Goal: Task Accomplishment & Management: Use online tool/utility

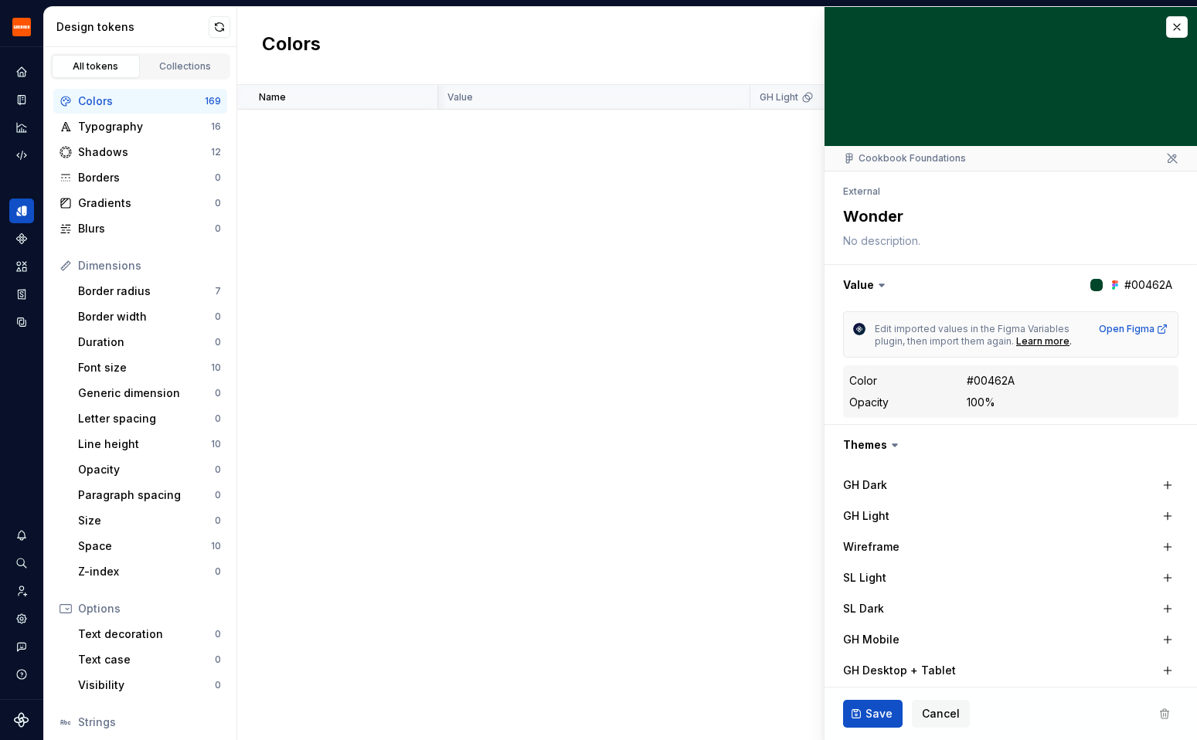
scroll to position [98, 0]
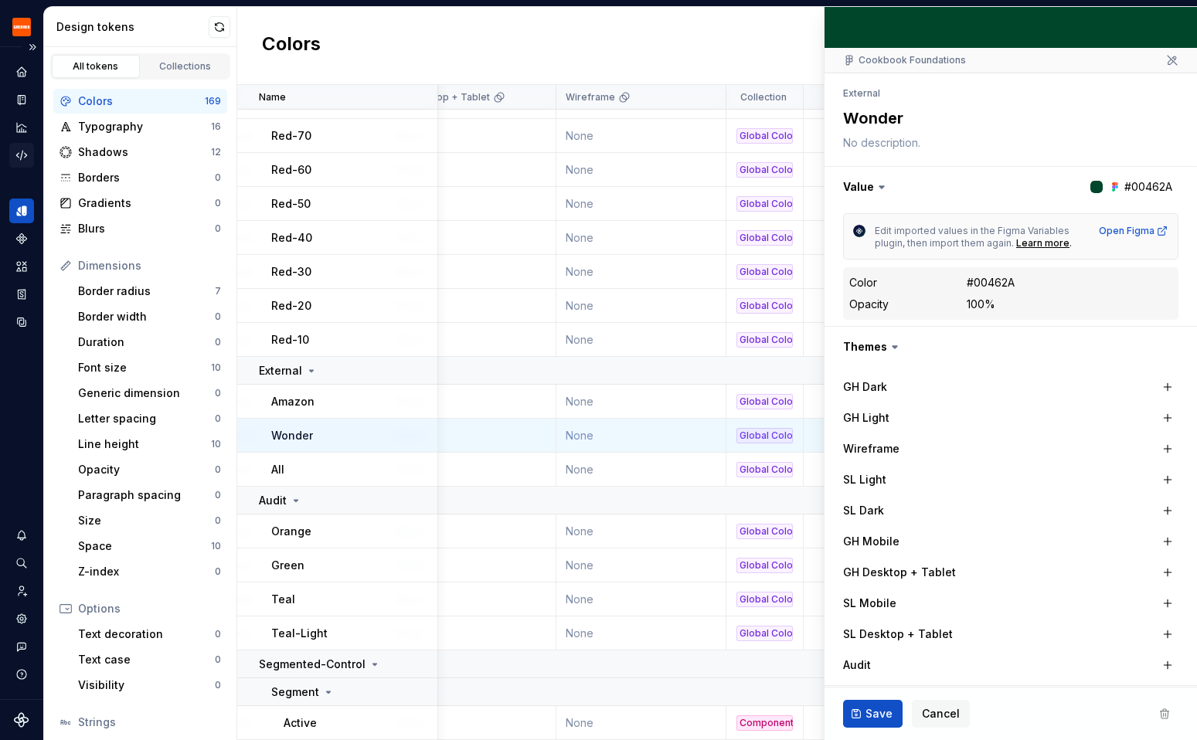
click at [15, 153] on icon "Code automation" at bounding box center [22, 155] width 14 height 14
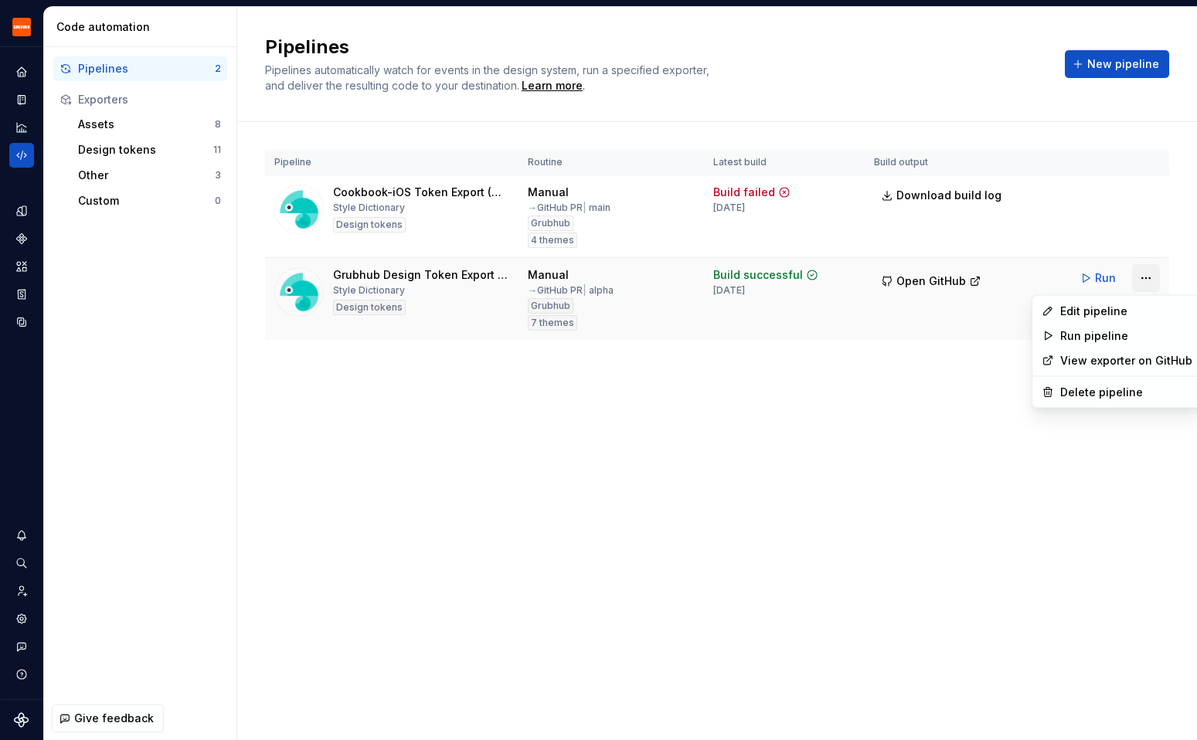
click at [1143, 272] on html "Grubhub Design System Y Dataset Grubhub Code automation Pipelines 2 Exporters A…" at bounding box center [598, 370] width 1197 height 740
click at [1134, 313] on div "Edit pipeline" at bounding box center [1126, 311] width 132 height 15
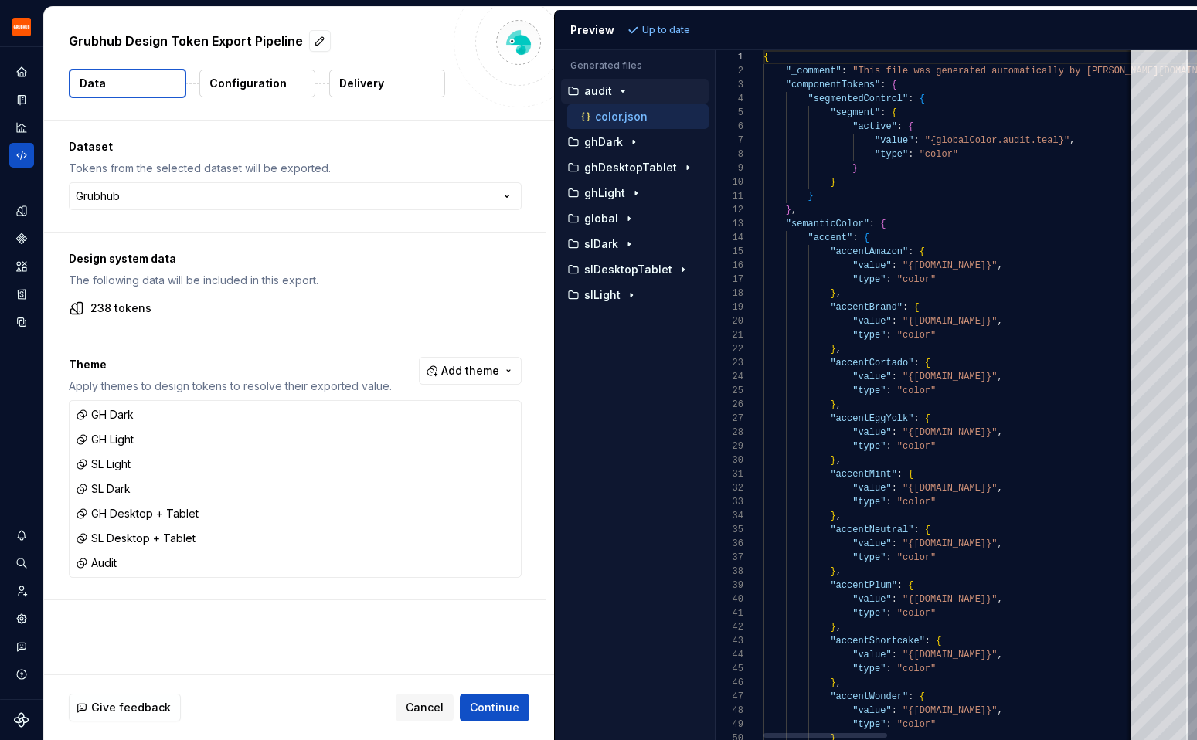
click at [382, 83] on p "Delivery" at bounding box center [361, 83] width 45 height 15
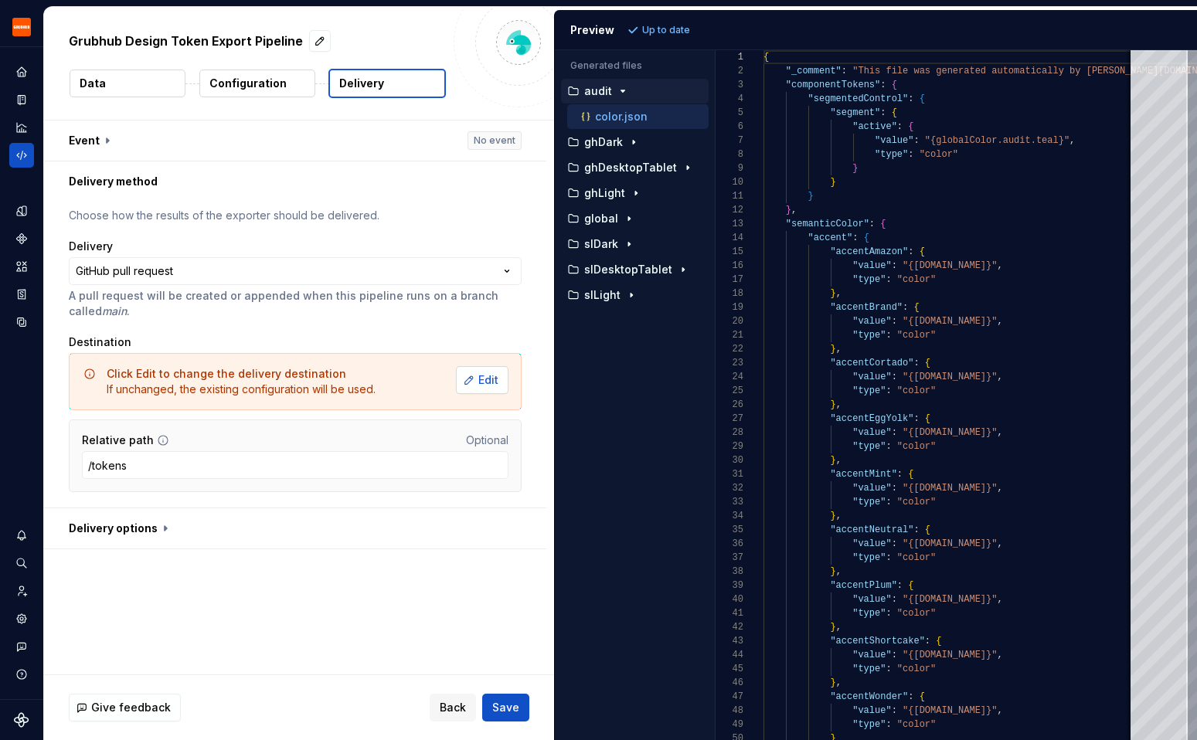
click at [483, 382] on button "Edit" at bounding box center [482, 380] width 53 height 28
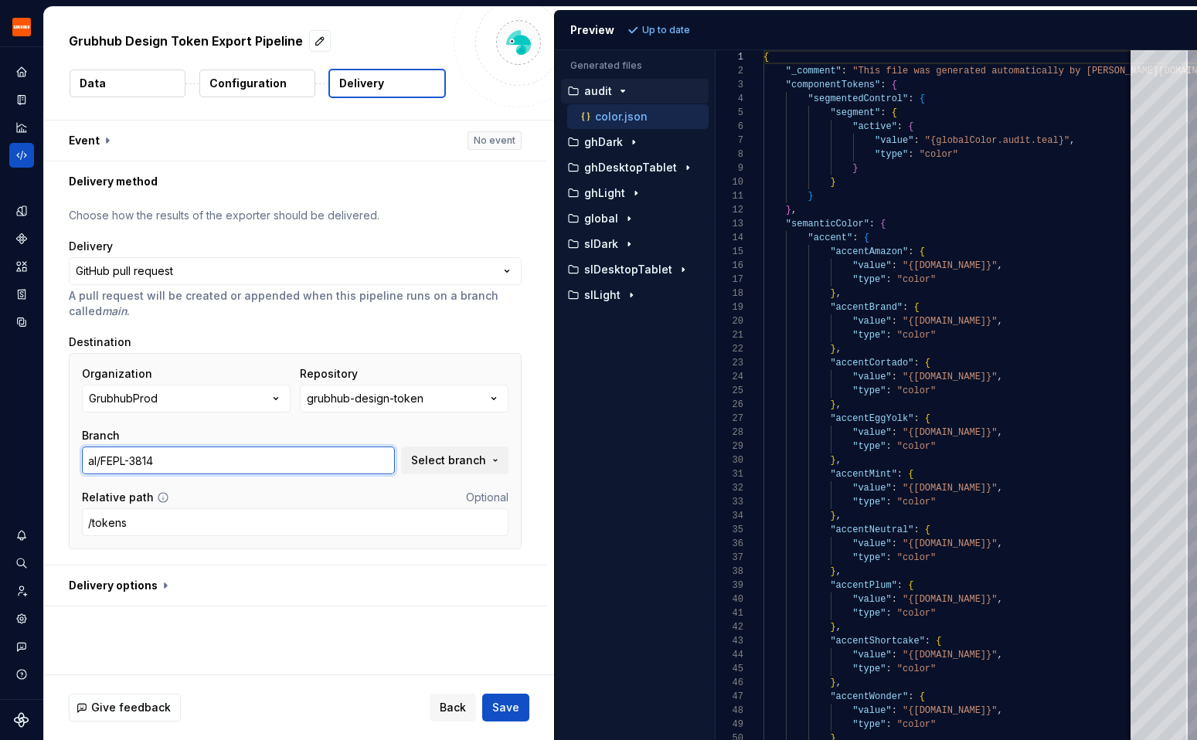
drag, startPoint x: 178, startPoint y: 460, endPoint x: -11, endPoint y: 447, distance: 189.0
click at [0, 447] on html "**********" at bounding box center [598, 370] width 1197 height 740
click at [427, 463] on span "Select branch" at bounding box center [448, 460] width 75 height 15
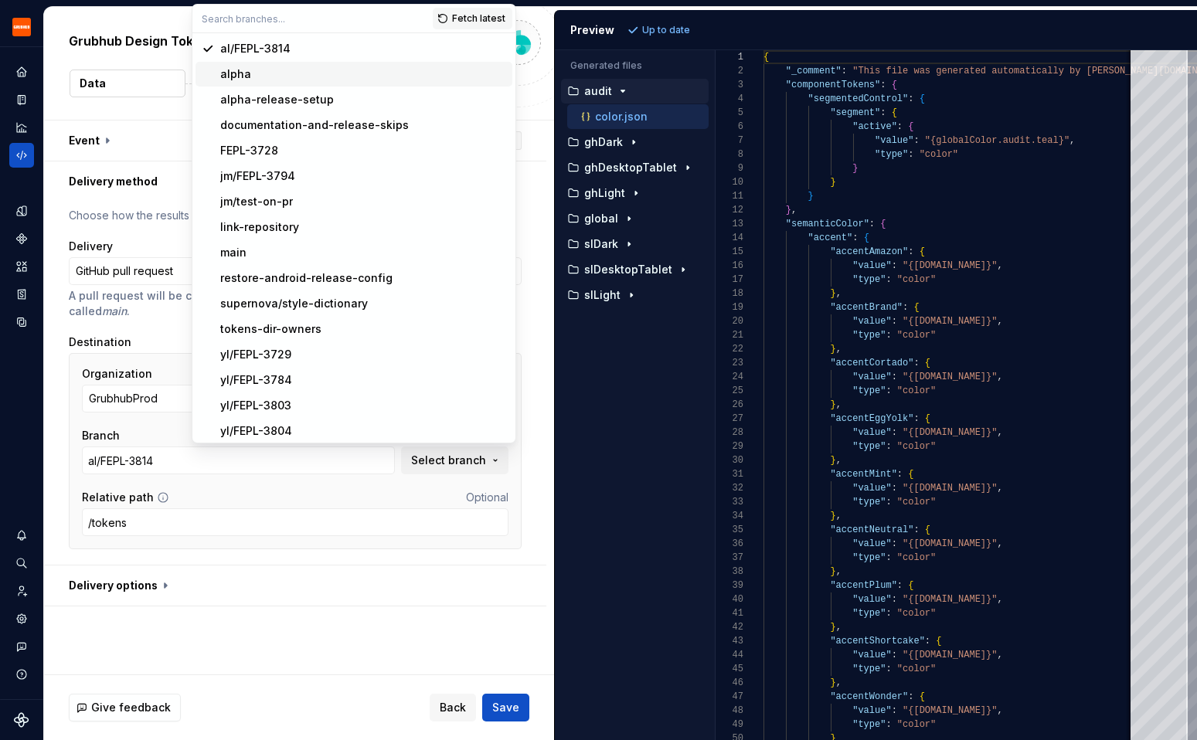
click at [335, 80] on div "alpha" at bounding box center [363, 73] width 286 height 15
type input "alpha"
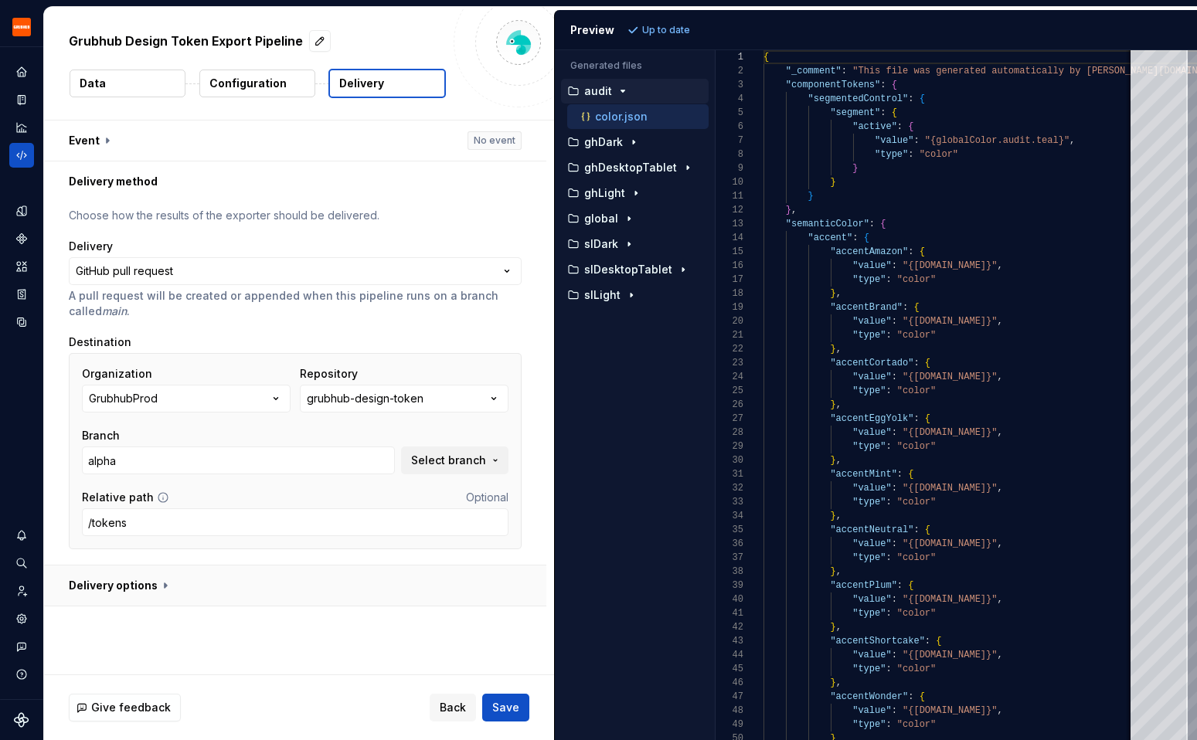
click at [237, 571] on button "button" at bounding box center [295, 586] width 502 height 40
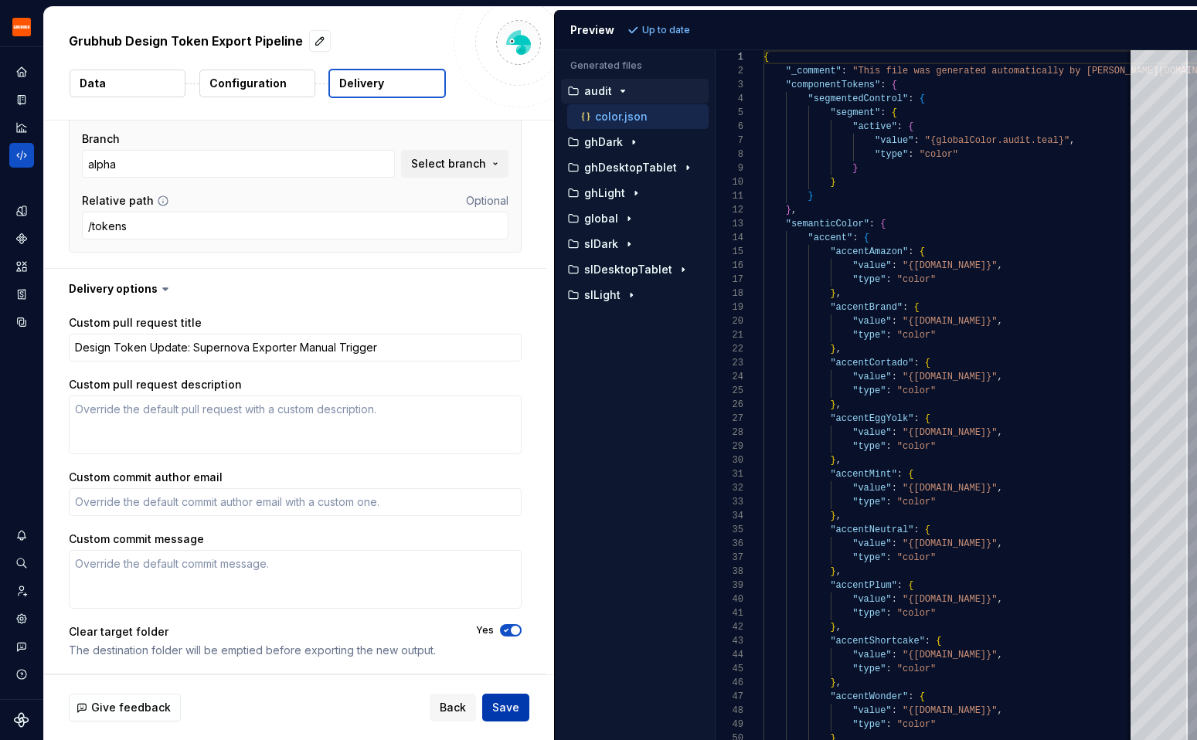
click at [513, 706] on span "Save" at bounding box center [505, 707] width 27 height 15
type textarea "*"
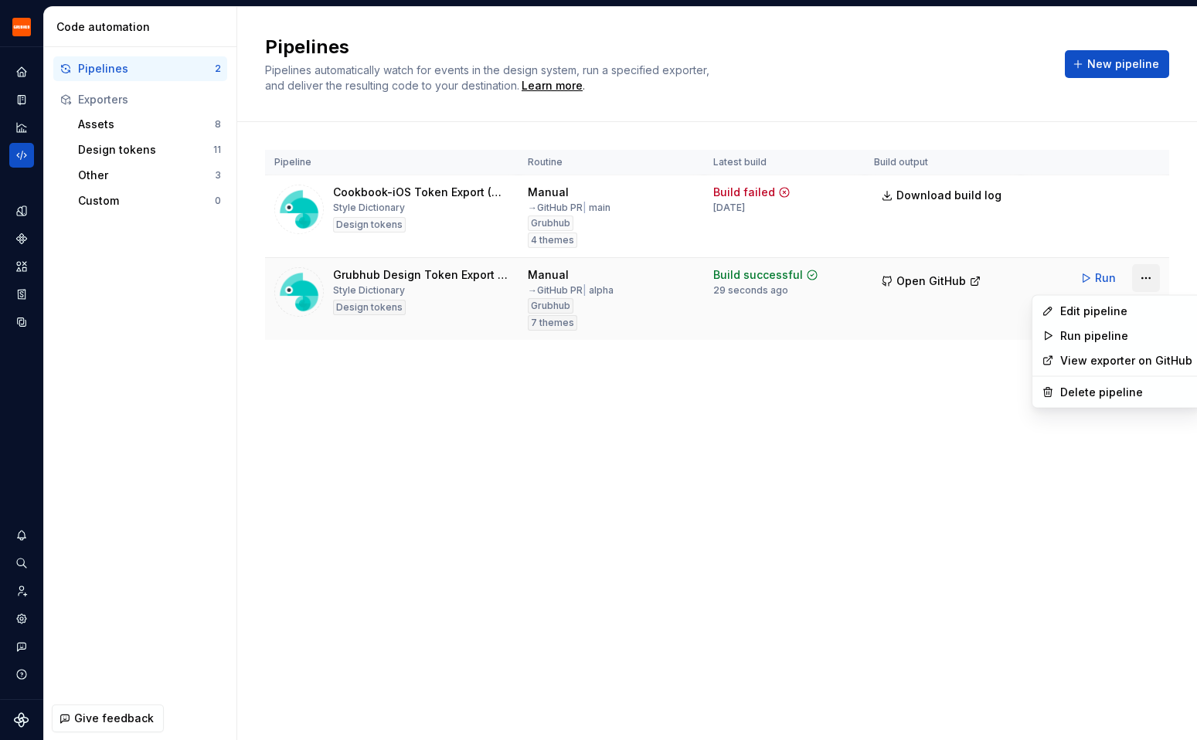
click at [1148, 274] on html "Grubhub Design System Y Dataset Grubhub Code automation Pipelines 2 Exporters A…" at bounding box center [598, 370] width 1197 height 740
click at [1135, 315] on div "Edit pipeline" at bounding box center [1126, 311] width 132 height 15
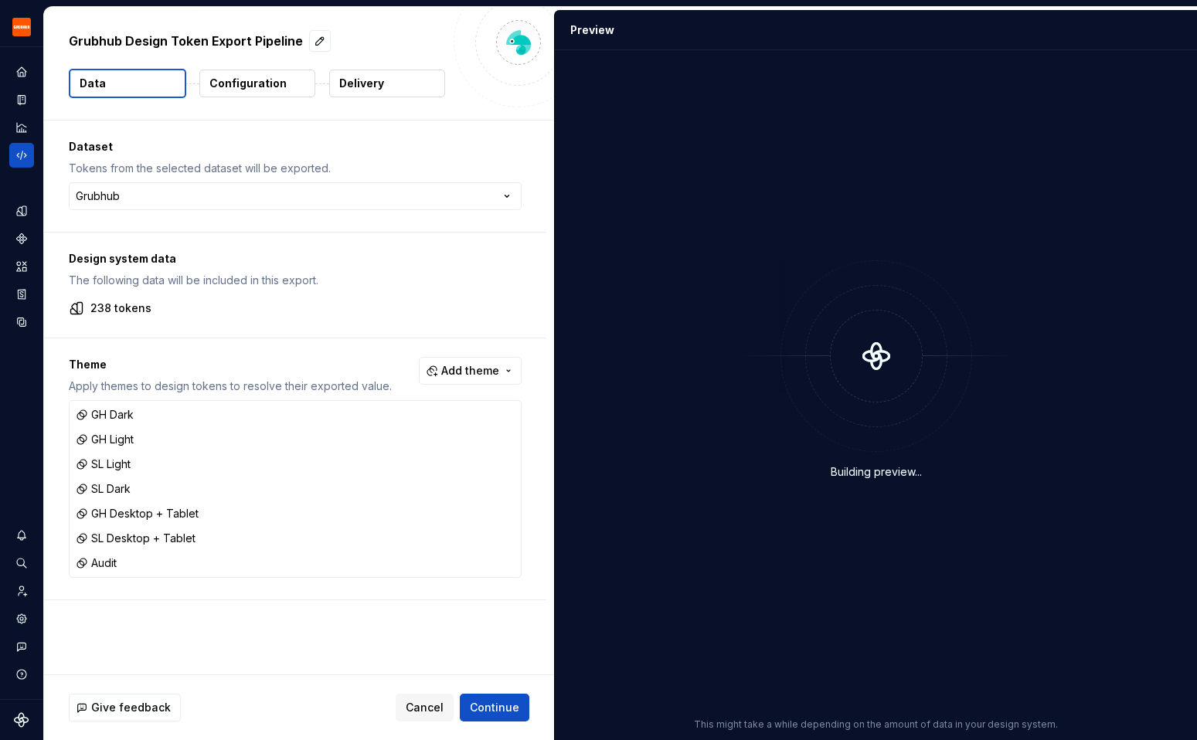
click at [267, 74] on button "Configuration" at bounding box center [257, 84] width 116 height 28
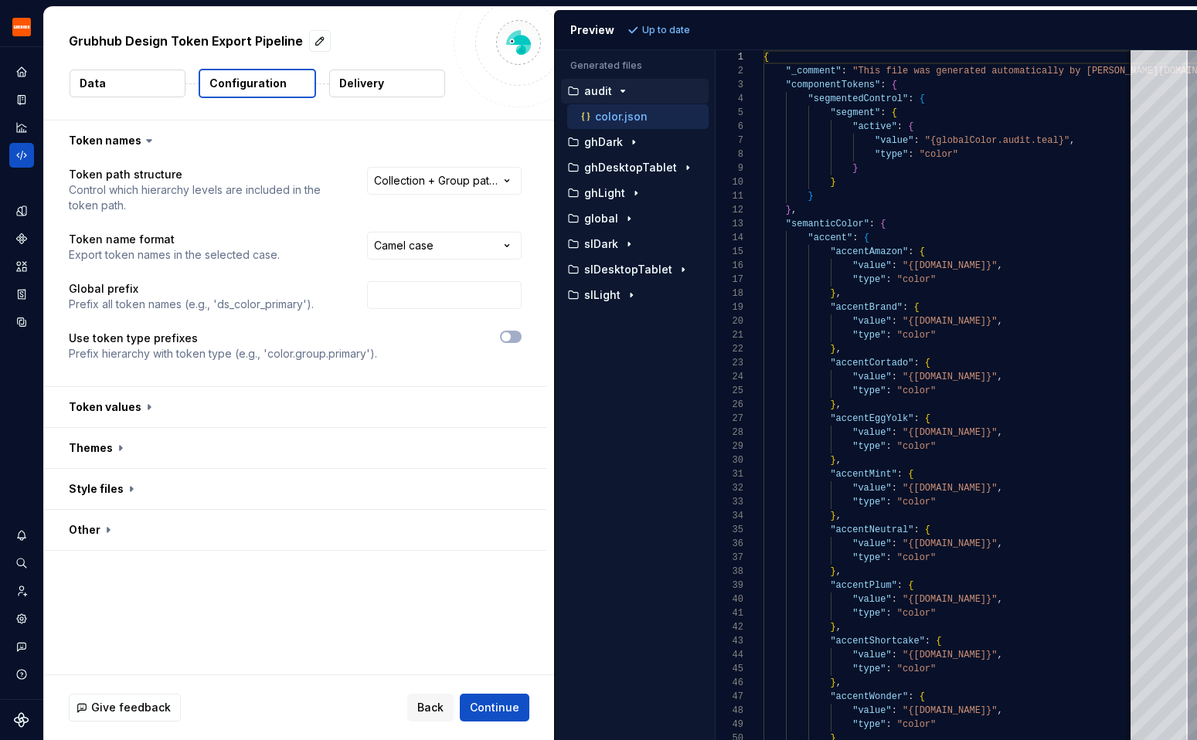
click at [646, 117] on div "color.json" at bounding box center [643, 116] width 131 height 15
drag, startPoint x: 793, startPoint y: 82, endPoint x: 873, endPoint y: 82, distance: 80.4
click at [601, 194] on p "ghLight" at bounding box center [604, 193] width 41 height 12
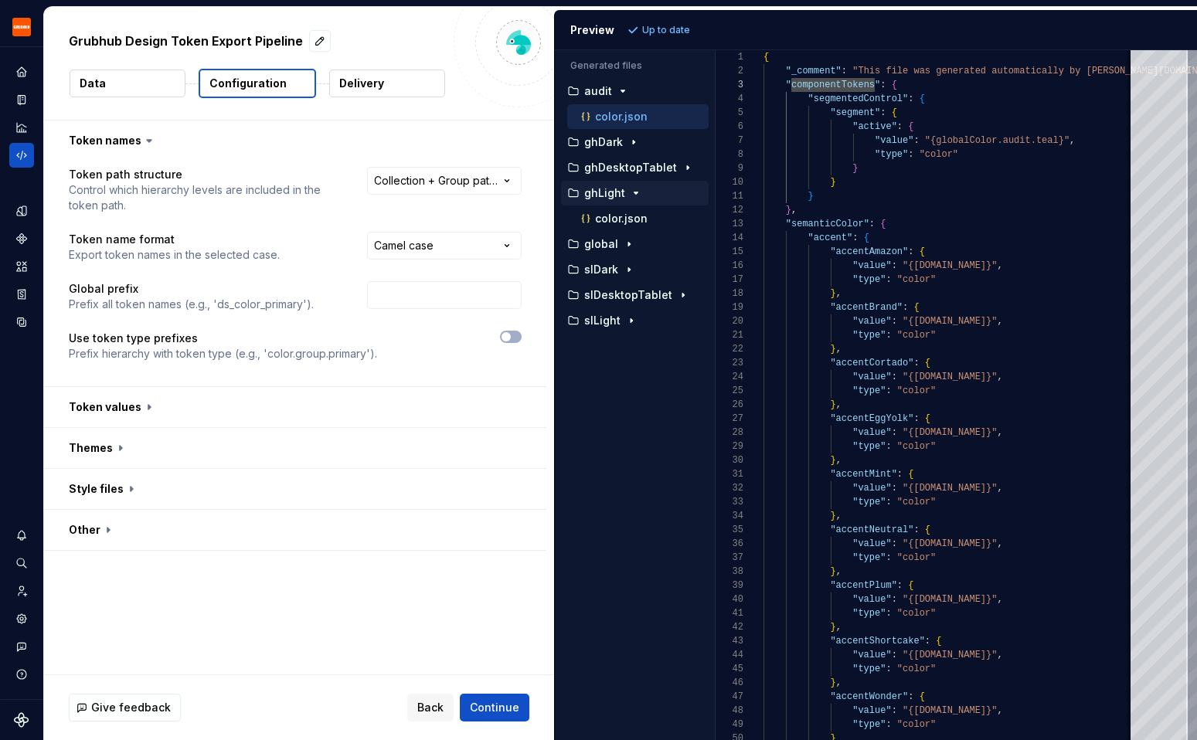
click at [600, 194] on p "ghLight" at bounding box center [604, 193] width 41 height 12
click at [600, 222] on p "global" at bounding box center [601, 218] width 34 height 12
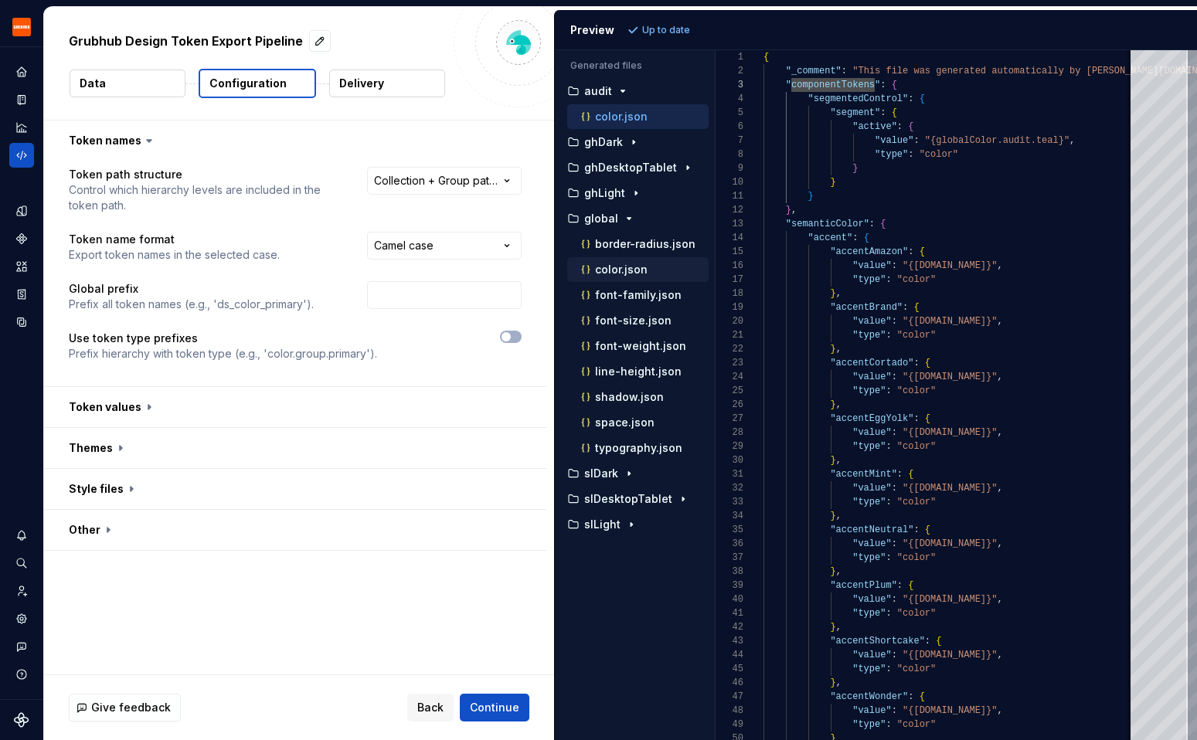
click at [608, 273] on p "color.json" at bounding box center [621, 269] width 53 height 12
type textarea "**********"
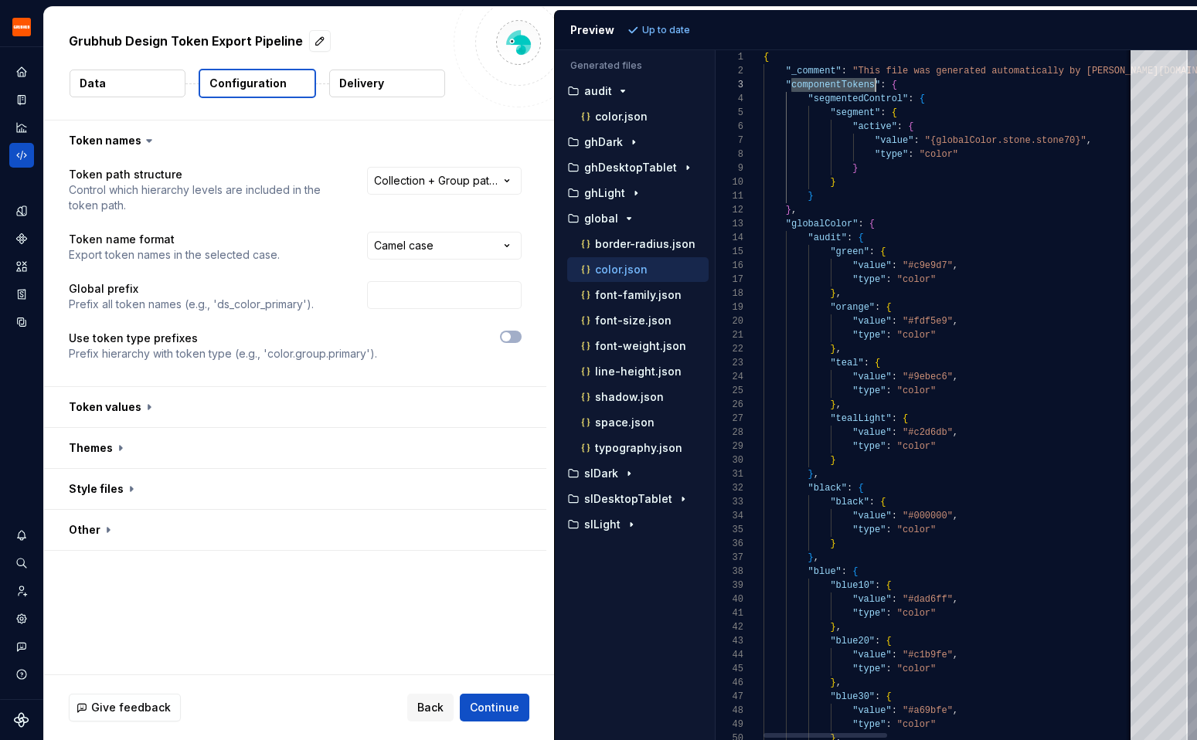
drag, startPoint x: 791, startPoint y: 84, endPoint x: 874, endPoint y: 86, distance: 82.7
click at [508, 705] on span "Continue" at bounding box center [494, 707] width 49 height 15
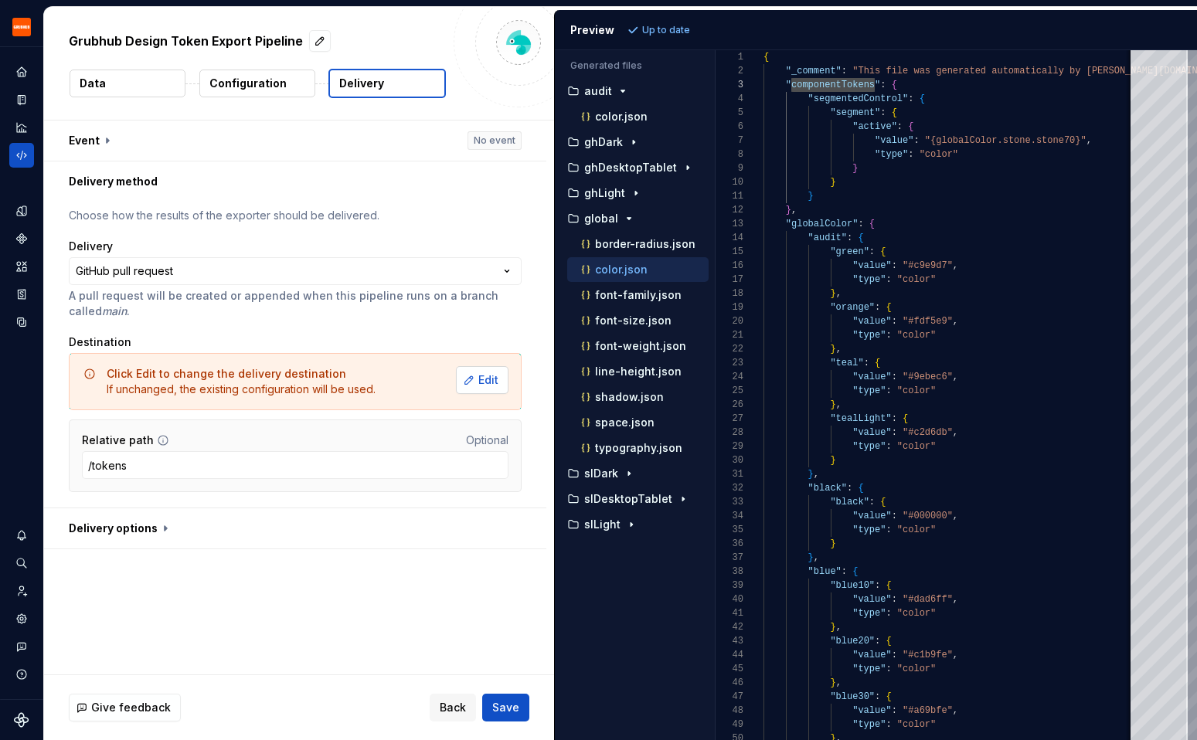
click at [485, 388] on button "Edit" at bounding box center [482, 380] width 53 height 28
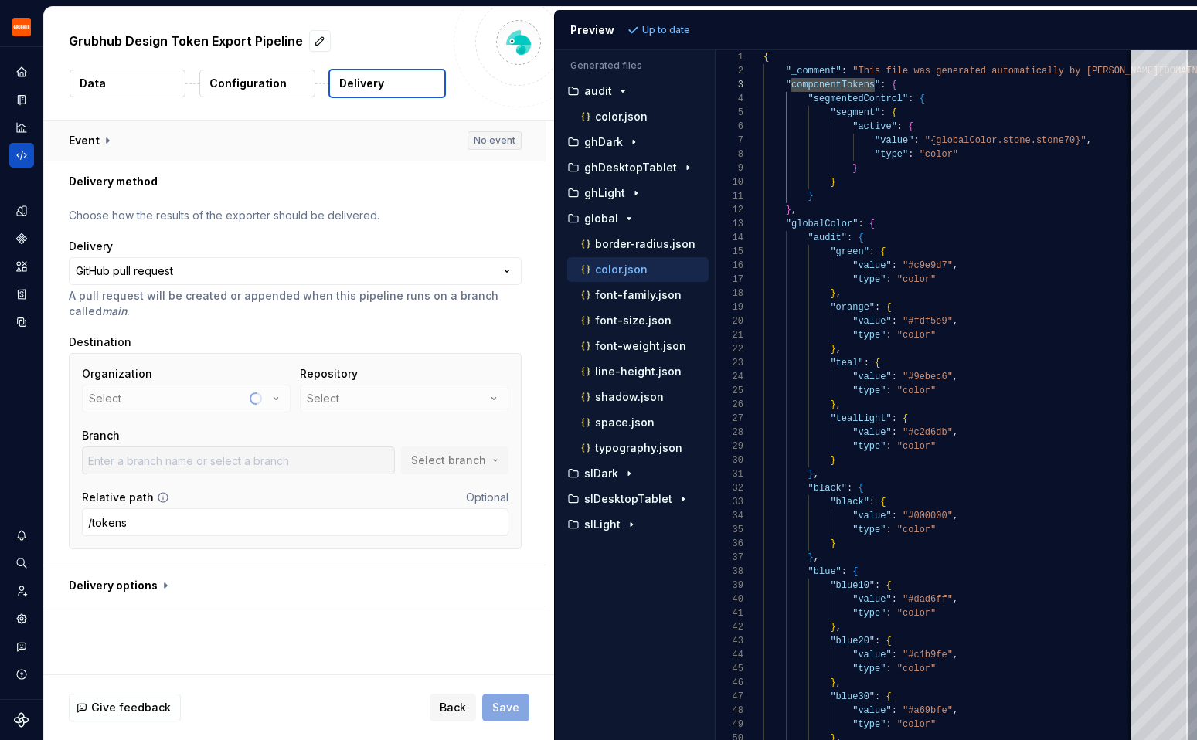
click at [97, 128] on button "button" at bounding box center [295, 141] width 502 height 40
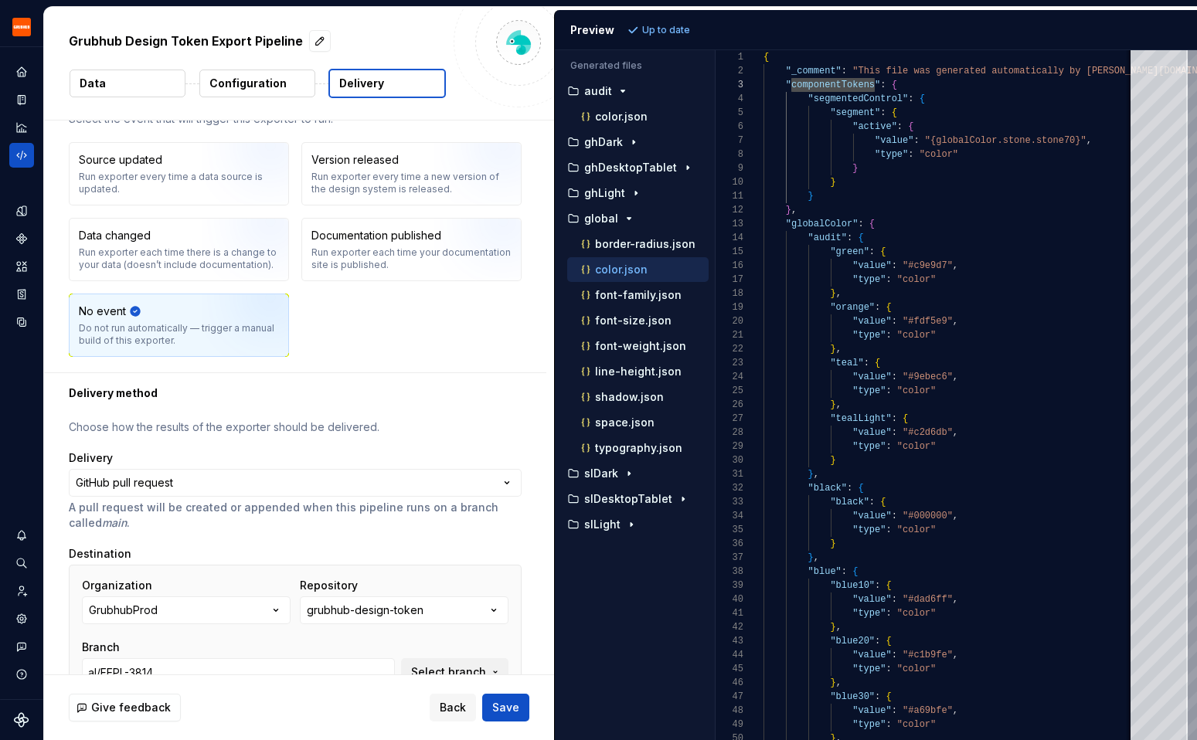
scroll to position [199, 0]
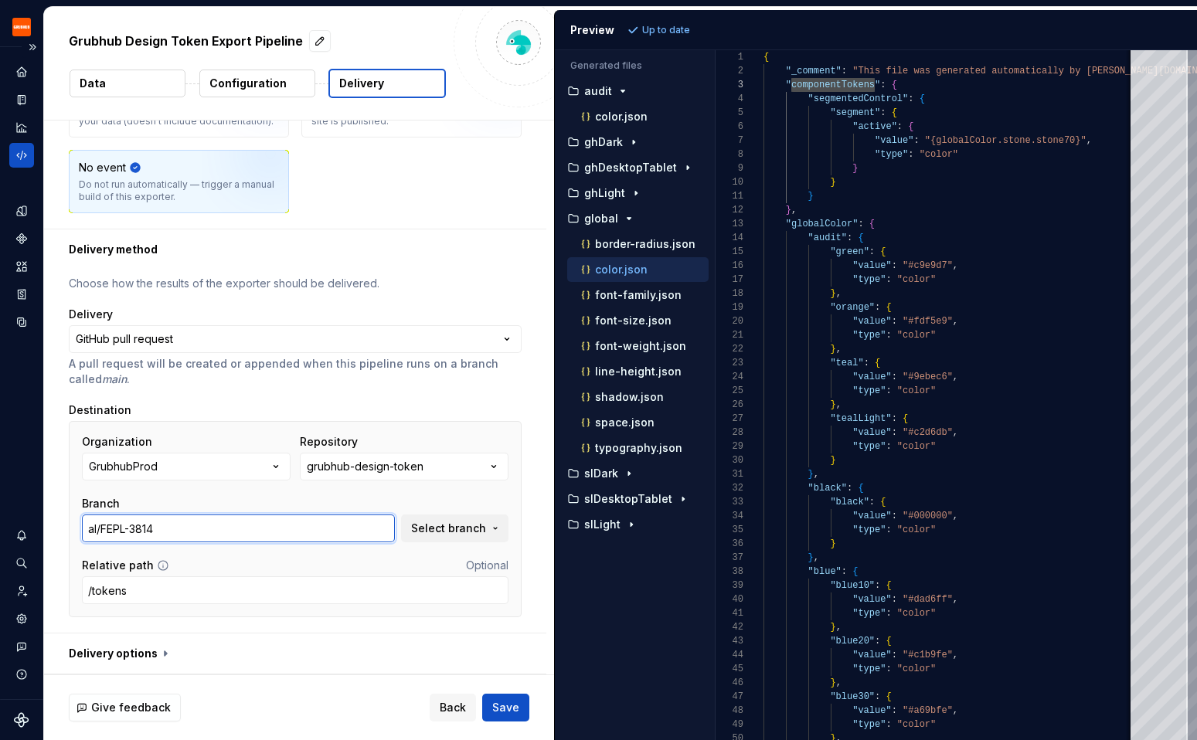
drag, startPoint x: 380, startPoint y: 536, endPoint x: 42, endPoint y: 518, distance: 338.9
click at [42, 518] on div "**********" at bounding box center [598, 370] width 1197 height 740
type input "alpha"
click at [318, 496] on div "Branch" at bounding box center [238, 503] width 313 height 15
click at [216, 539] on input "alpha" at bounding box center [238, 529] width 313 height 28
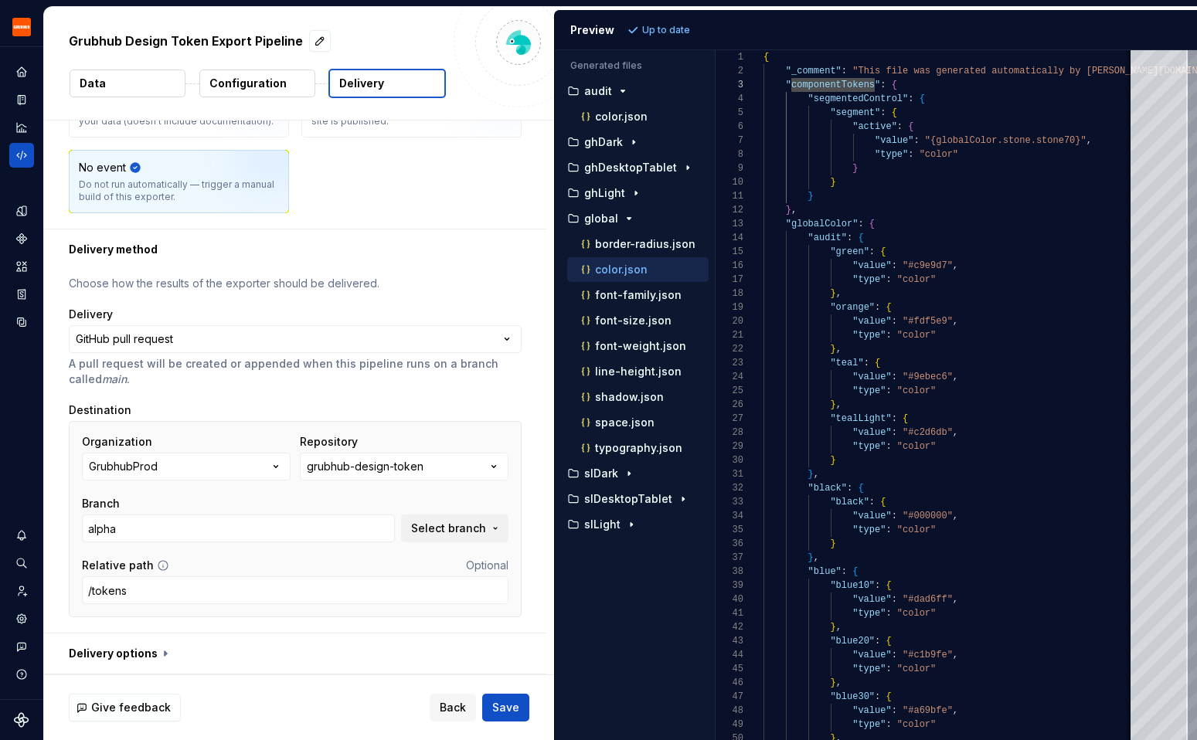
click at [218, 489] on div "Organization GrubhubProd Repository grubhub-design-token Branch alpha Select br…" at bounding box center [295, 488] width 426 height 108
click at [423, 635] on button "button" at bounding box center [295, 654] width 502 height 40
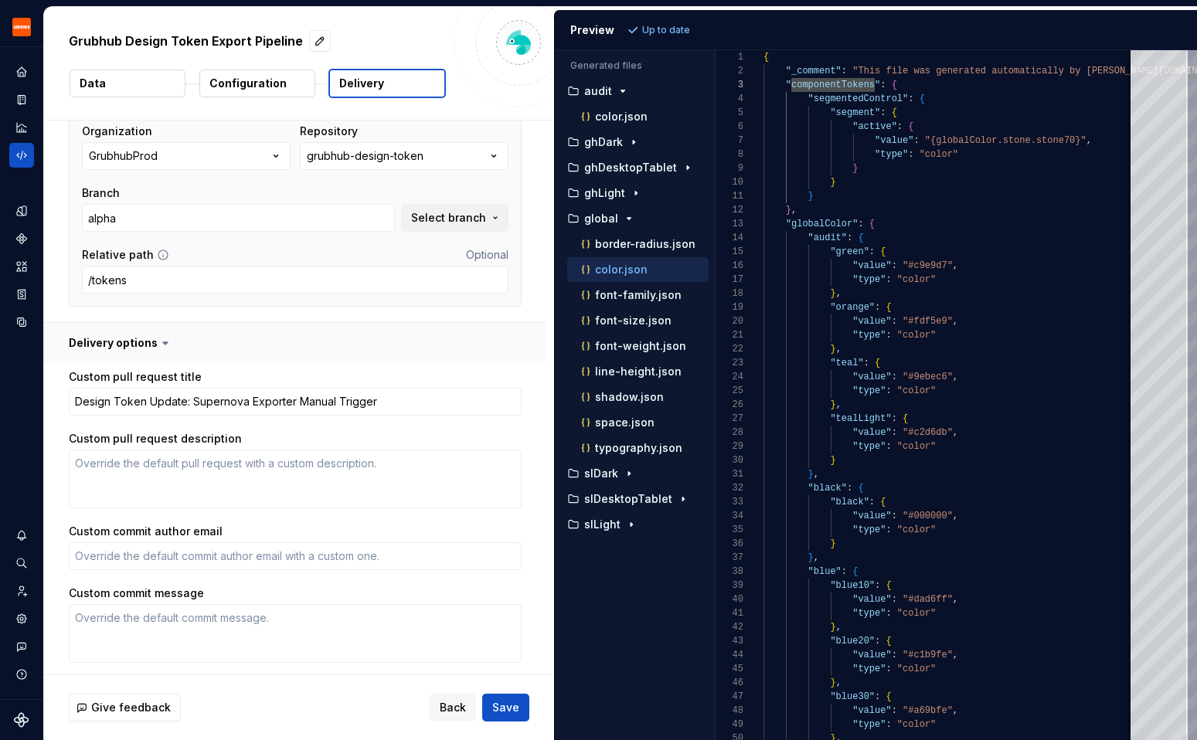
scroll to position [564, 0]
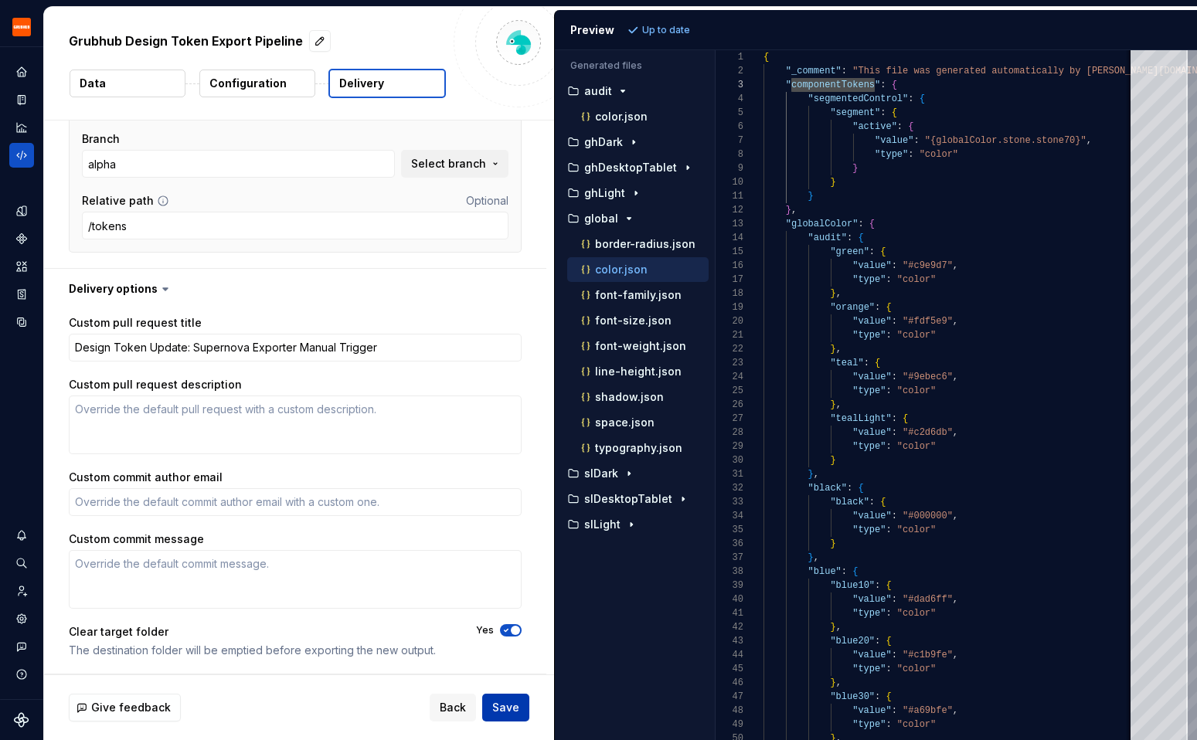
click at [505, 712] on span "Save" at bounding box center [505, 707] width 27 height 15
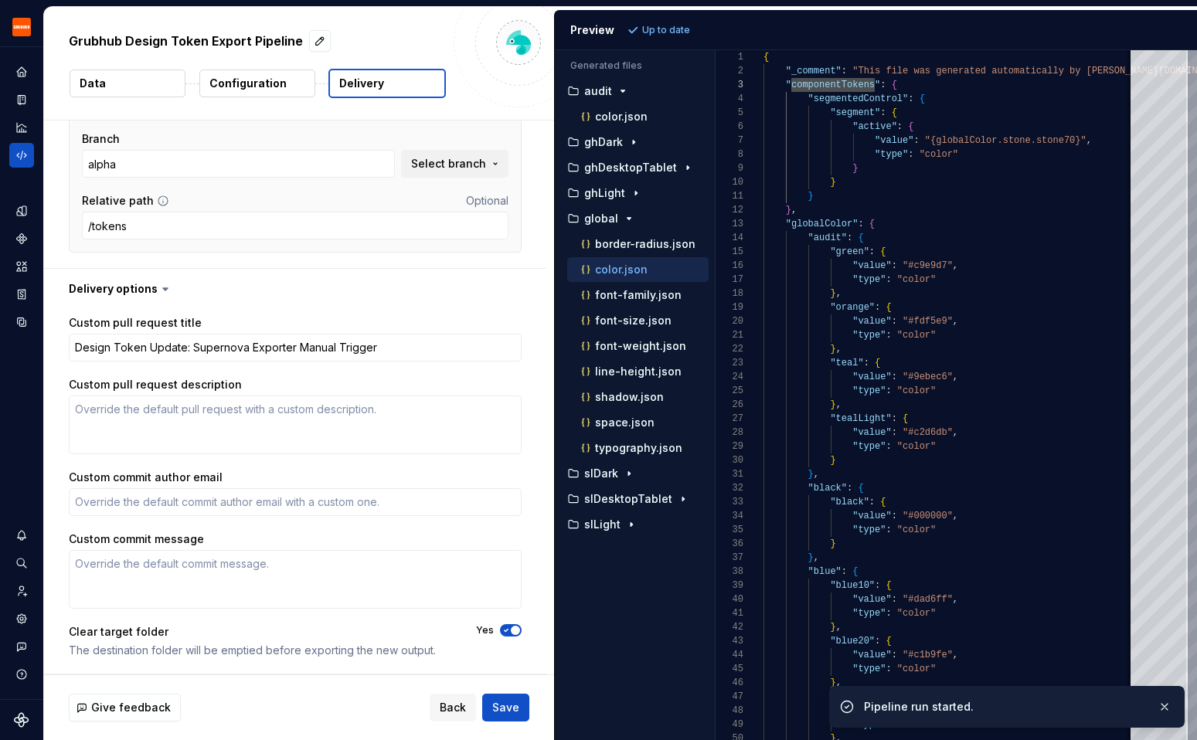
type textarea "*"
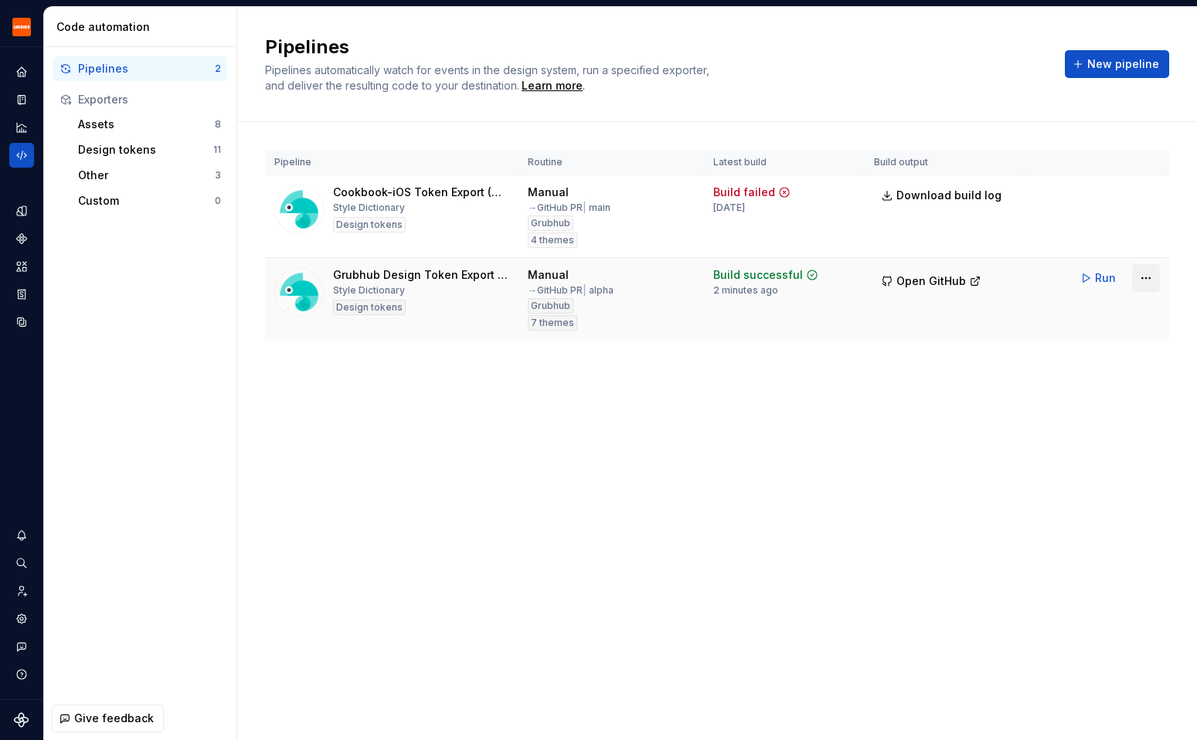
click at [1140, 276] on html "Grubhub Design System Y Dataset Grubhub Code automation Pipelines 2 Exporters A…" at bounding box center [598, 370] width 1197 height 740
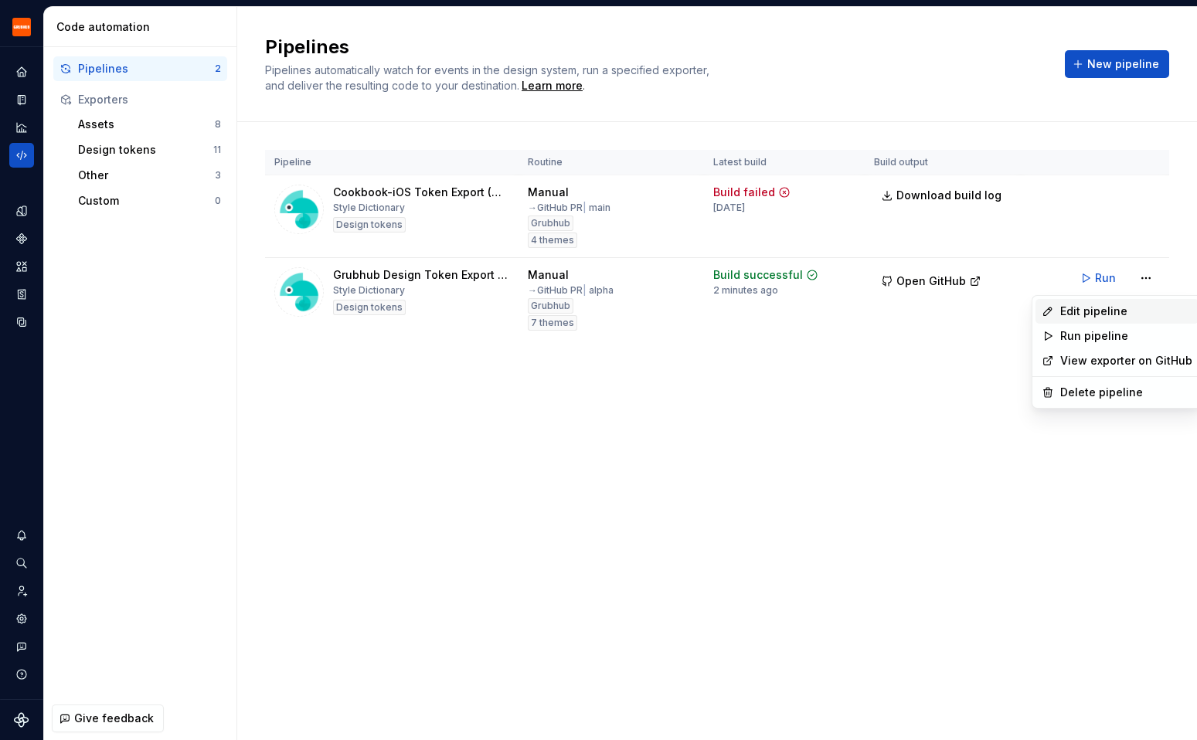
click at [1115, 314] on div "Edit pipeline" at bounding box center [1126, 311] width 132 height 15
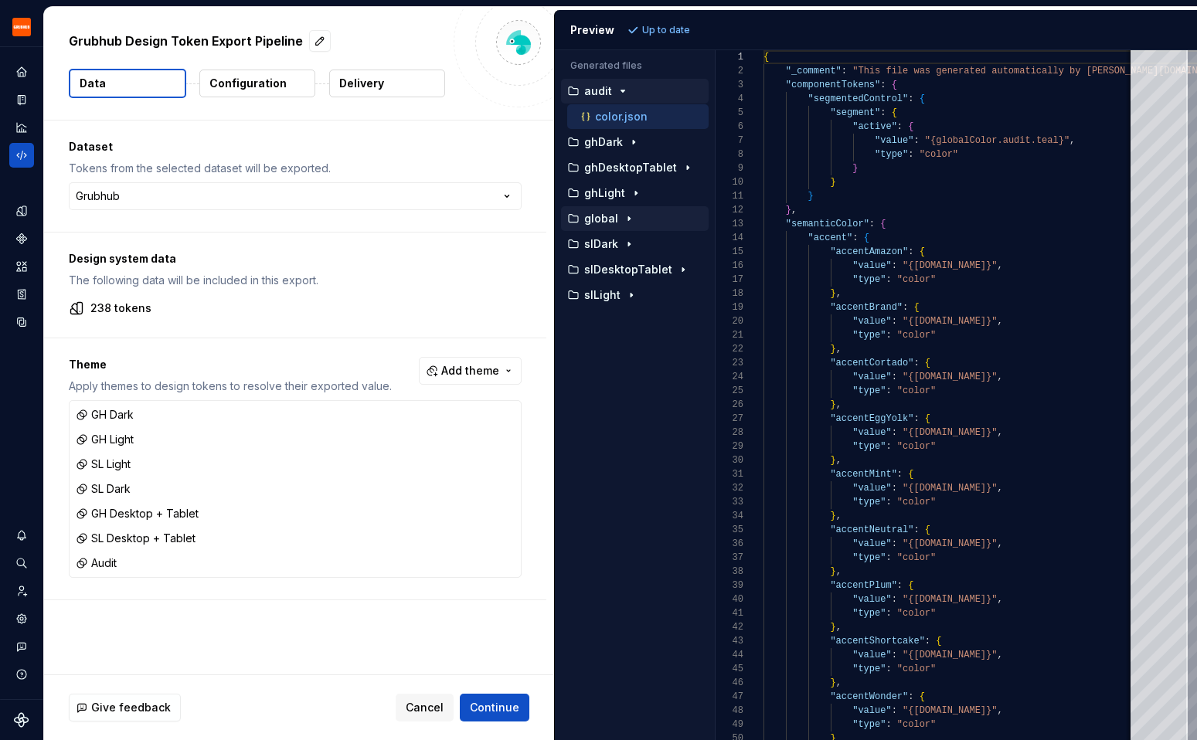
click at [605, 221] on p "global" at bounding box center [601, 218] width 34 height 12
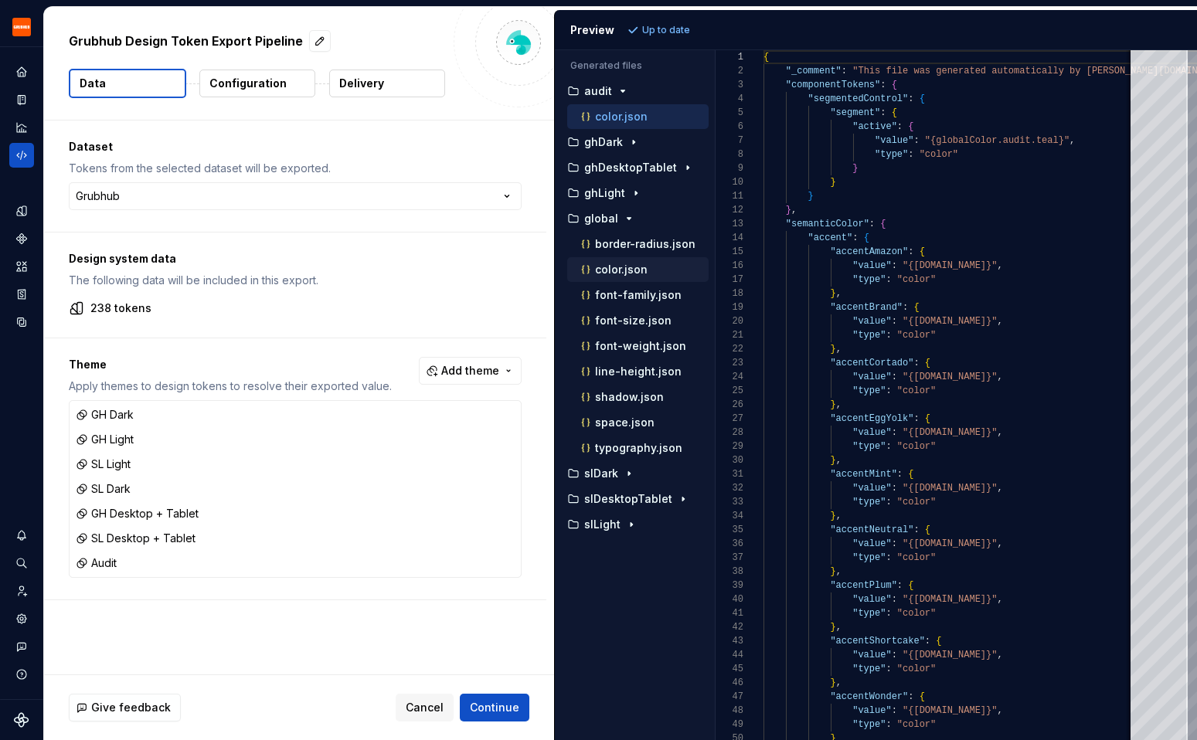
click at [607, 270] on p "color.json" at bounding box center [621, 269] width 53 height 12
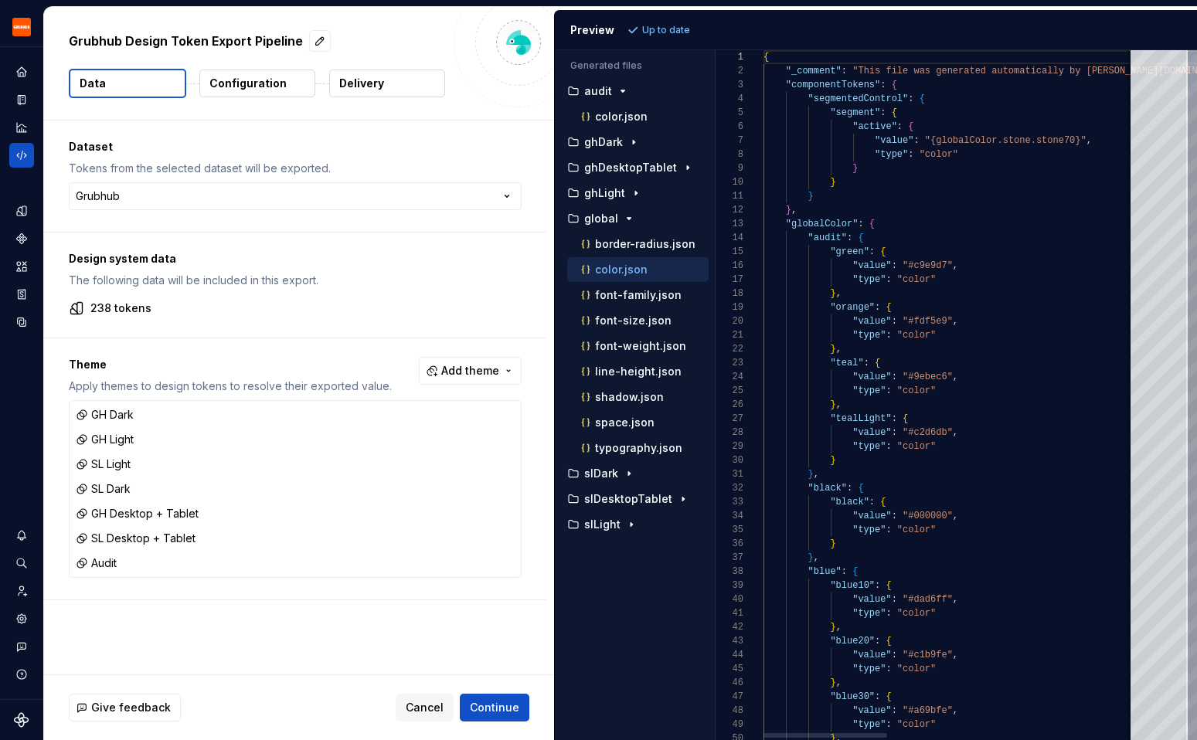
type textarea "**********"
type textarea "*"
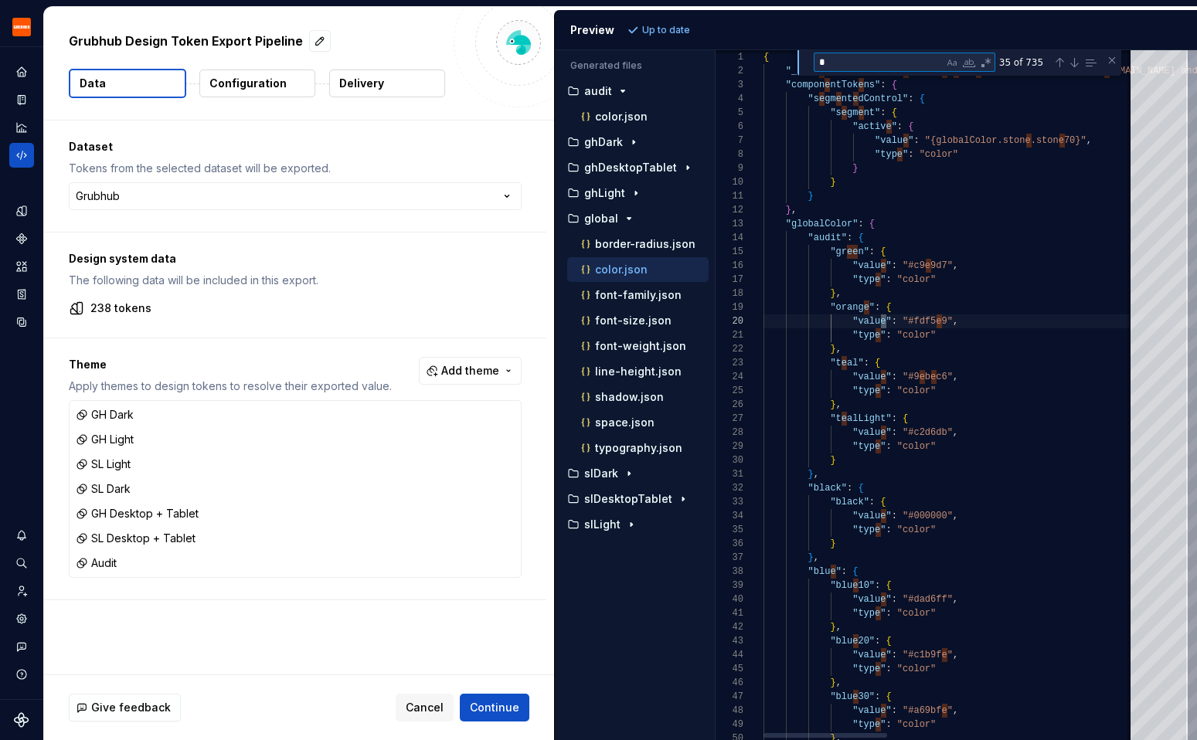
type textarea "**********"
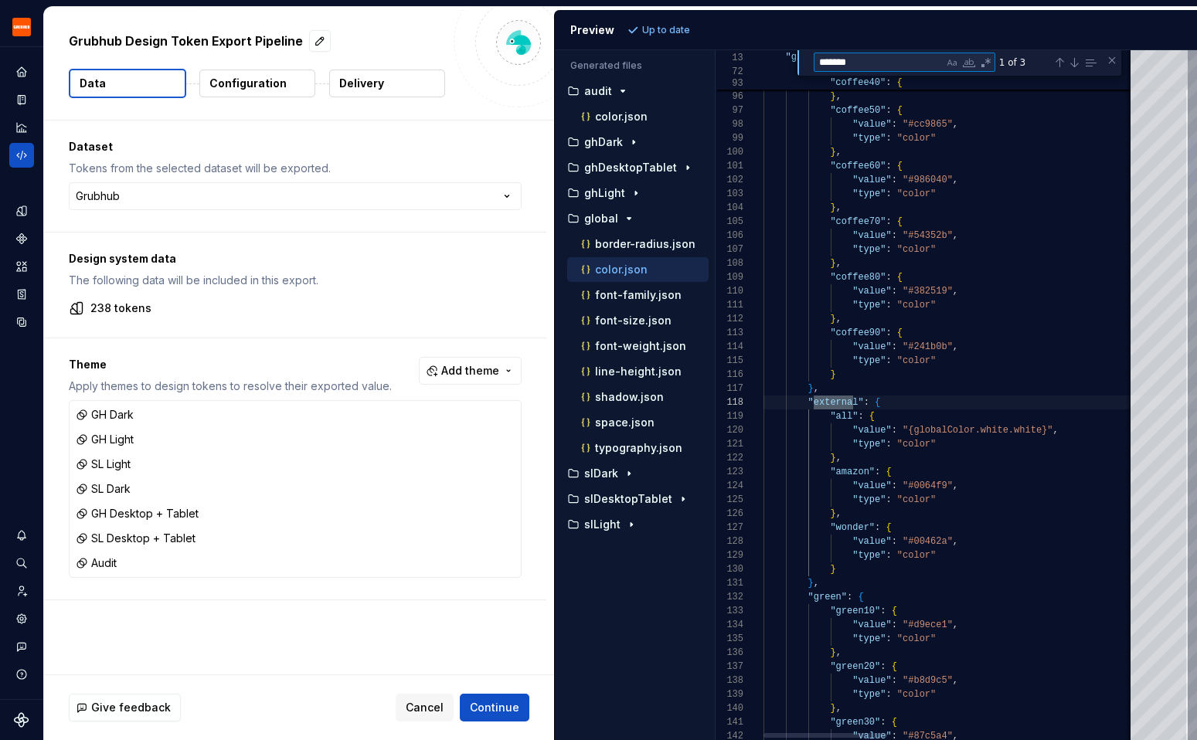
type textarea "********"
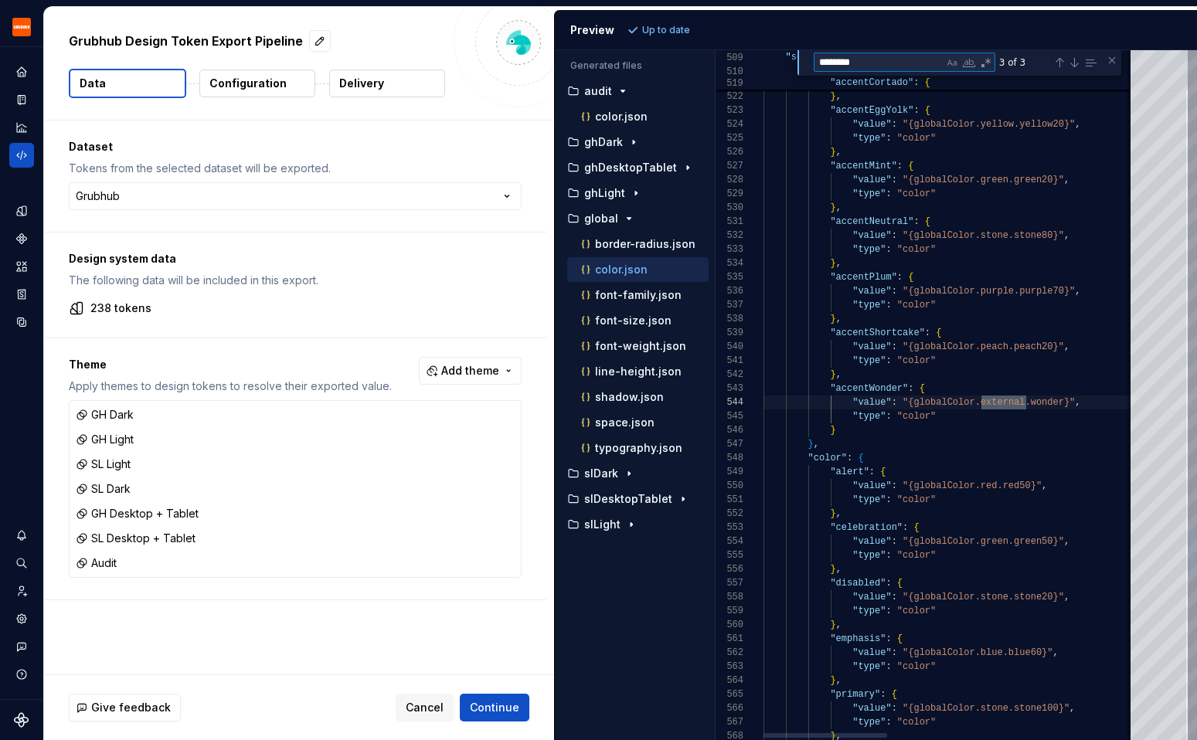
type textarea "**********"
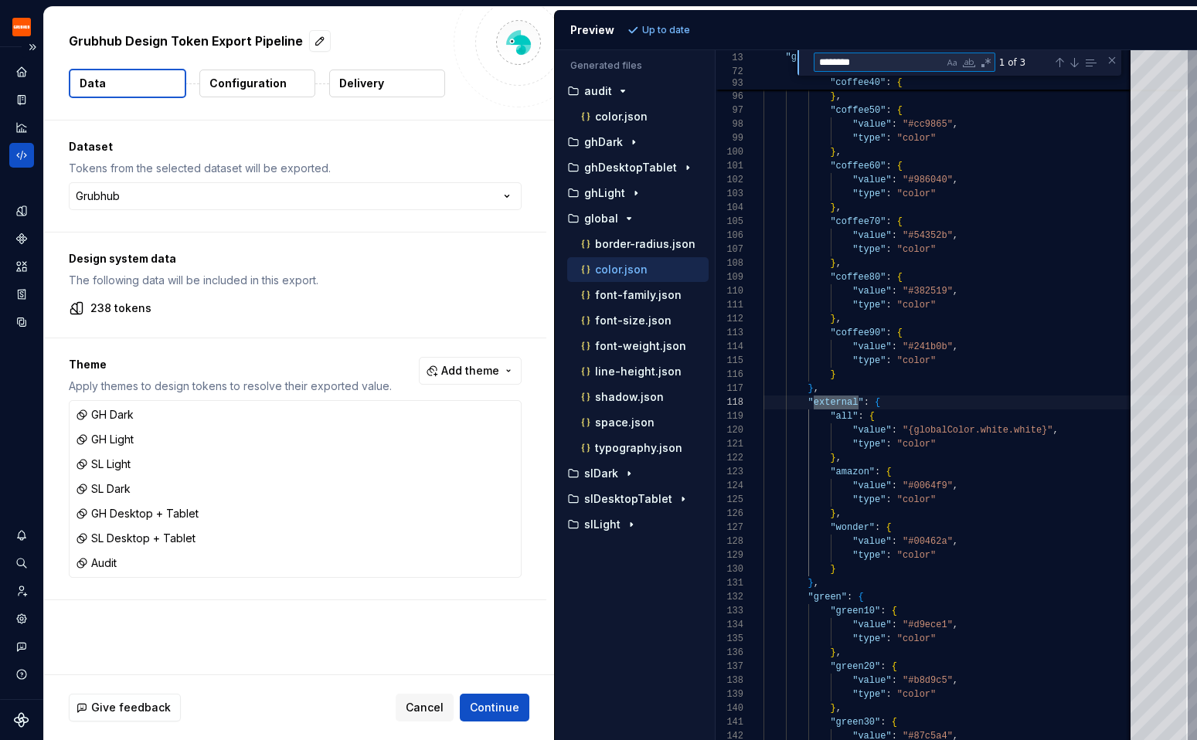
type textarea "********"
click at [488, 712] on span "Continue" at bounding box center [494, 707] width 49 height 15
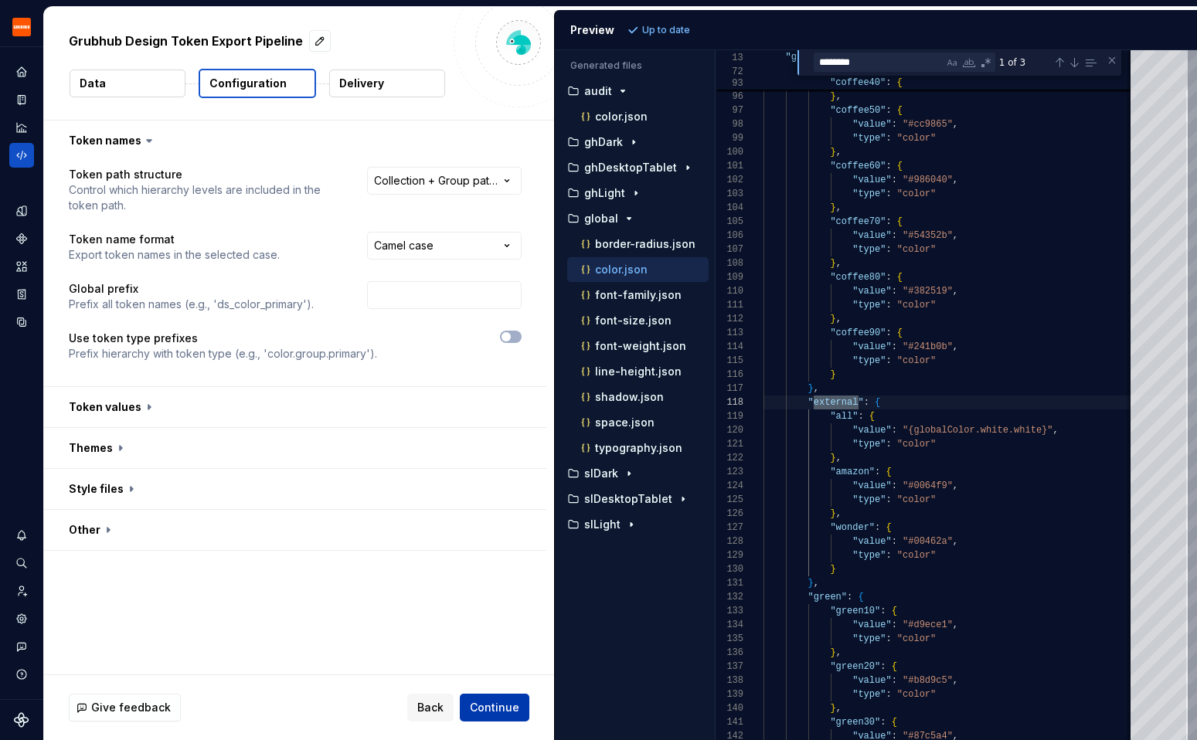
click at [488, 712] on span "Continue" at bounding box center [494, 707] width 49 height 15
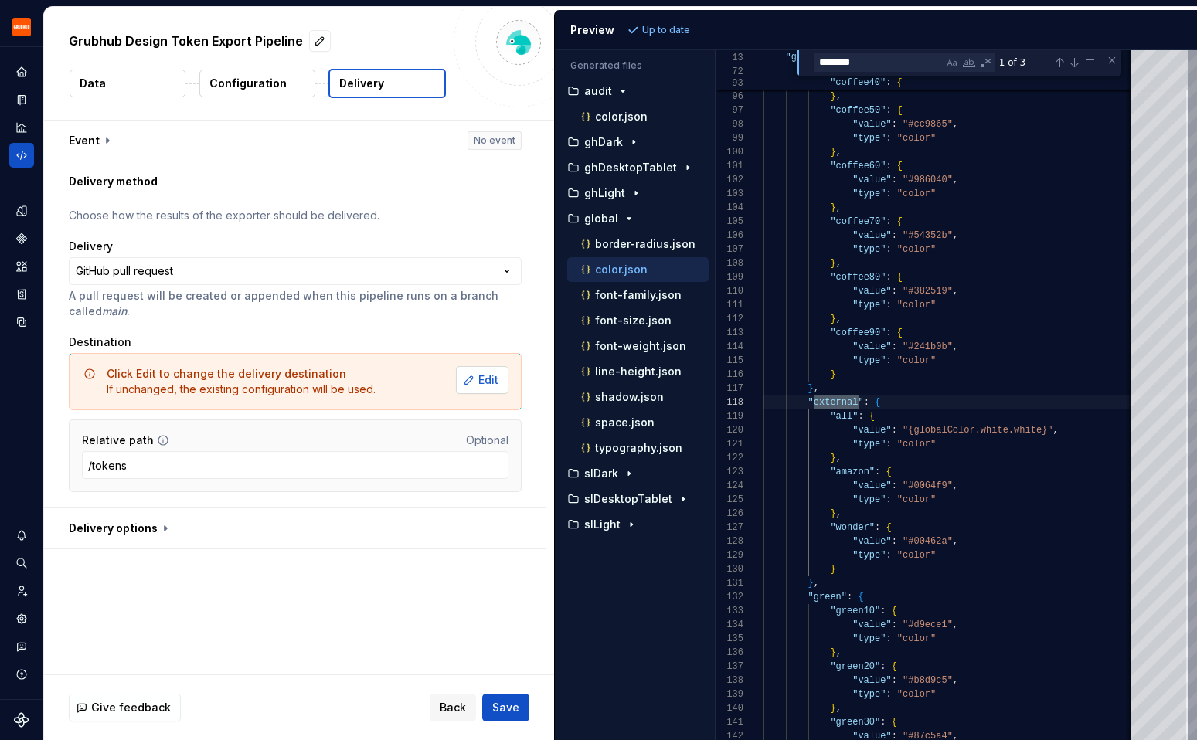
click at [481, 392] on button "Edit" at bounding box center [482, 380] width 53 height 28
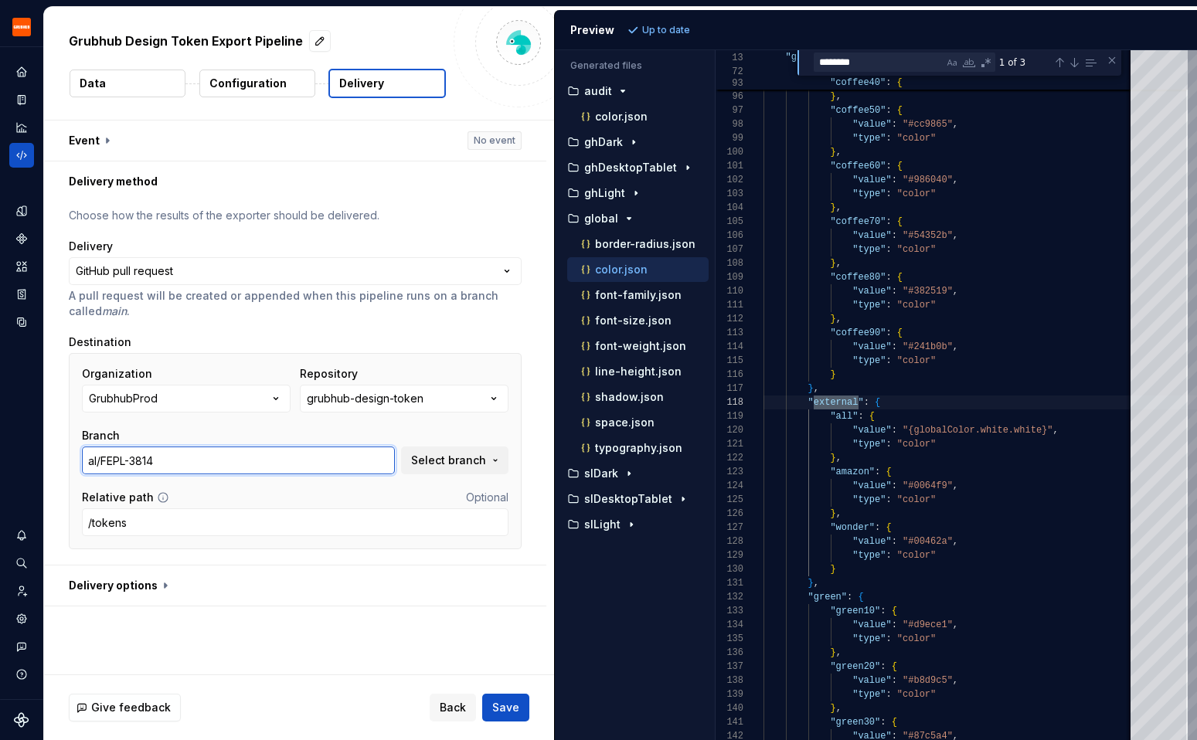
click at [301, 471] on input "al/FEPL-3814" at bounding box center [238, 461] width 313 height 28
click at [482, 458] on span "Select branch" at bounding box center [448, 460] width 75 height 15
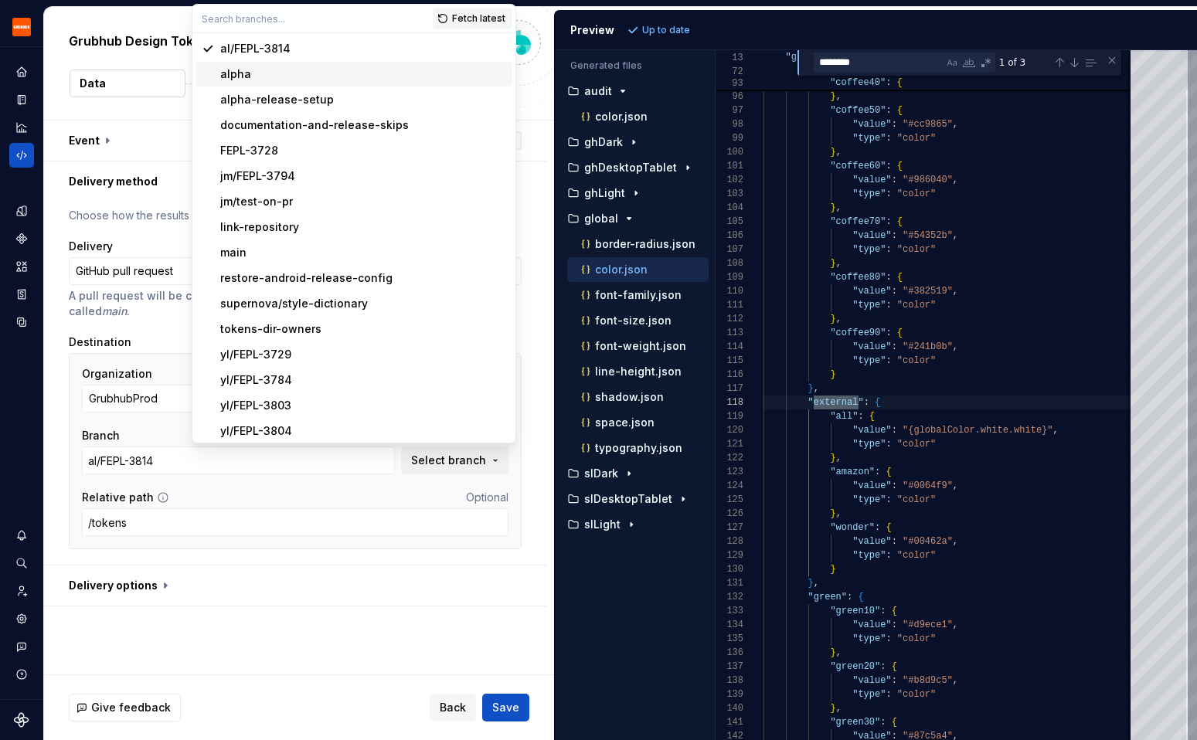
click at [349, 74] on div "alpha" at bounding box center [363, 73] width 286 height 15
type input "alpha"
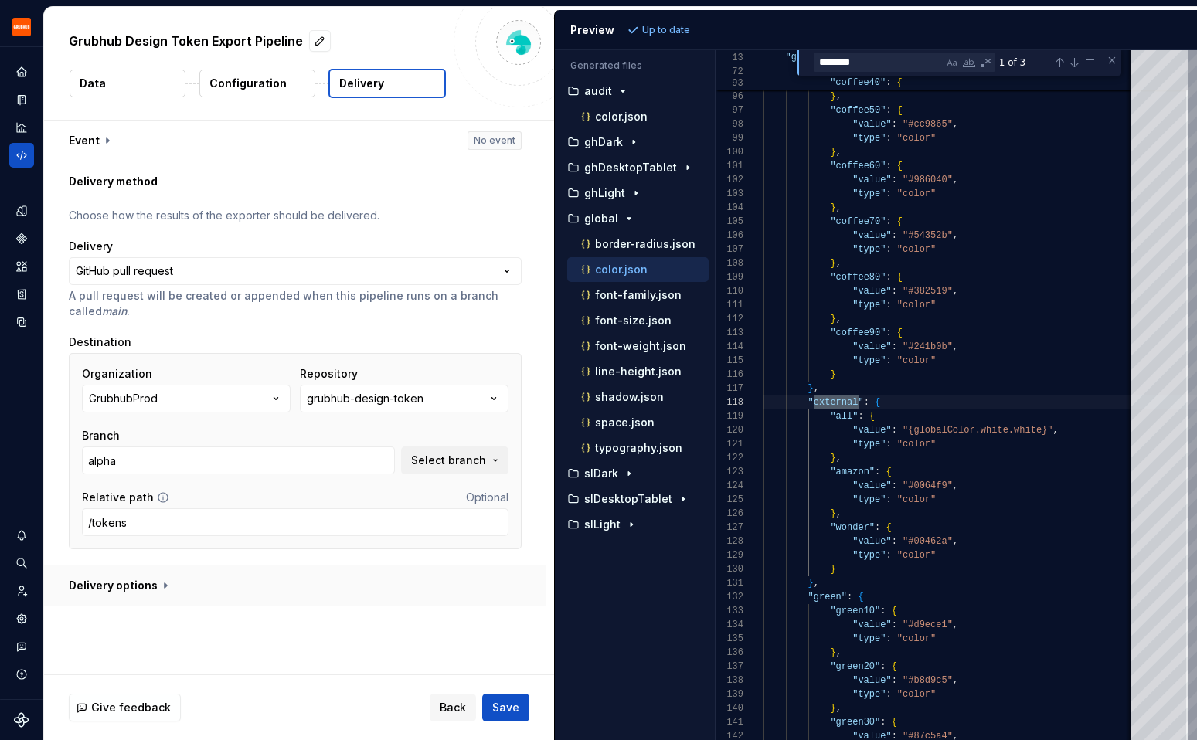
click at [378, 586] on button "button" at bounding box center [295, 586] width 502 height 40
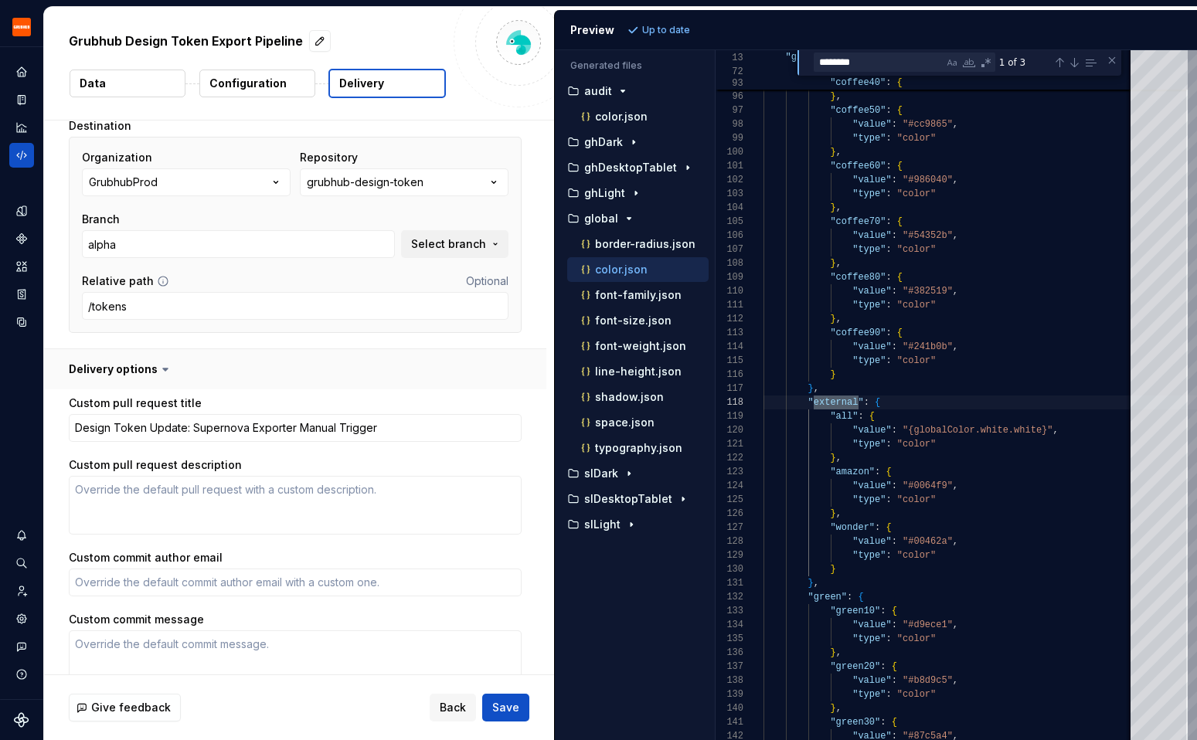
scroll to position [297, 0]
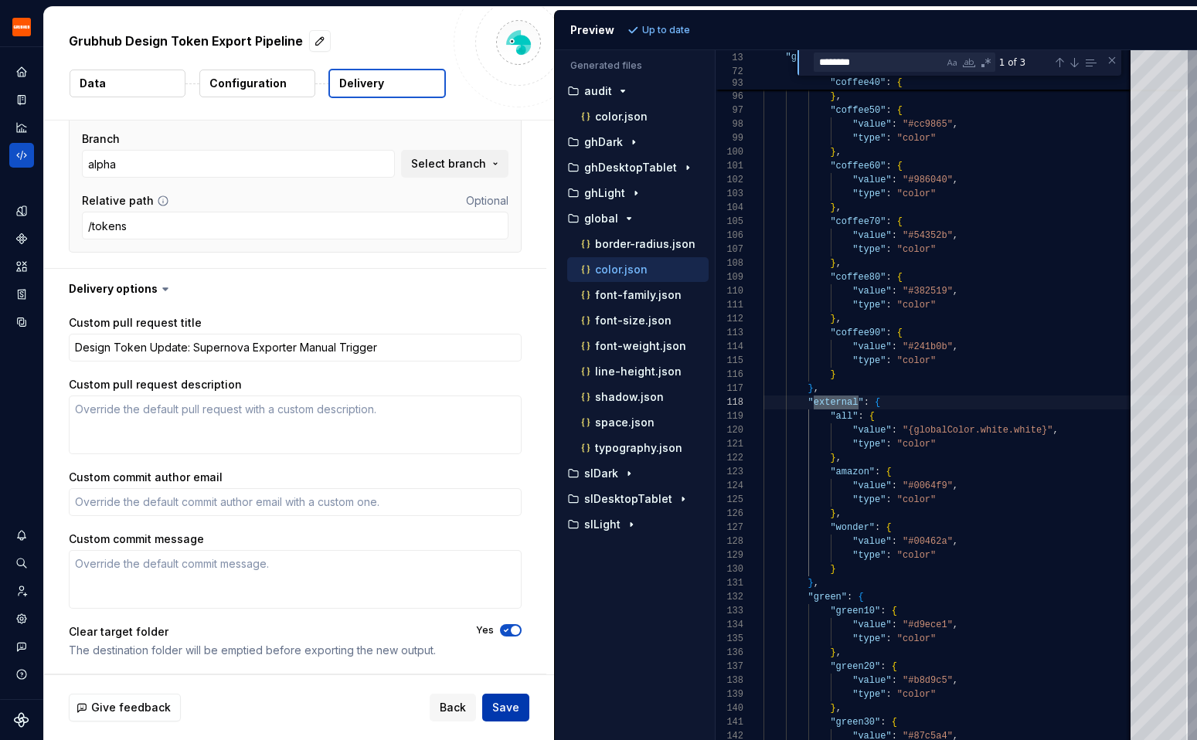
click at [494, 699] on button "Save" at bounding box center [505, 708] width 47 height 28
type textarea "*"
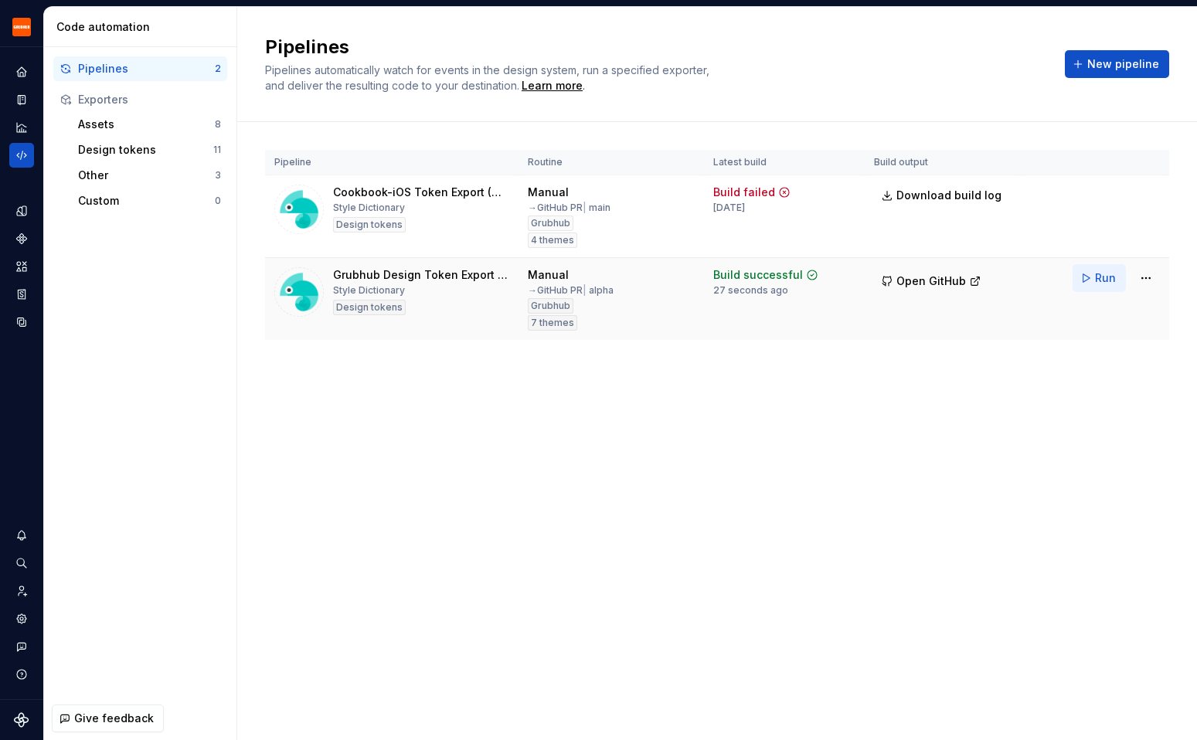
click at [1096, 276] on span "Run" at bounding box center [1105, 277] width 21 height 15
click at [1140, 281] on html "Grubhub Design System Y Dataset Grubhub Code automation Pipelines 2 Exporters A…" at bounding box center [598, 370] width 1197 height 740
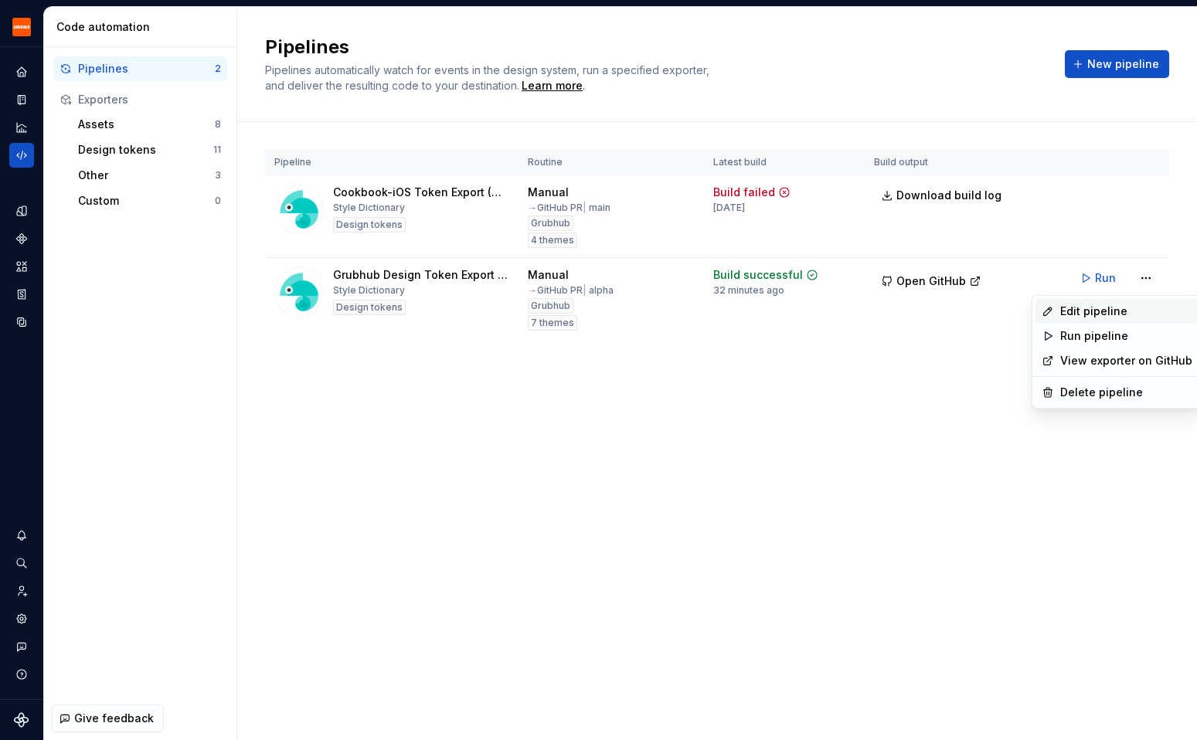
click at [1111, 308] on div "Edit pipeline" at bounding box center [1126, 311] width 132 height 15
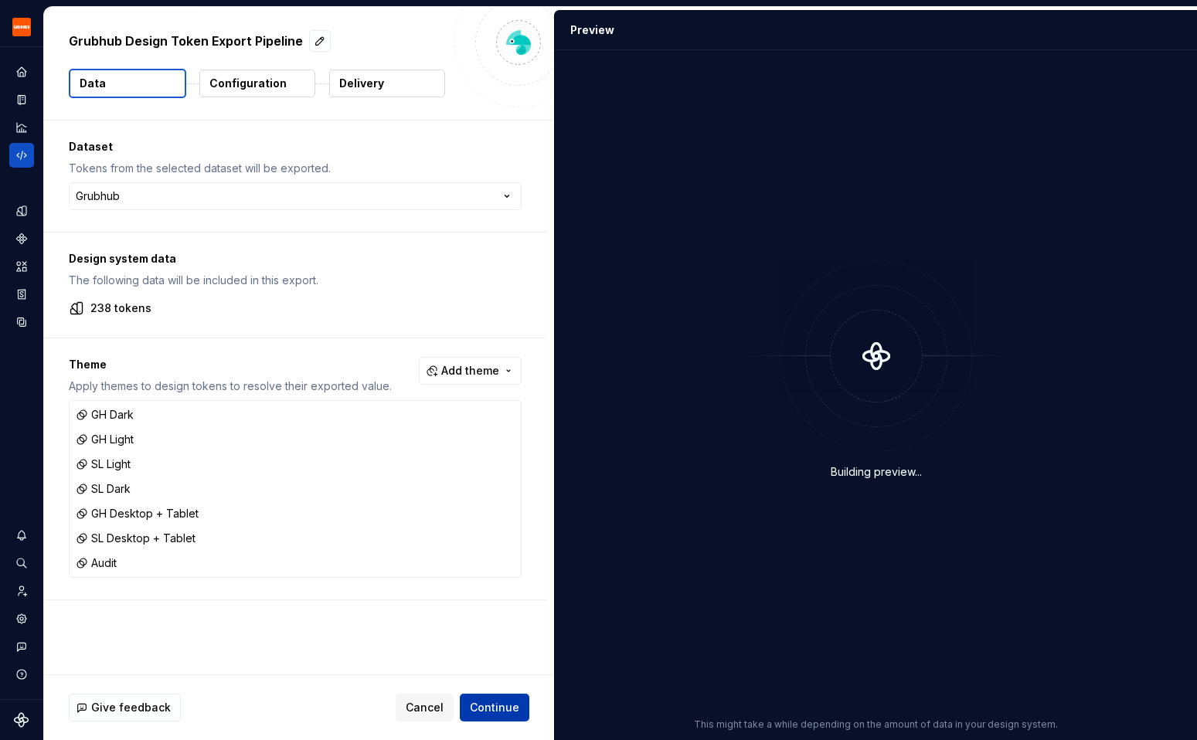
click at [500, 712] on span "Continue" at bounding box center [494, 707] width 49 height 15
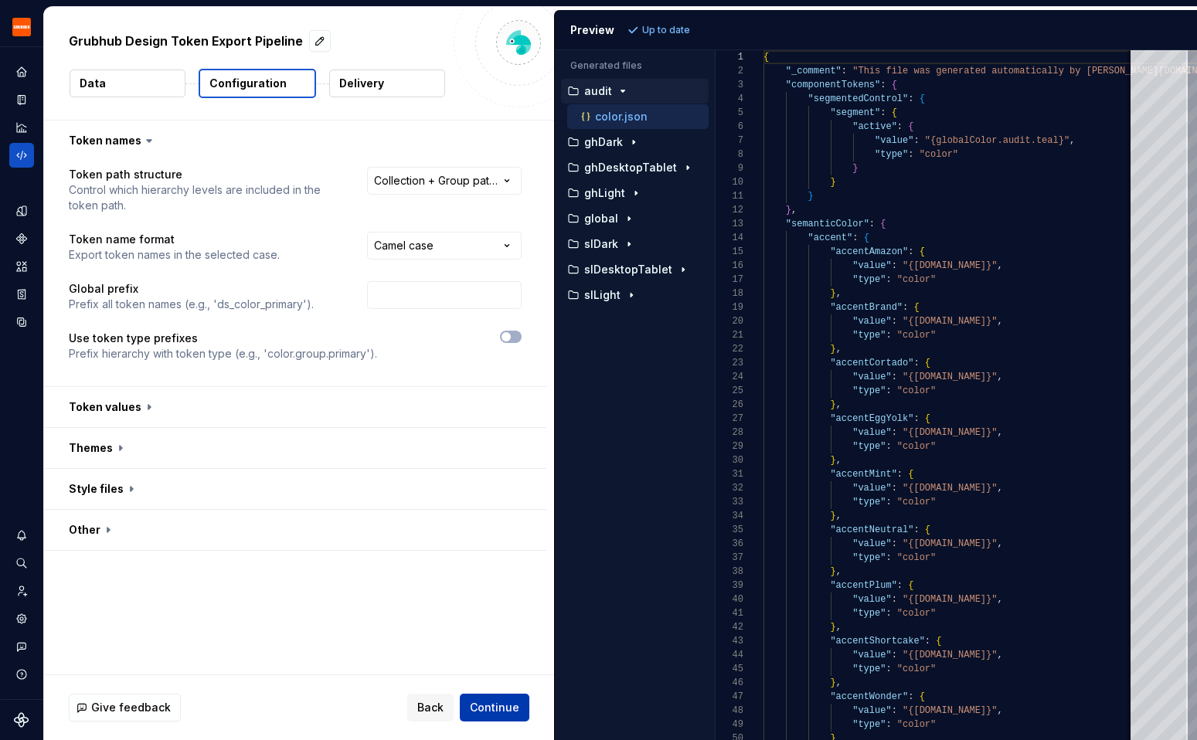
click at [511, 706] on span "Continue" at bounding box center [494, 707] width 49 height 15
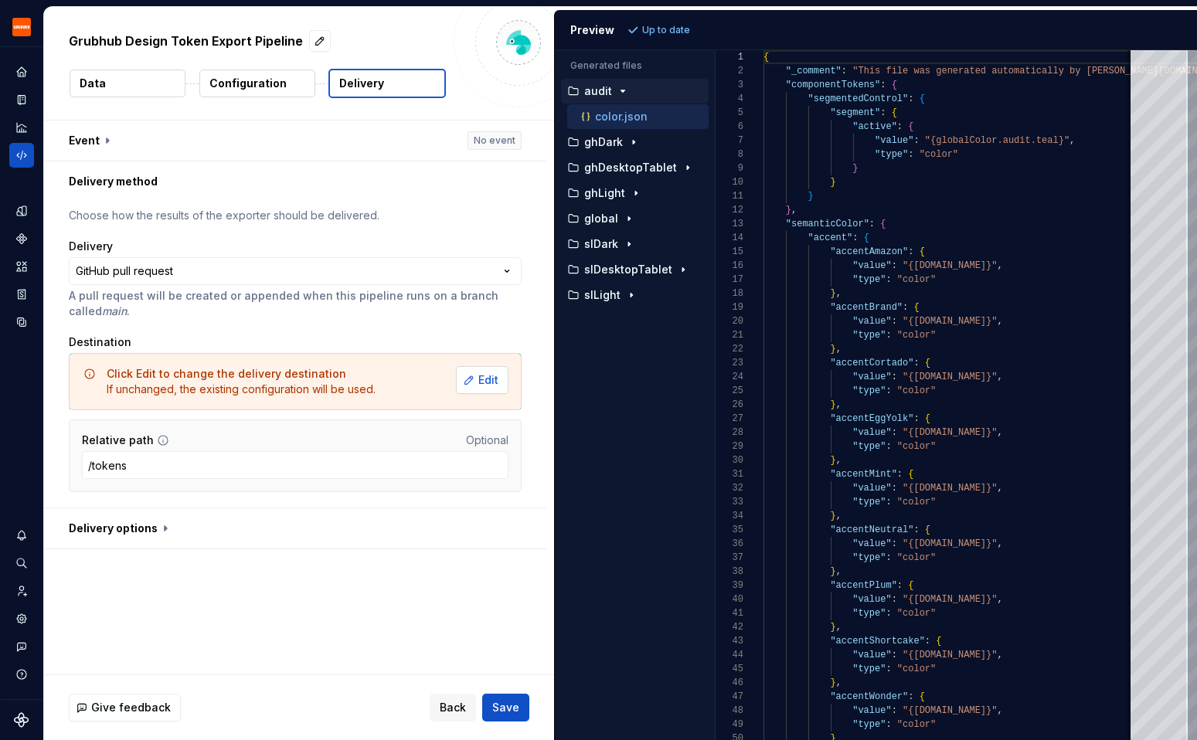
click at [490, 382] on span "Edit" at bounding box center [488, 379] width 20 height 15
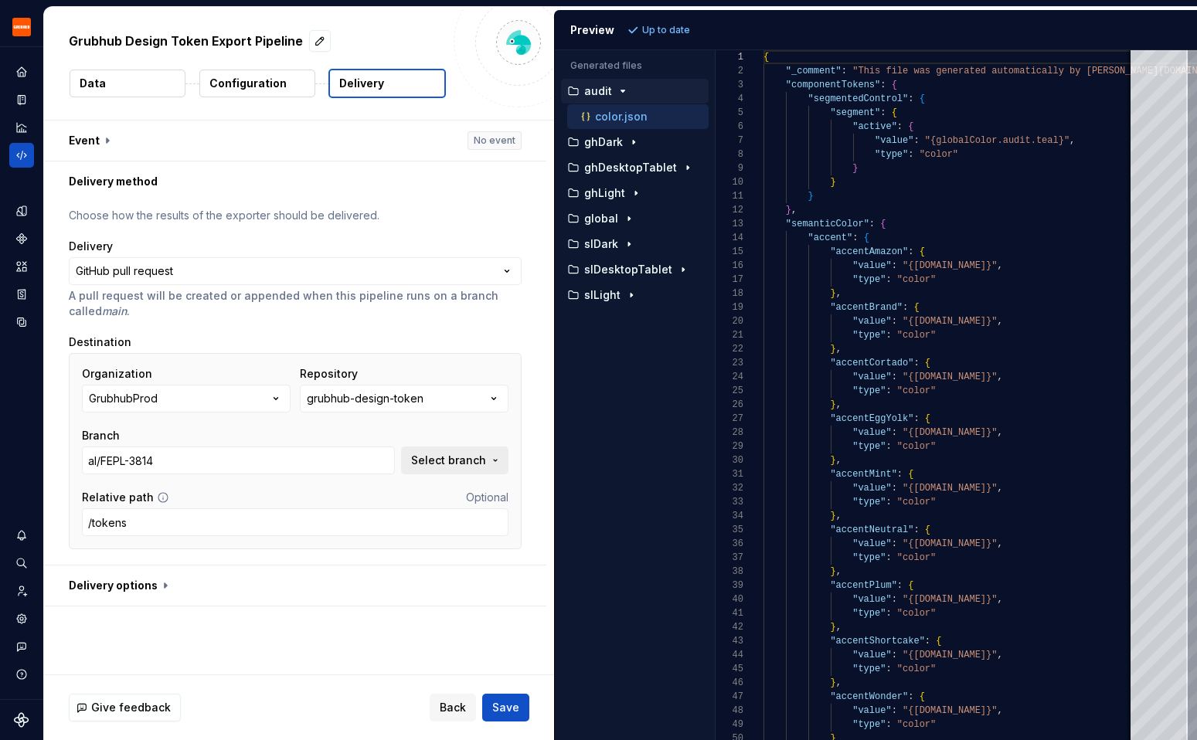
click at [455, 466] on span "Select branch" at bounding box center [448, 460] width 75 height 15
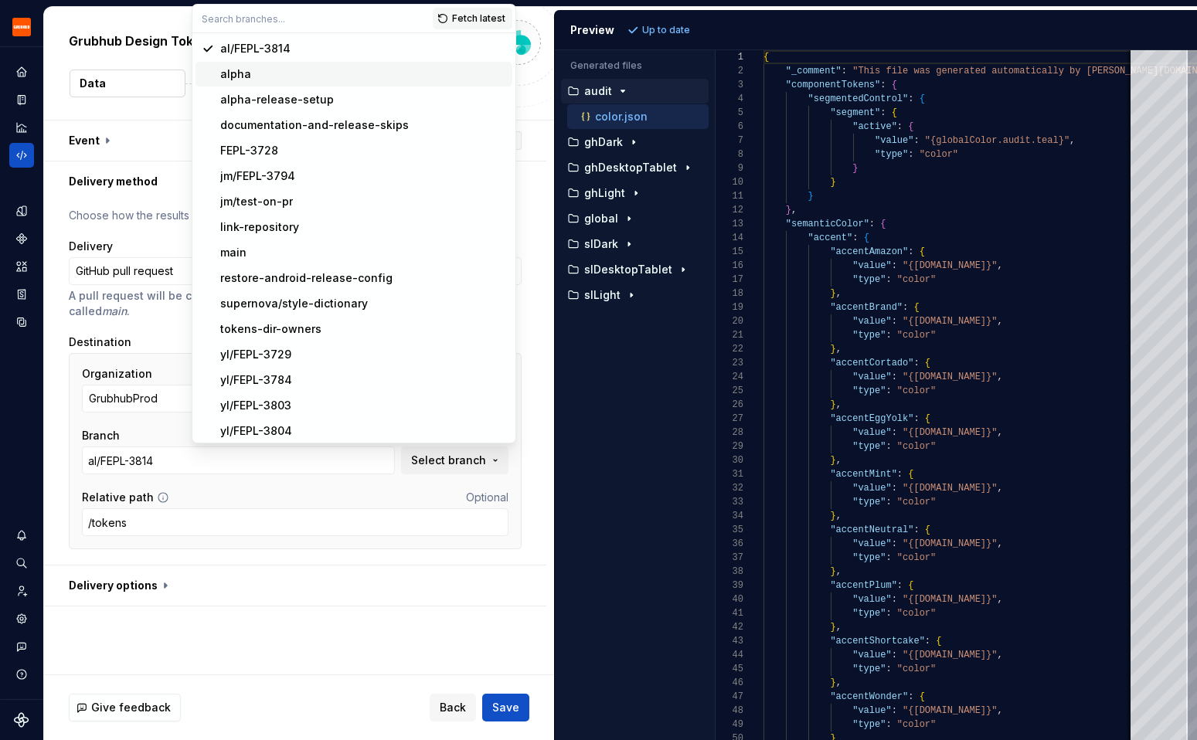
click at [318, 75] on div "alpha" at bounding box center [363, 73] width 286 height 15
type input "alpha"
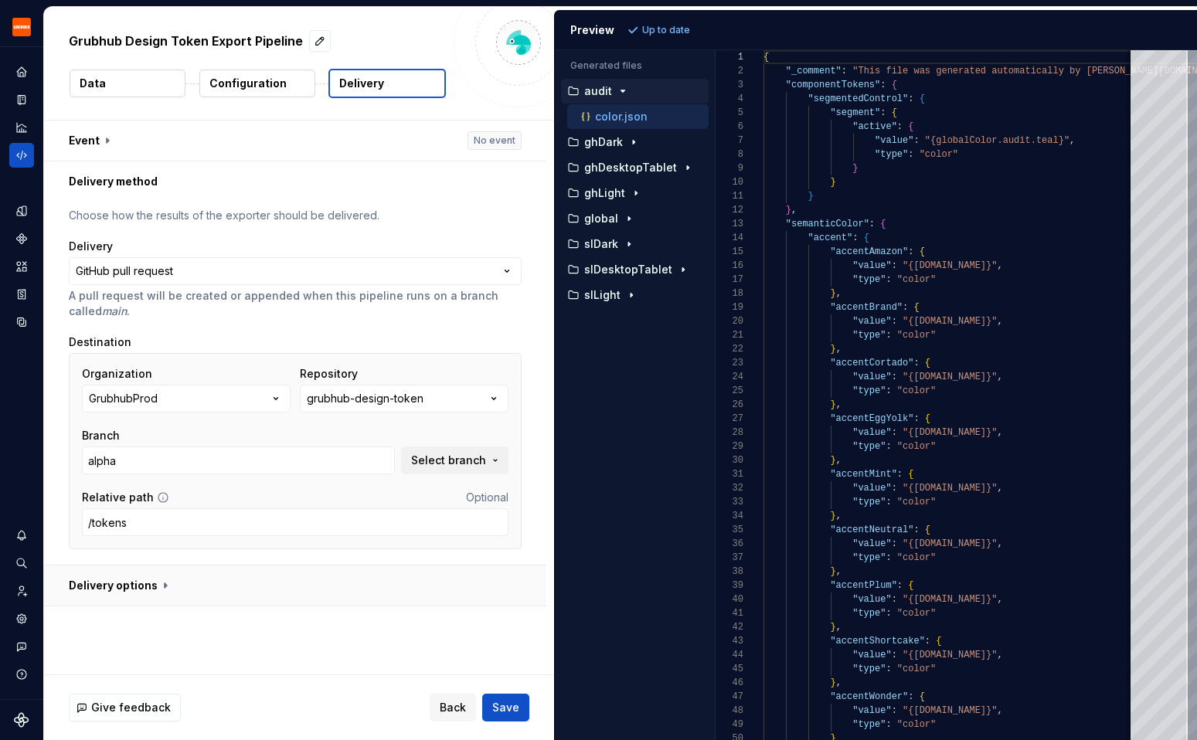
click at [324, 589] on button "button" at bounding box center [295, 586] width 502 height 40
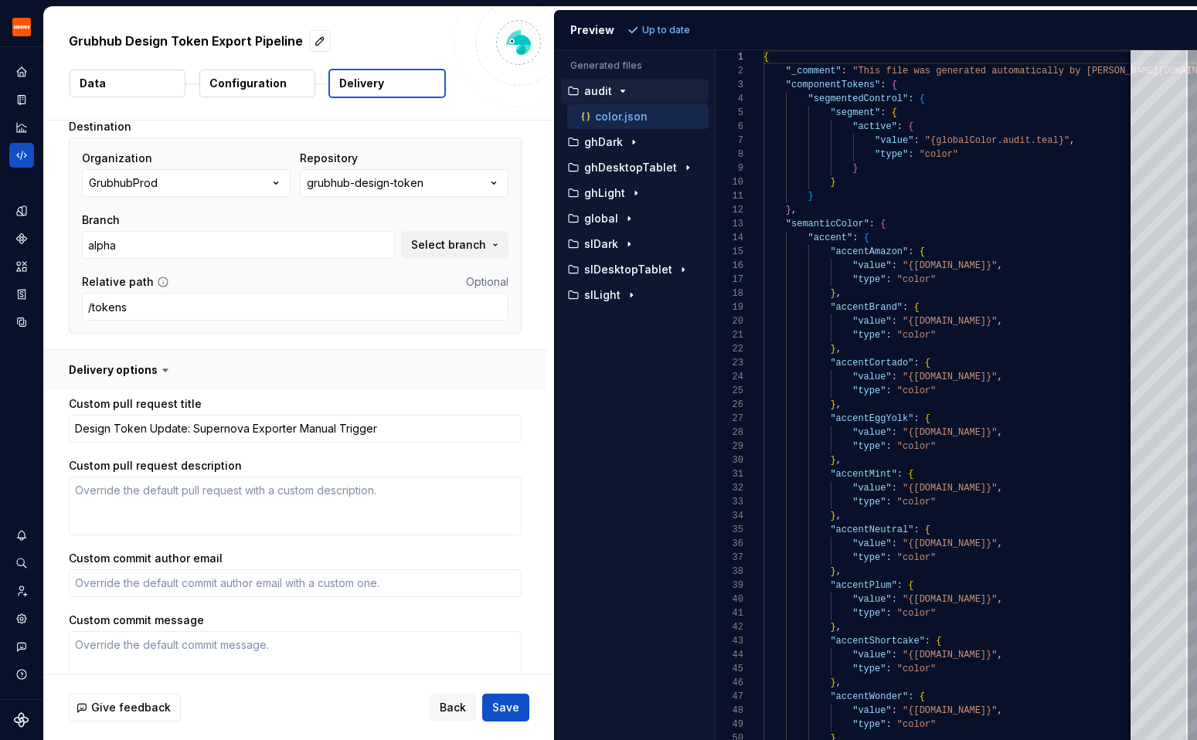
scroll to position [297, 0]
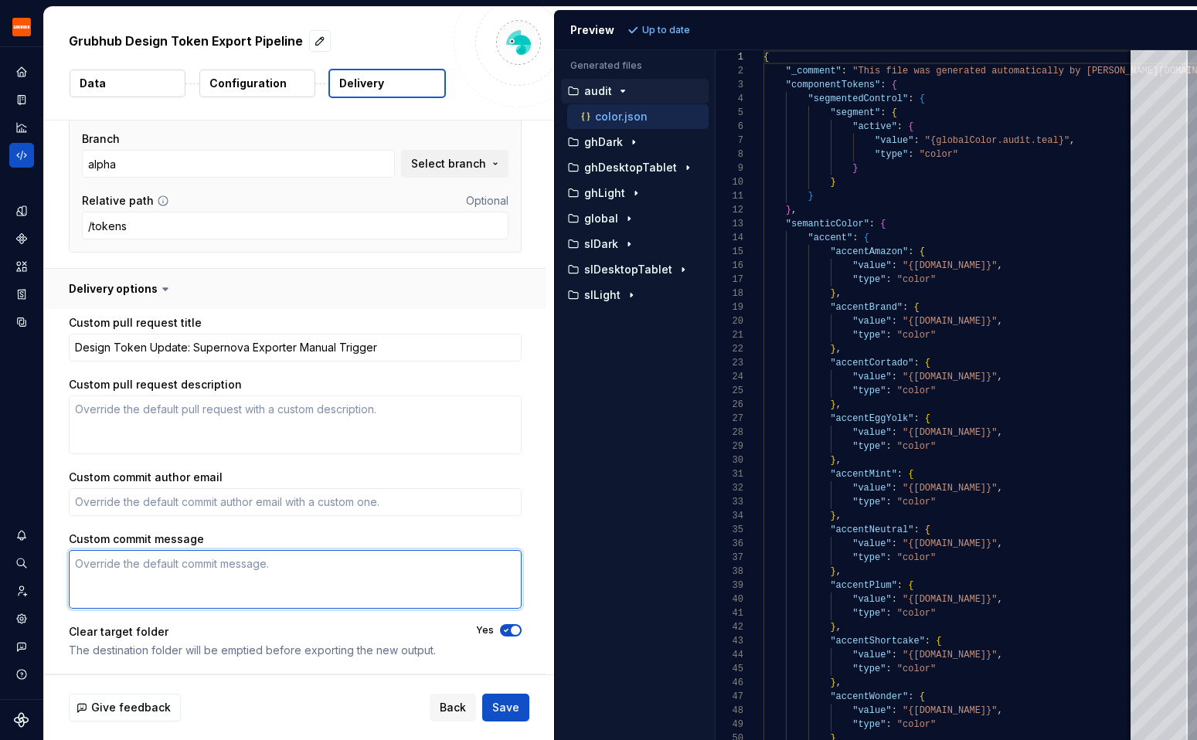
click at [324, 589] on textarea "Custom commit message" at bounding box center [295, 579] width 453 height 59
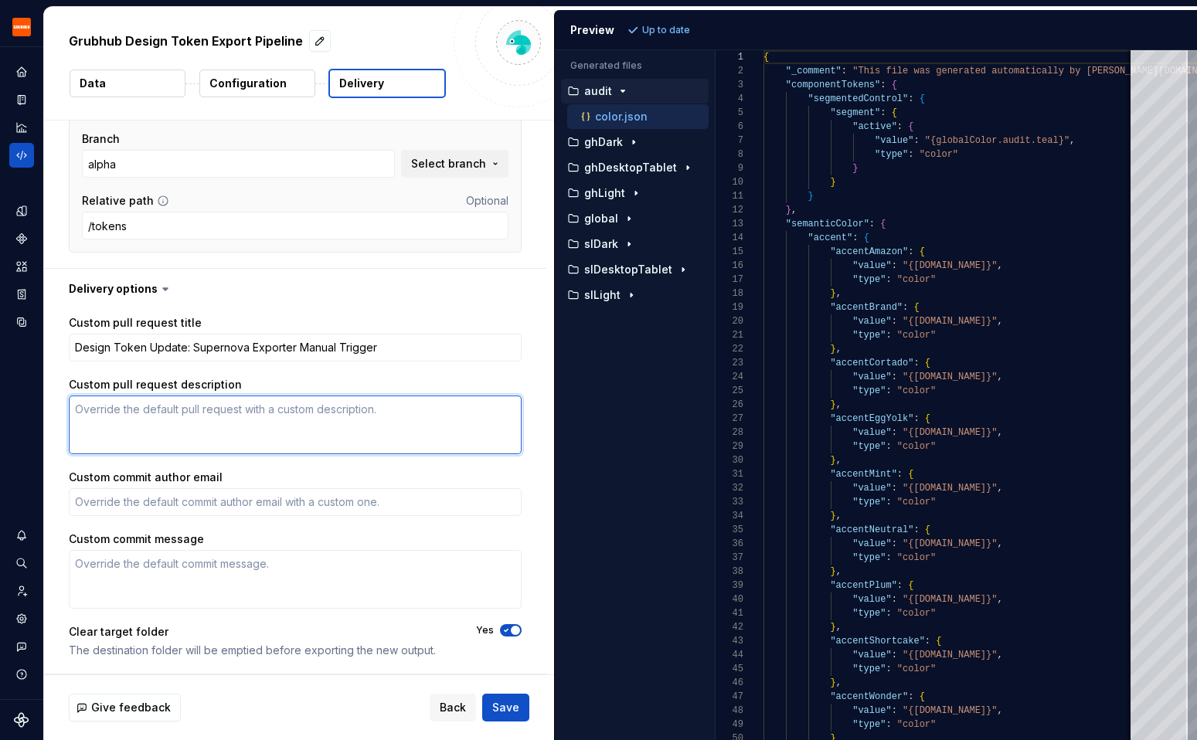
click at [270, 447] on textarea "Custom pull request description" at bounding box center [295, 425] width 453 height 59
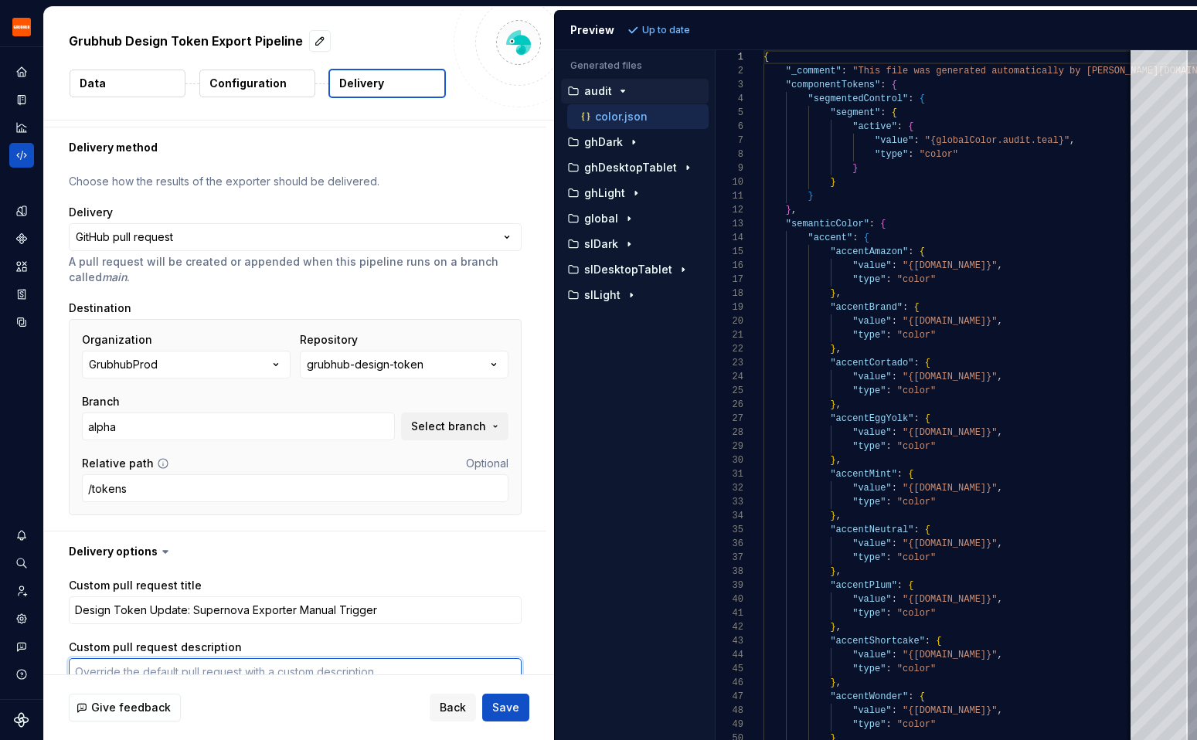
scroll to position [0, 0]
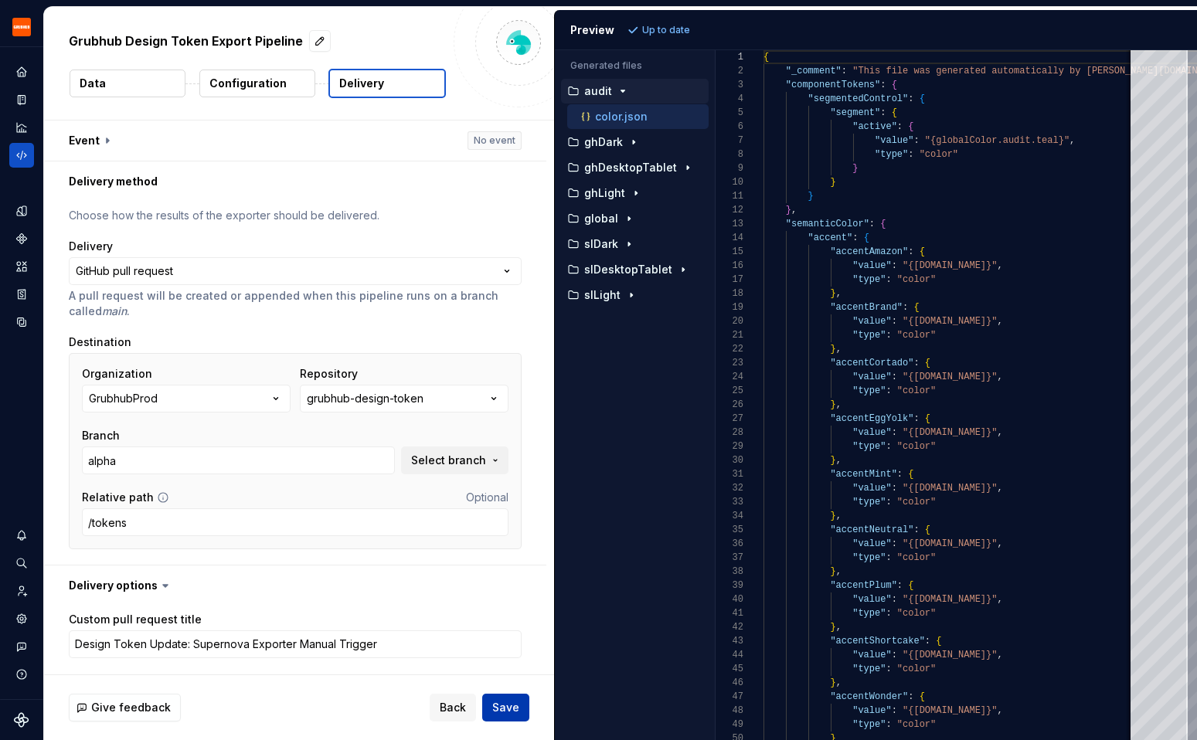
click at [506, 712] on span "Save" at bounding box center [505, 707] width 27 height 15
type textarea "*"
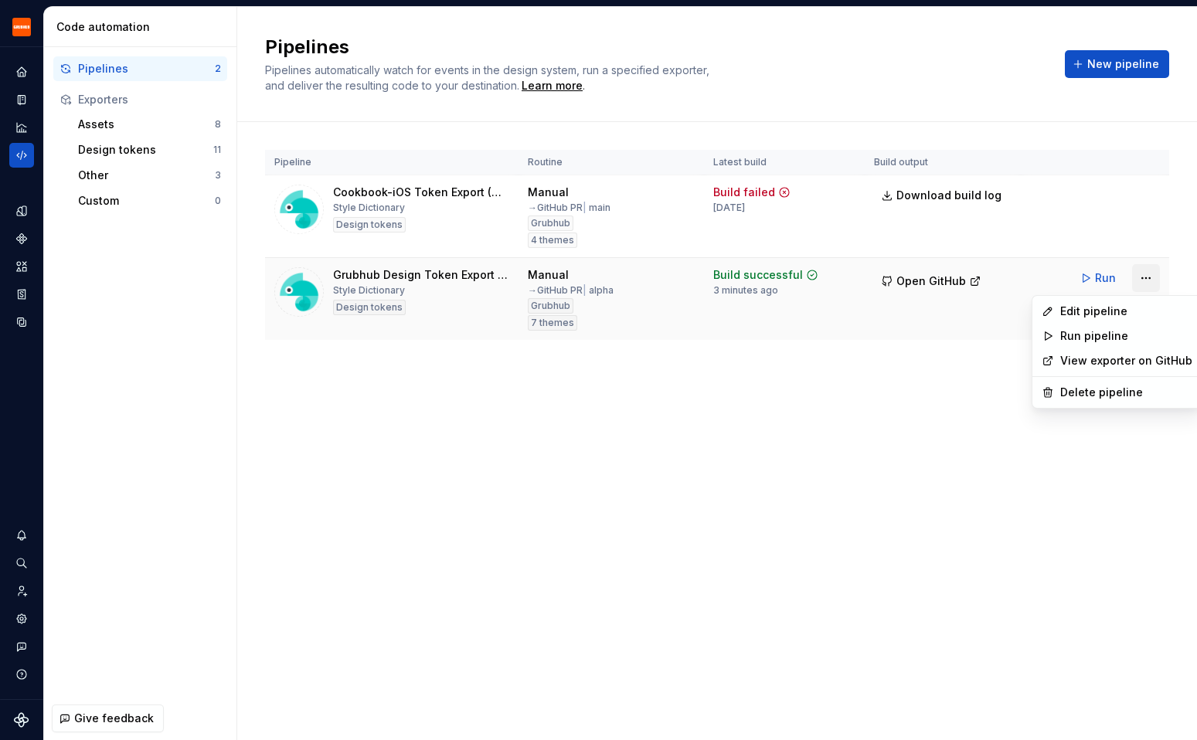
click at [1142, 273] on html "Grubhub Design System Y Dataset Grubhub Code automation Pipelines 2 Exporters A…" at bounding box center [598, 370] width 1197 height 740
click at [1117, 314] on div "Edit pipeline" at bounding box center [1126, 311] width 132 height 15
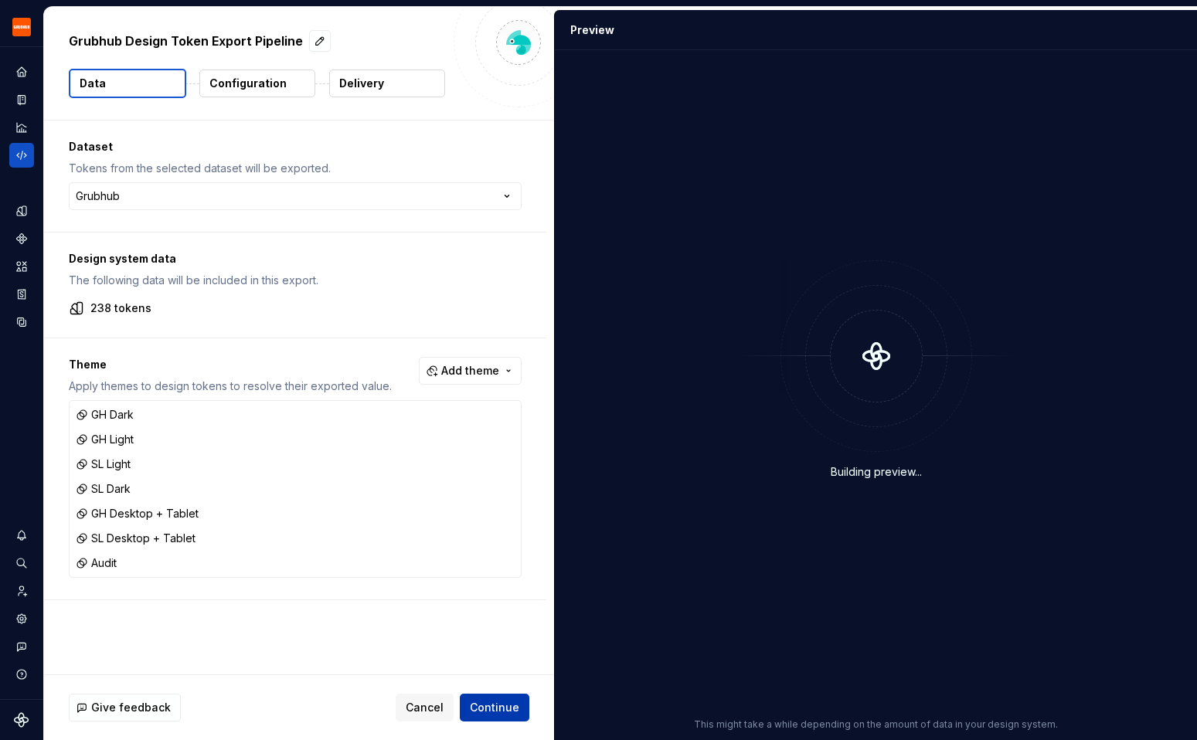
click at [497, 711] on span "Continue" at bounding box center [494, 707] width 49 height 15
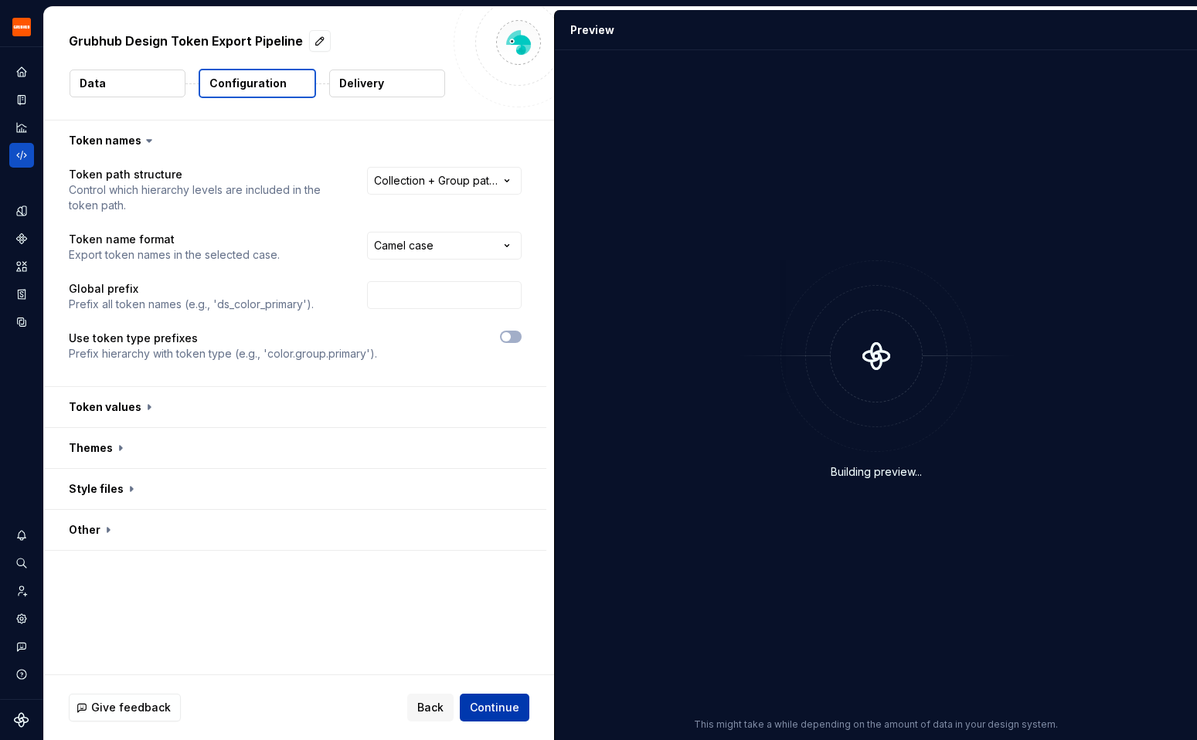
click at [497, 711] on span "Continue" at bounding box center [494, 707] width 49 height 15
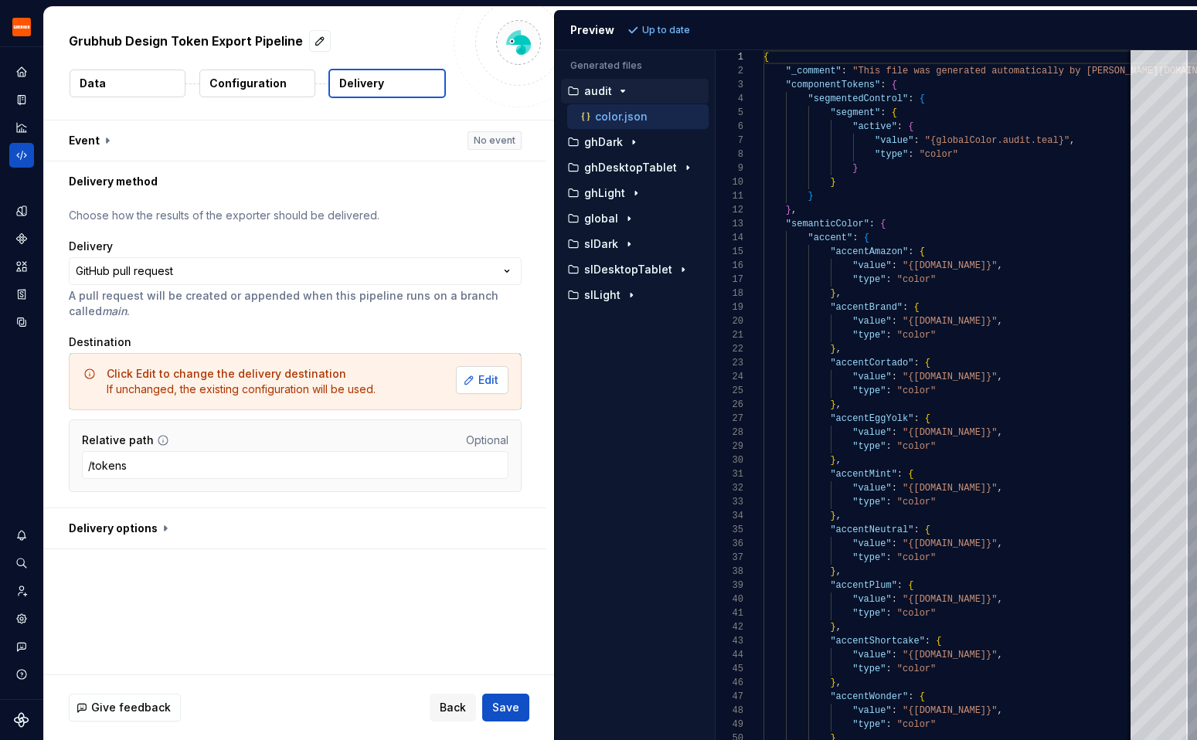
click at [498, 375] on span "Edit" at bounding box center [488, 379] width 20 height 15
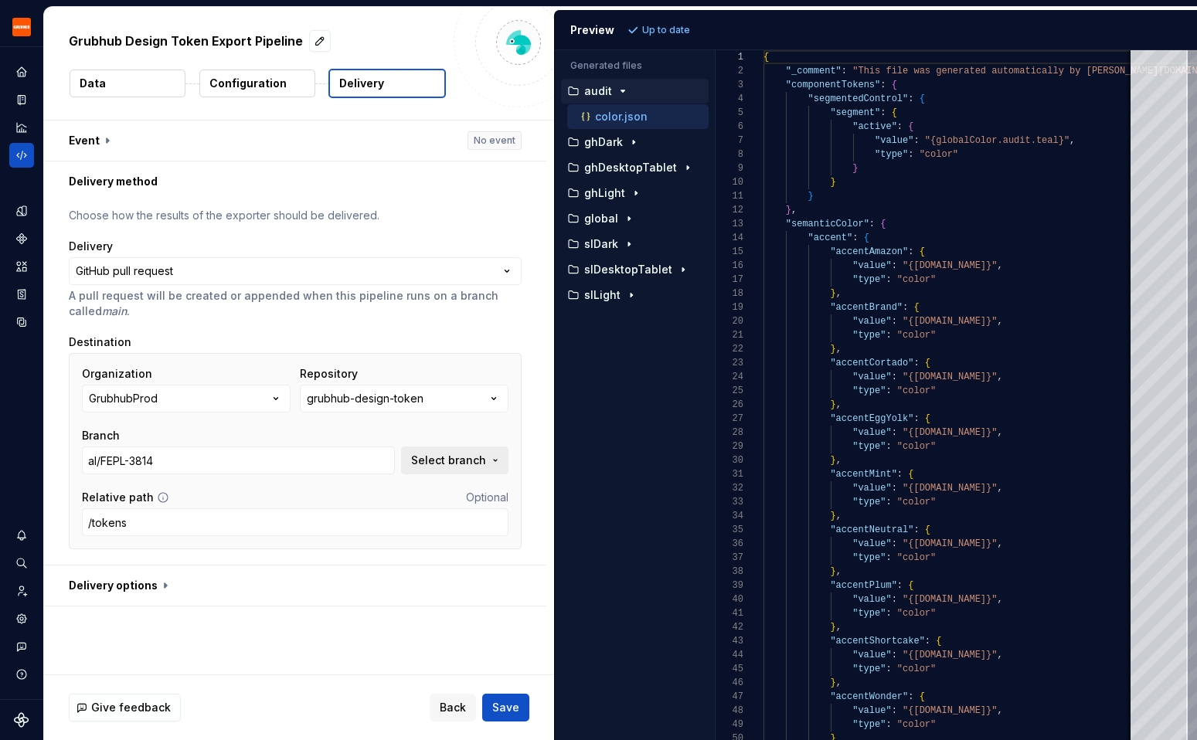
click at [464, 463] on span "Select branch" at bounding box center [448, 460] width 75 height 15
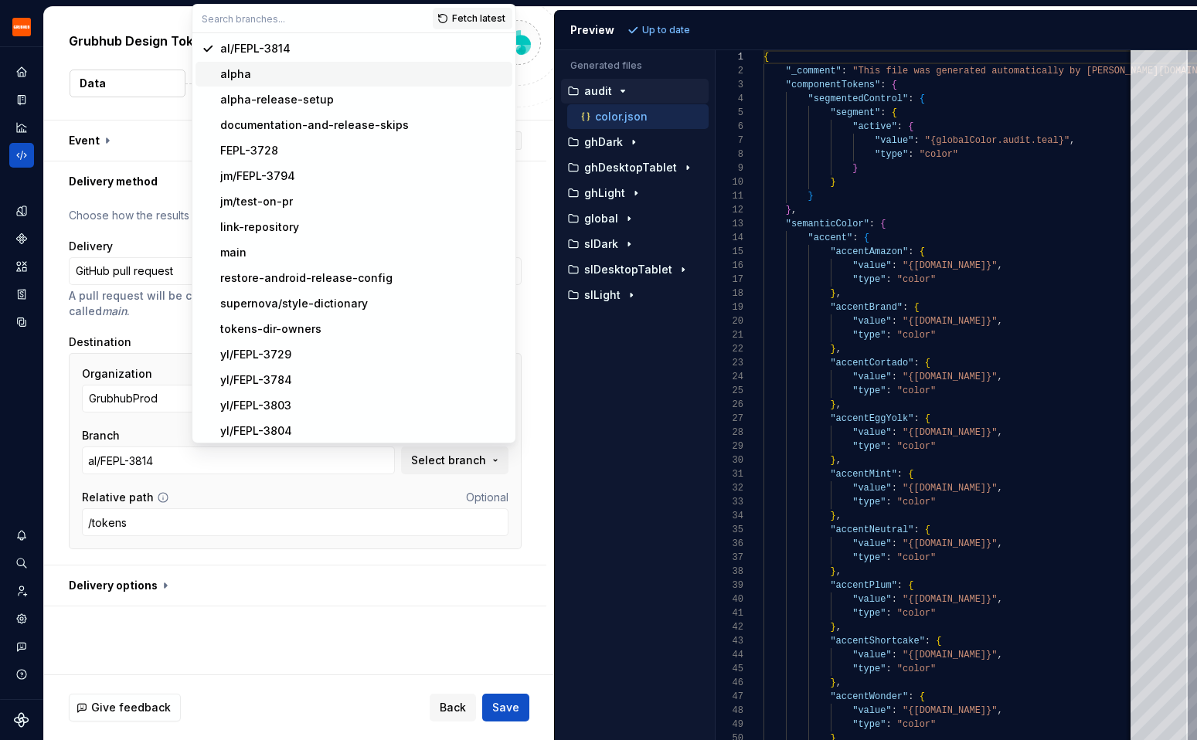
click at [316, 79] on div "alpha" at bounding box center [363, 73] width 286 height 15
type input "alpha"
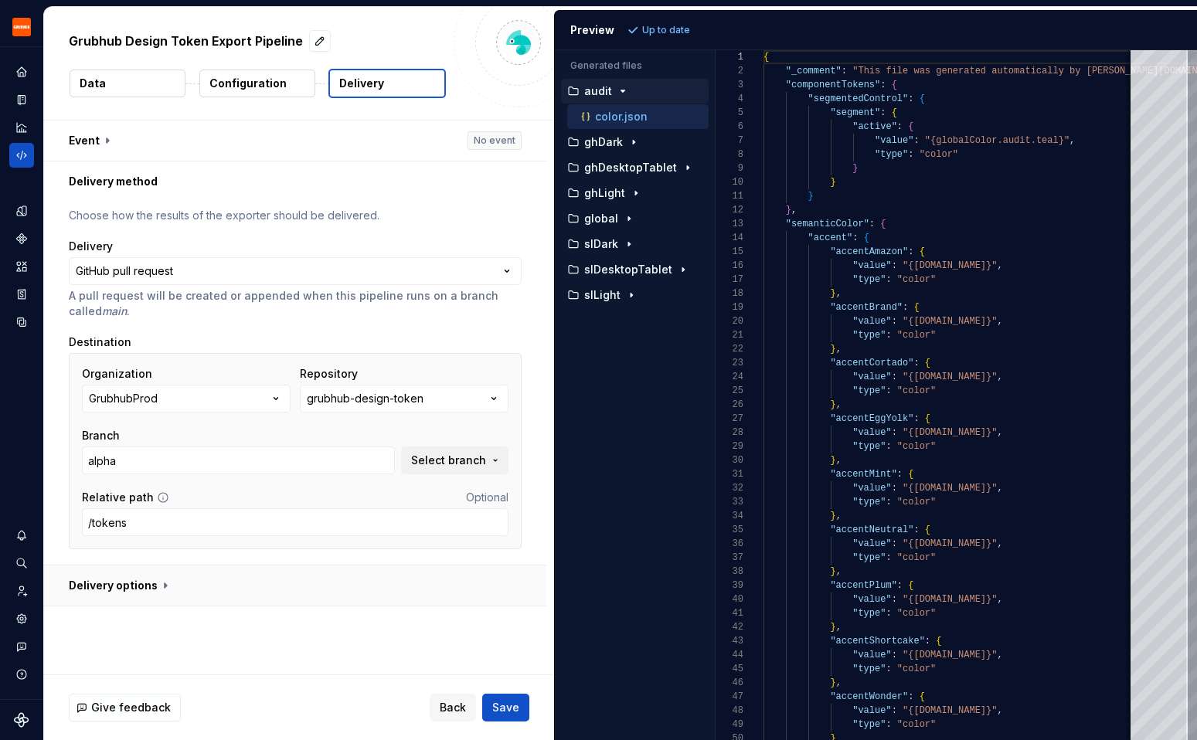
click at [302, 583] on button "button" at bounding box center [295, 586] width 502 height 40
click at [267, 155] on button "button" at bounding box center [295, 141] width 502 height 40
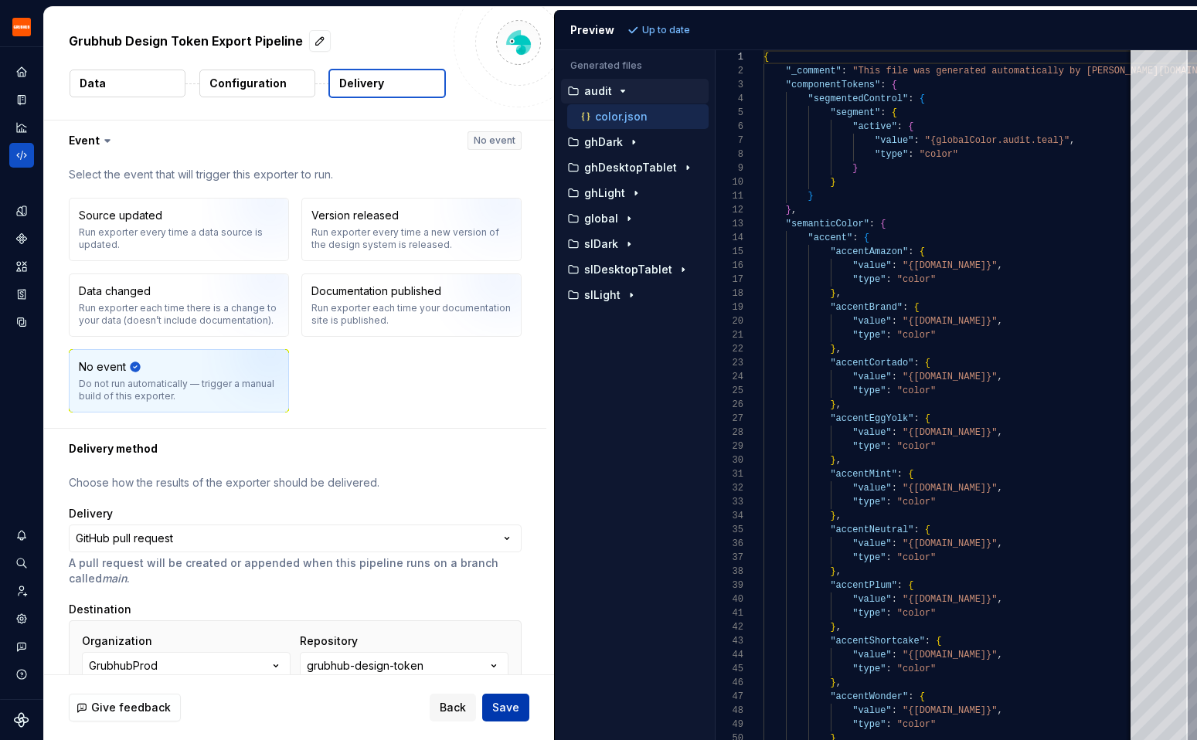
click at [511, 713] on span "Save" at bounding box center [505, 707] width 27 height 15
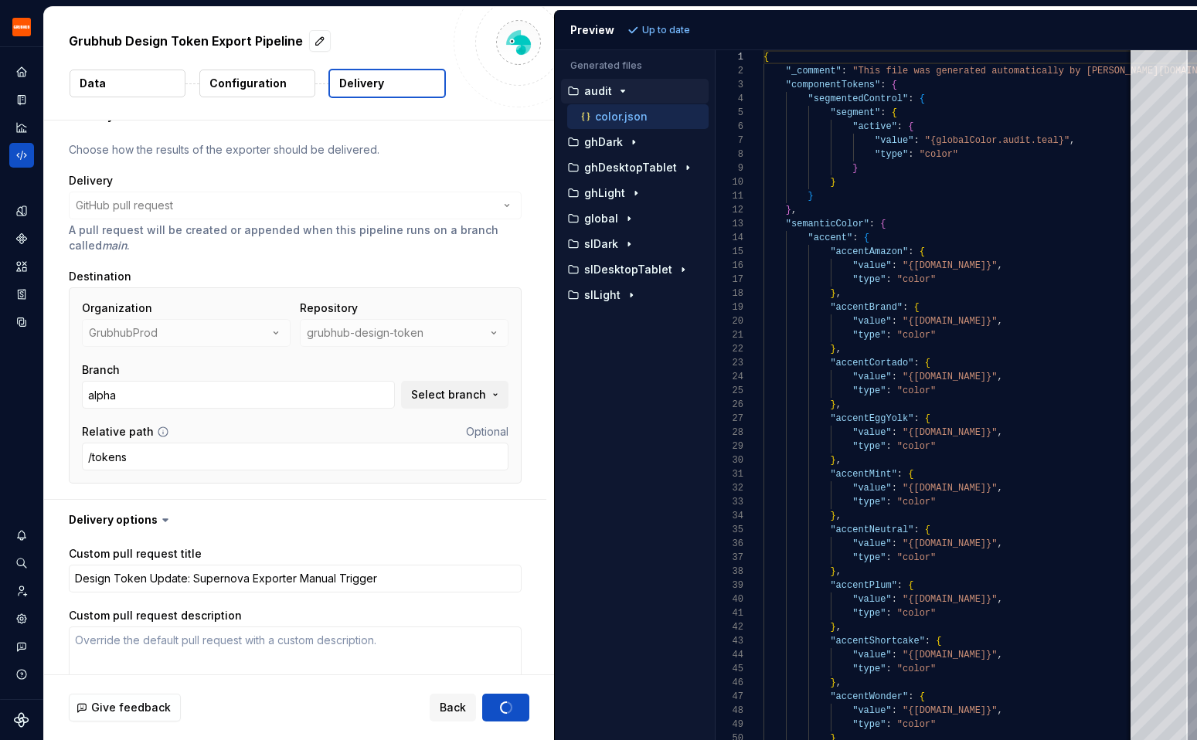
scroll to position [338, 0]
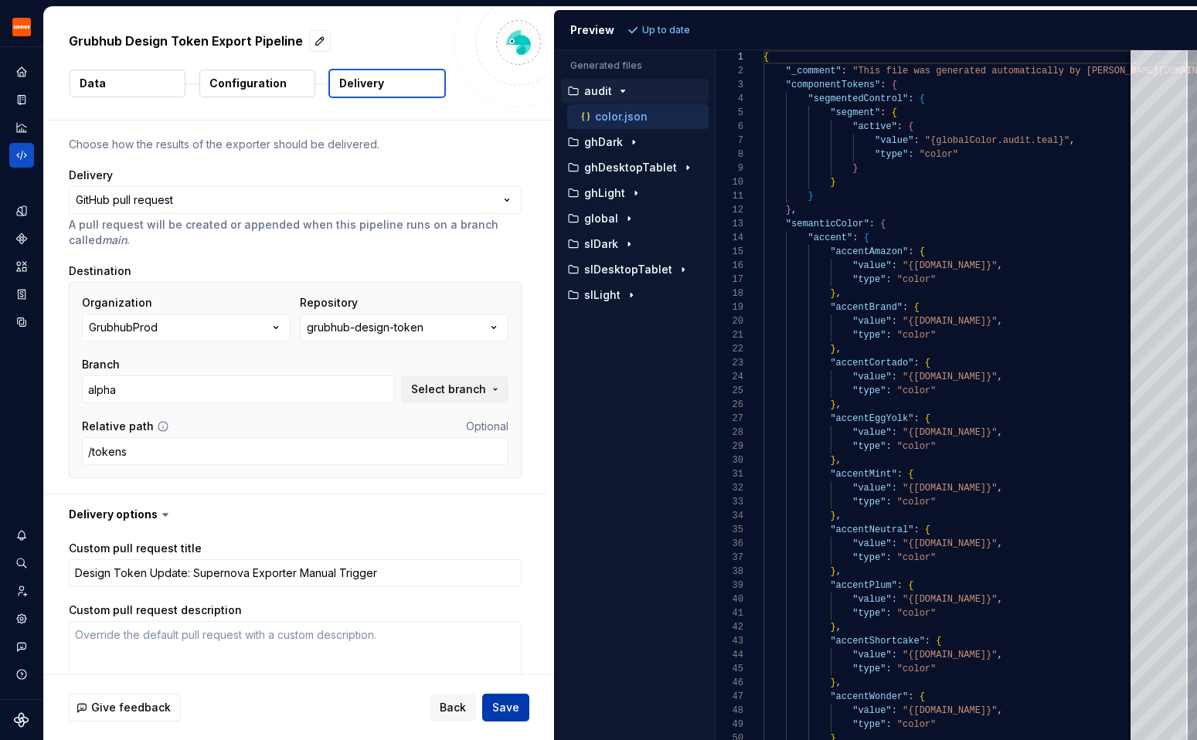
type textarea "*"
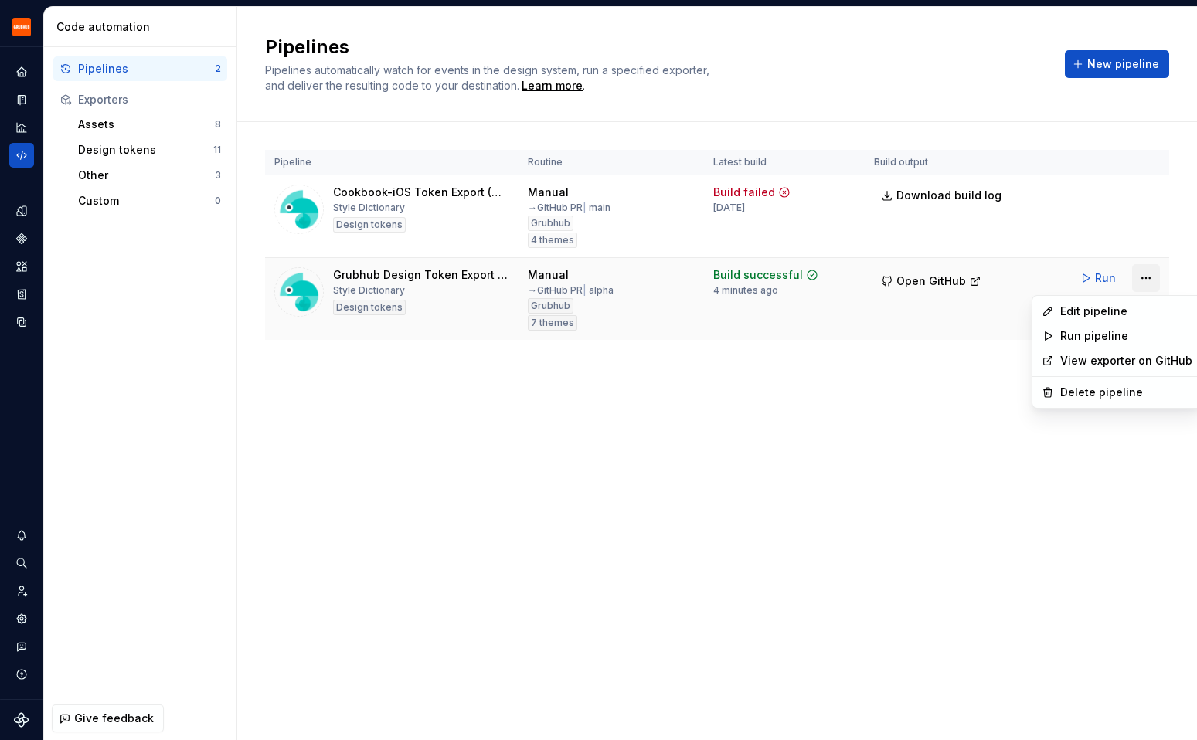
click at [1152, 280] on html "Grubhub Design System Y Dataset Grubhub Code automation Pipelines 2 Exporters A…" at bounding box center [598, 370] width 1197 height 740
click at [1102, 314] on div "Edit pipeline" at bounding box center [1126, 311] width 132 height 15
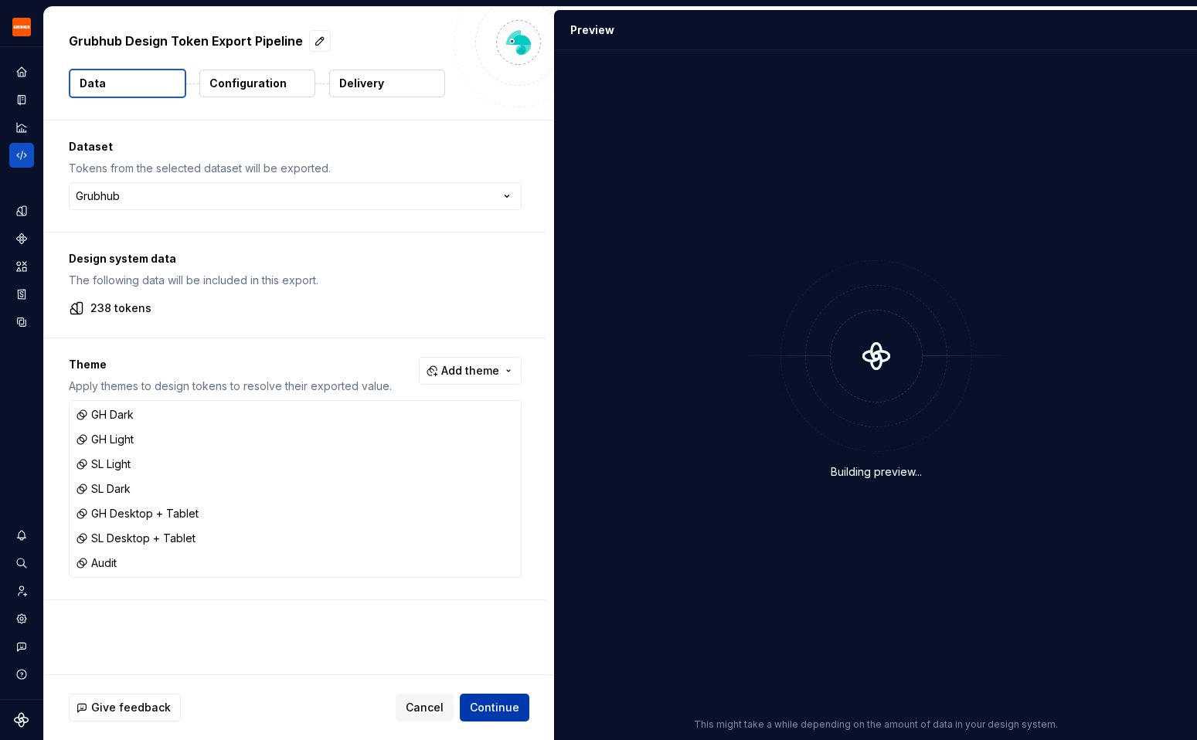
click at [507, 712] on span "Continue" at bounding box center [494, 707] width 49 height 15
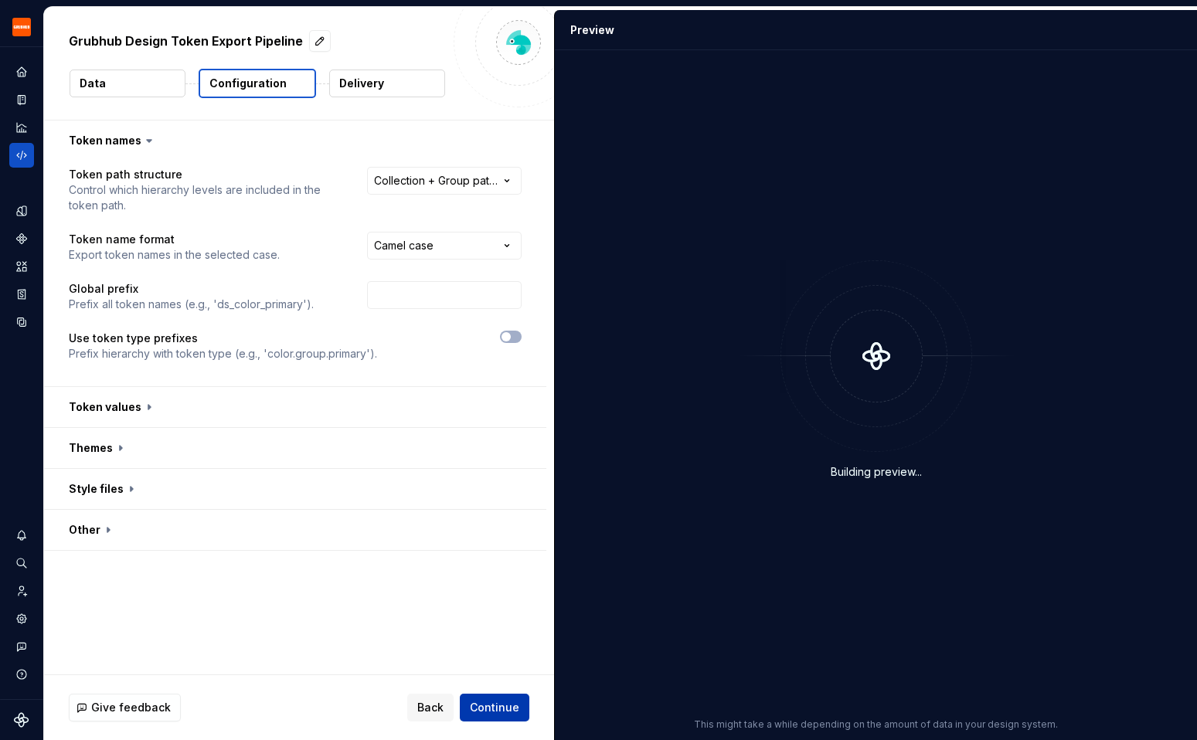
click at [507, 712] on span "Continue" at bounding box center [494, 707] width 49 height 15
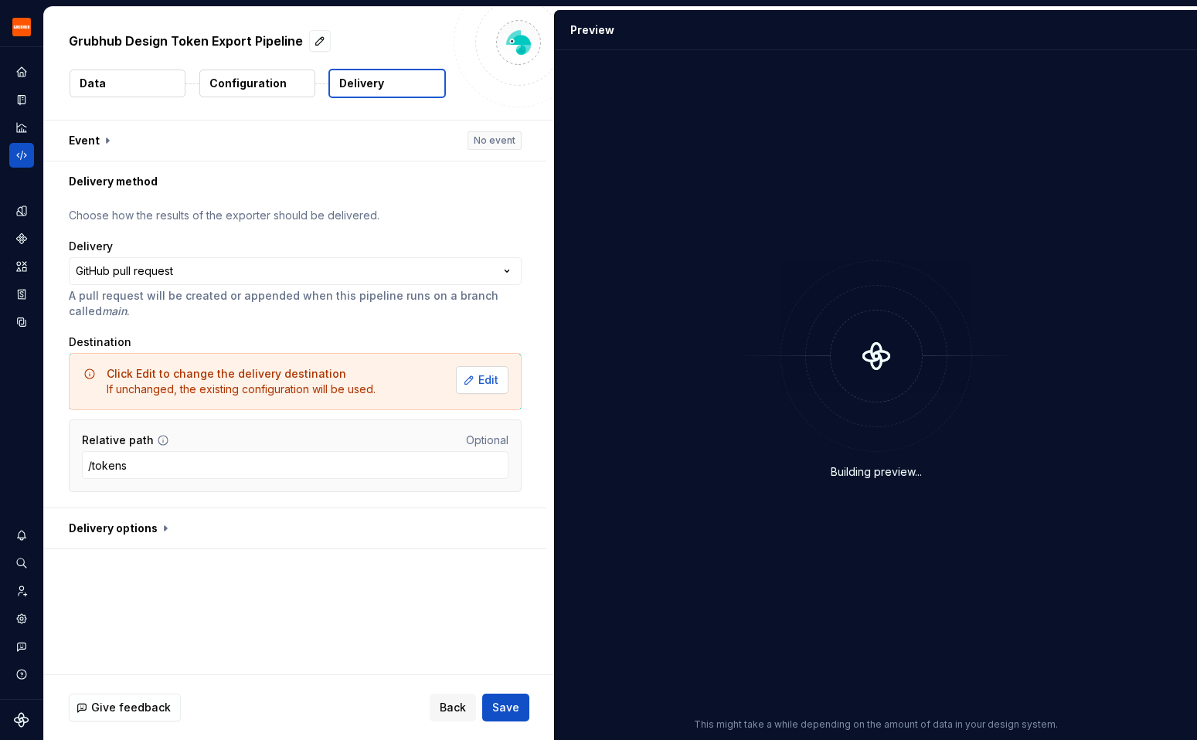
click at [495, 380] on span "Edit" at bounding box center [488, 379] width 20 height 15
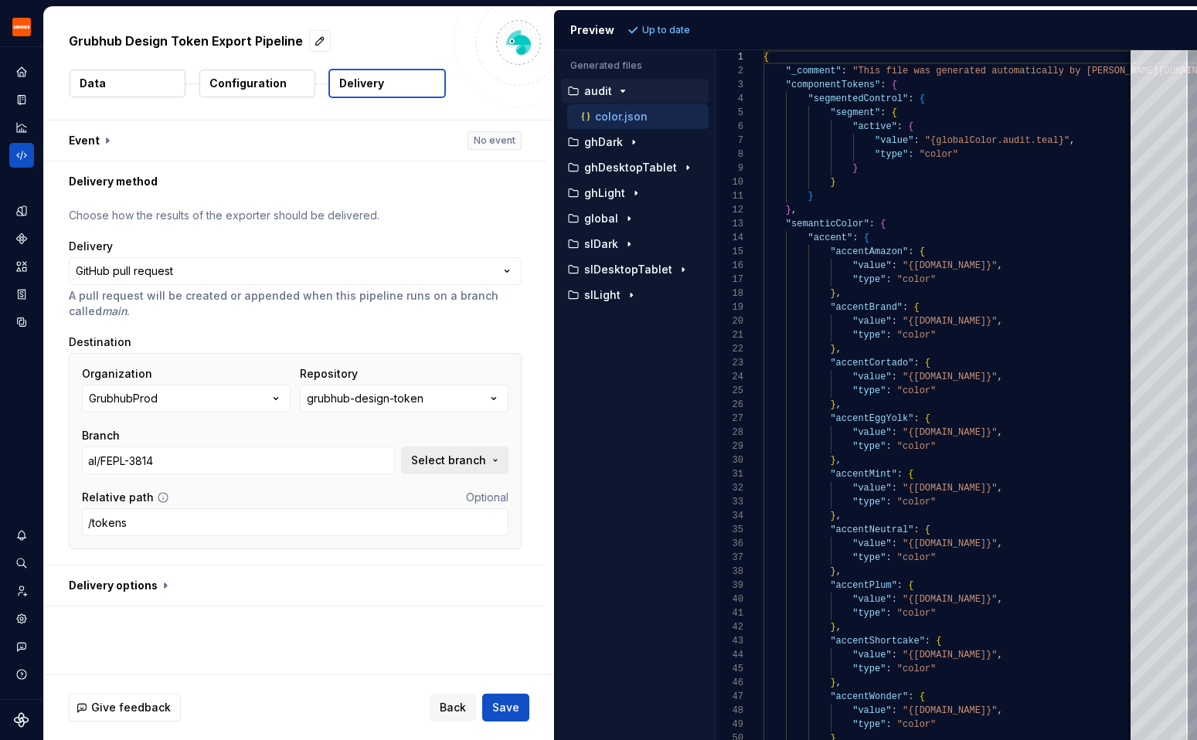
click at [487, 471] on button "Select branch" at bounding box center [454, 461] width 107 height 28
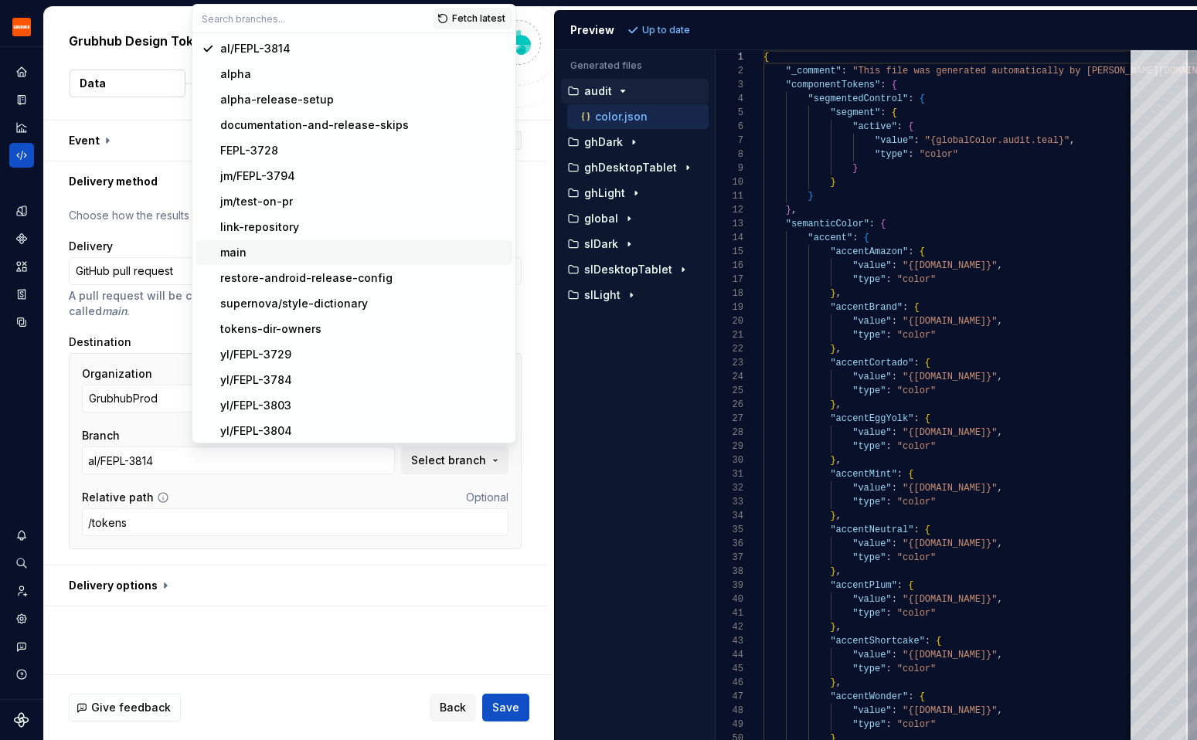
click at [287, 255] on div "main" at bounding box center [363, 252] width 286 height 15
type input "main"
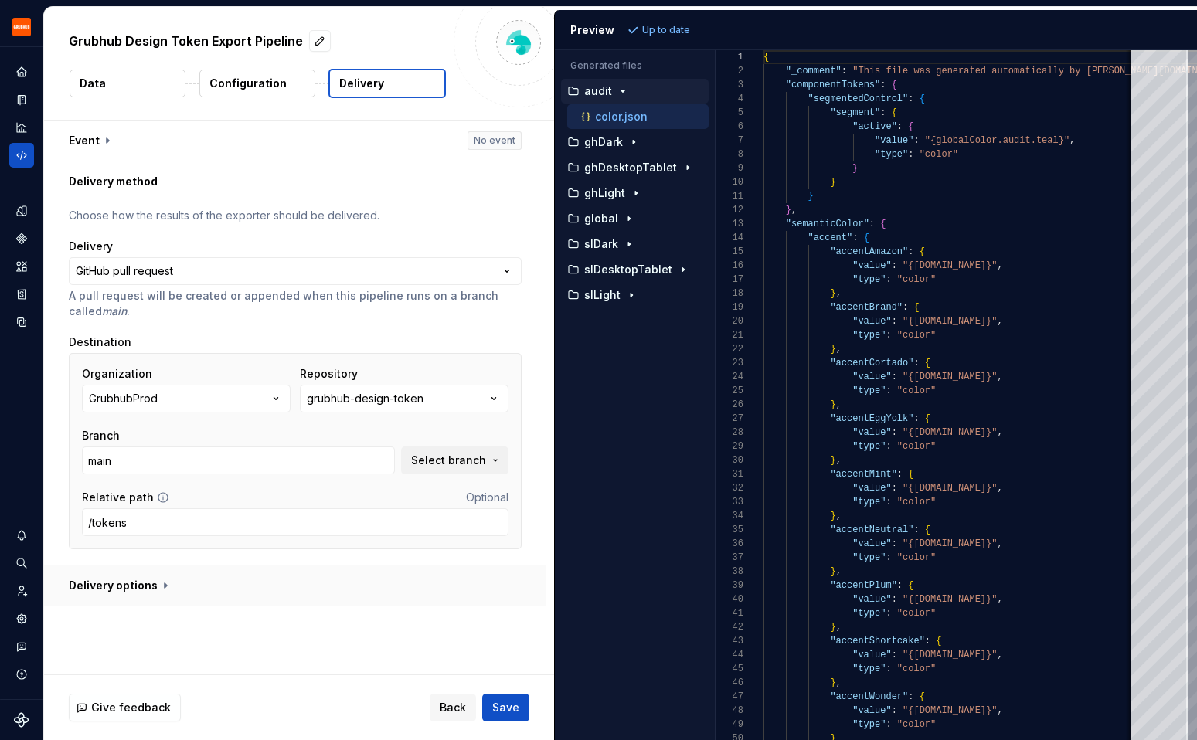
click at [453, 585] on button "button" at bounding box center [295, 586] width 502 height 40
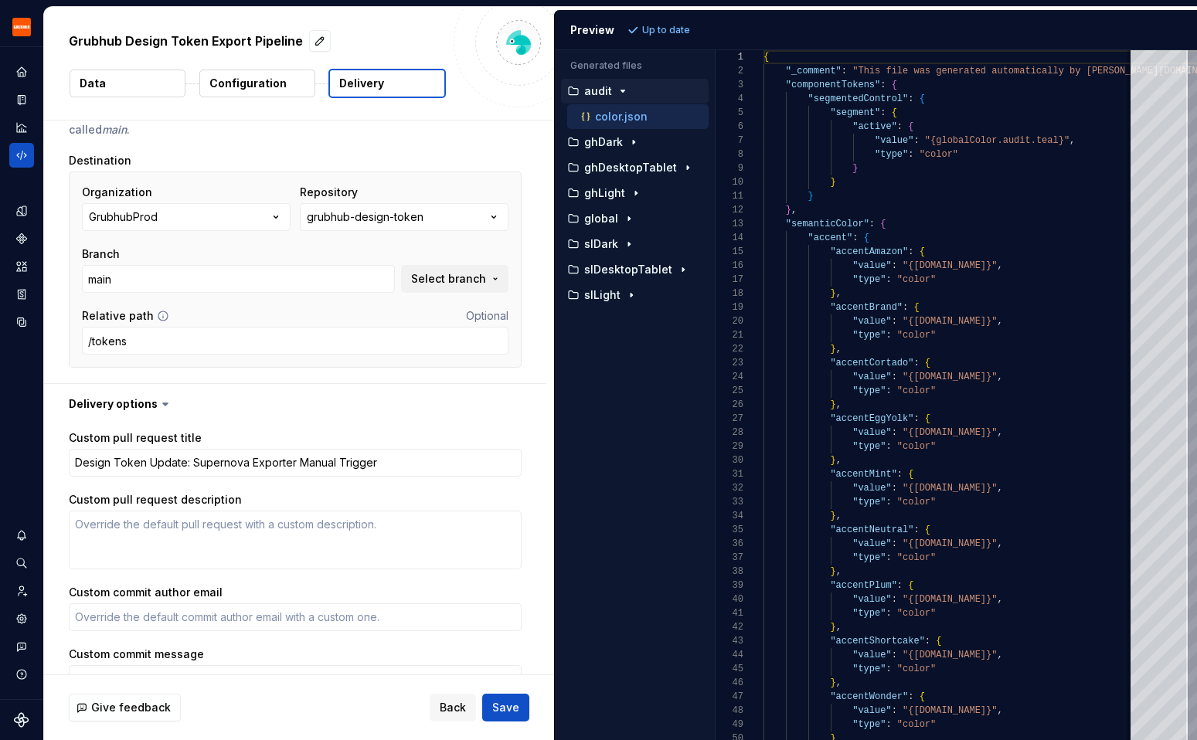
scroll to position [297, 0]
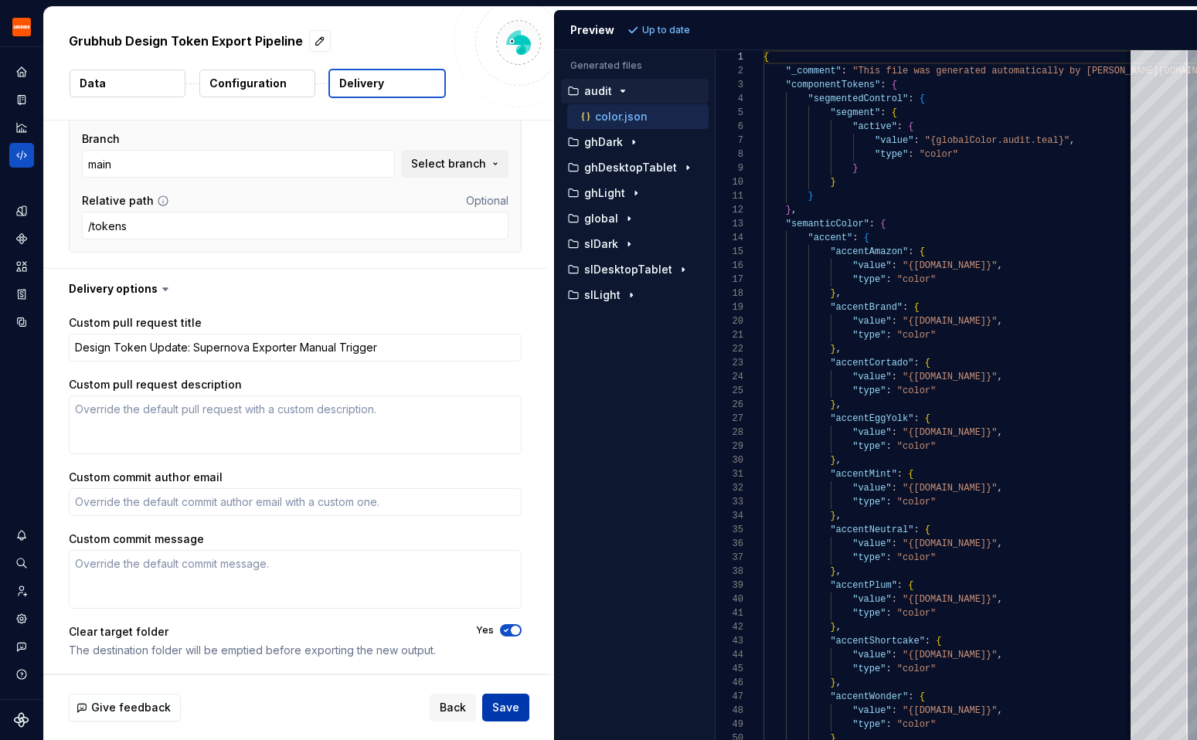
click at [511, 703] on span "Save" at bounding box center [505, 707] width 27 height 15
type textarea "*"
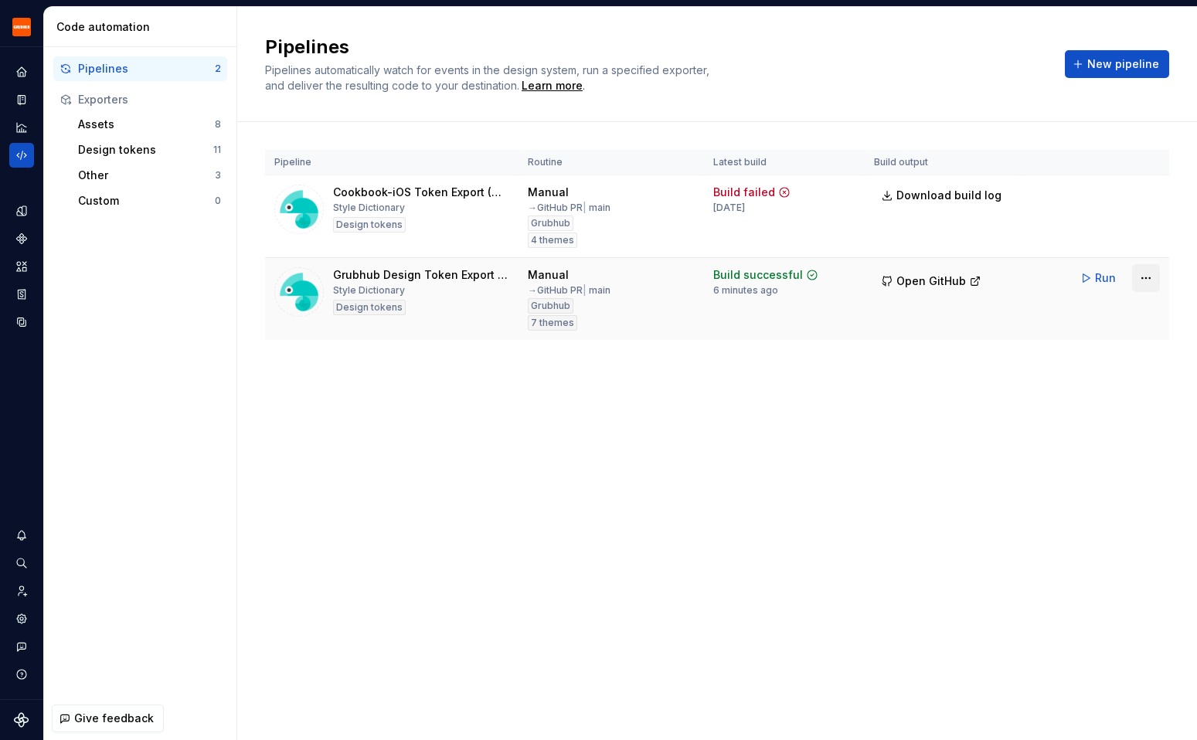
click at [1153, 277] on html "Grubhub Design System Y Dataset Grubhub Code automation Pipelines 2 Exporters A…" at bounding box center [598, 370] width 1197 height 740
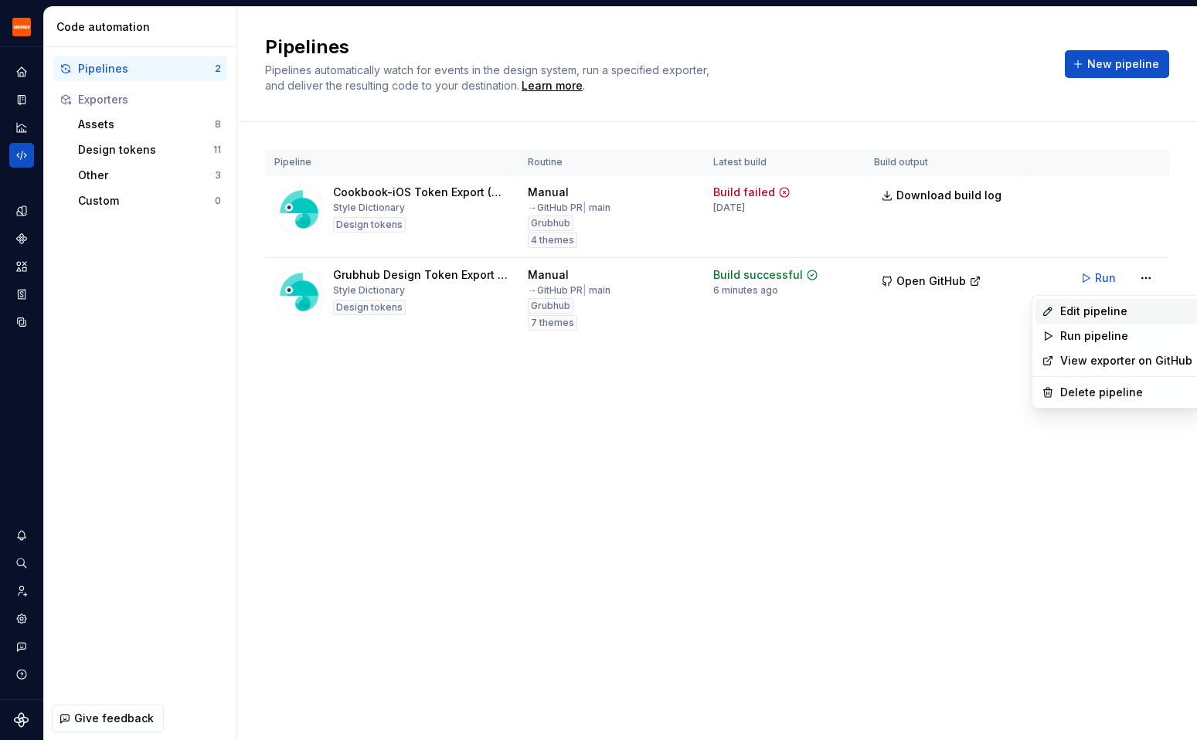
click at [1097, 310] on div "Edit pipeline" at bounding box center [1126, 311] width 132 height 15
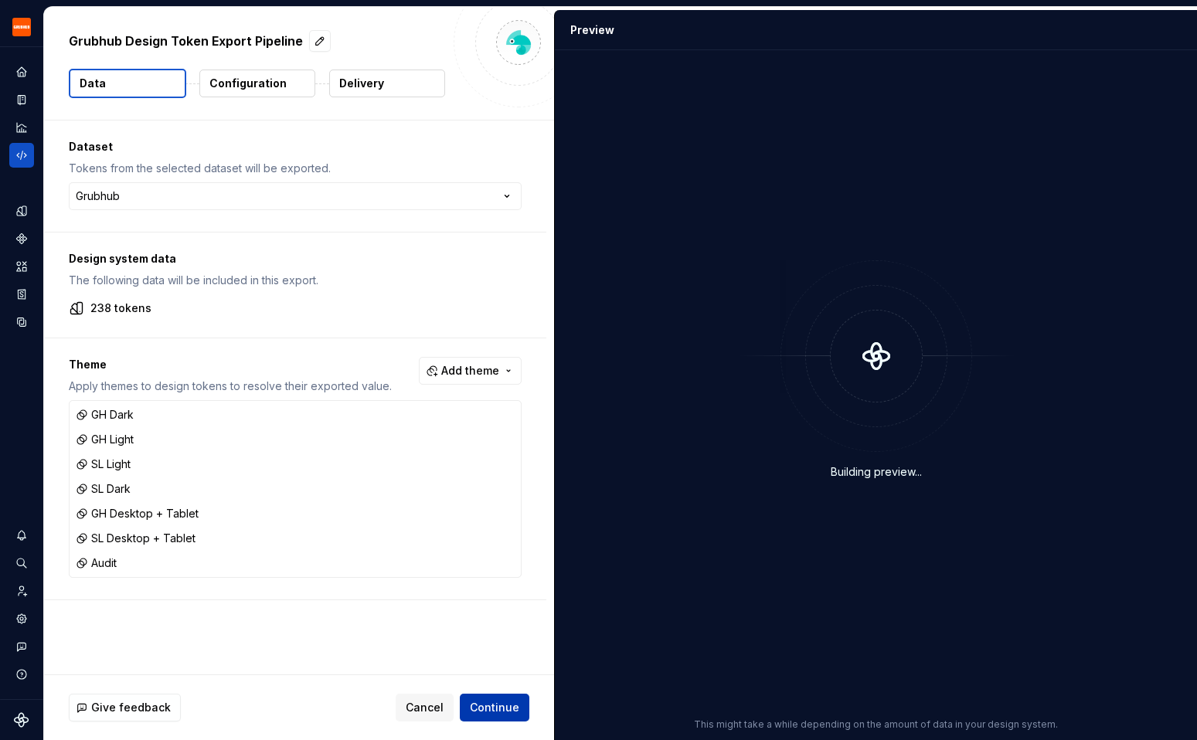
click at [500, 706] on span "Continue" at bounding box center [494, 707] width 49 height 15
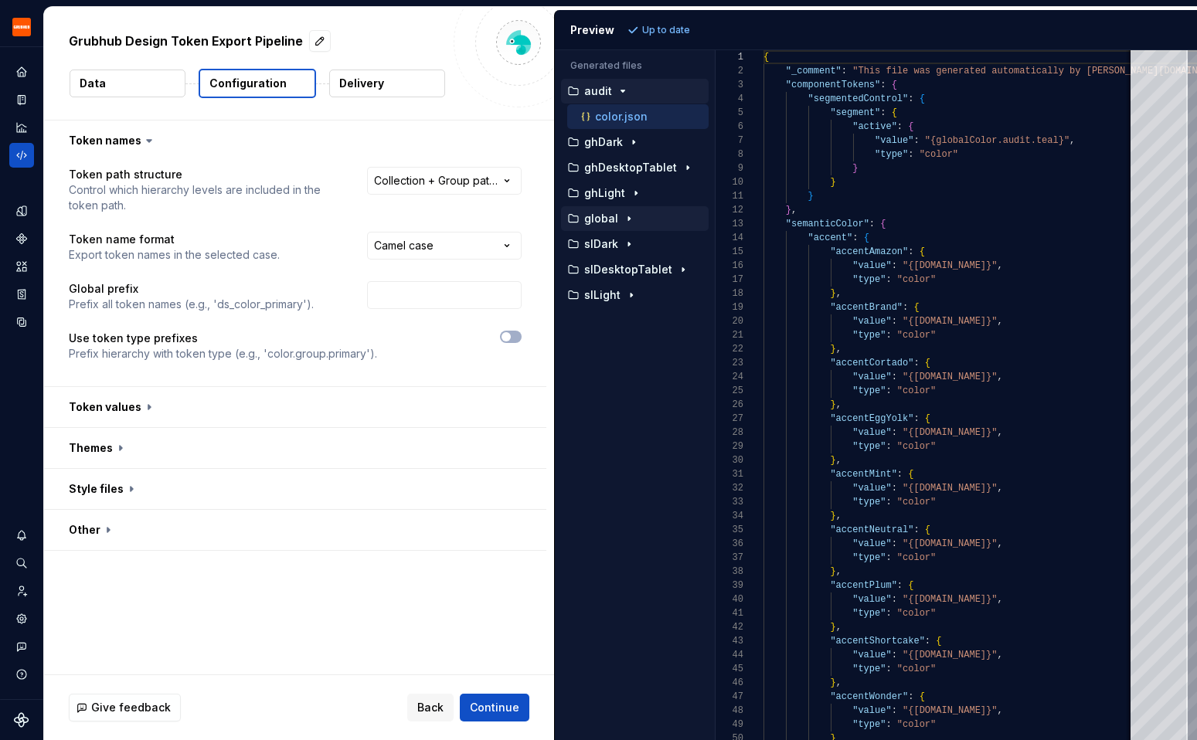
click at [602, 212] on p "global" at bounding box center [601, 218] width 34 height 12
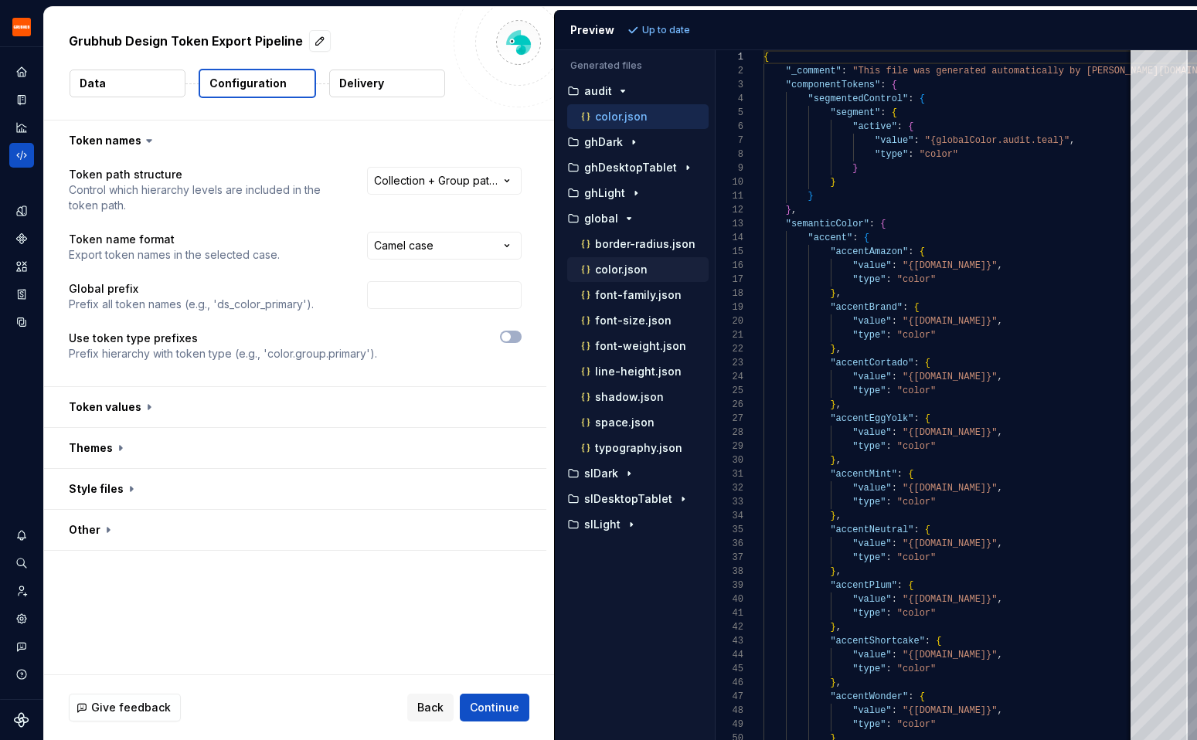
click at [595, 273] on p "color.json" at bounding box center [621, 269] width 53 height 12
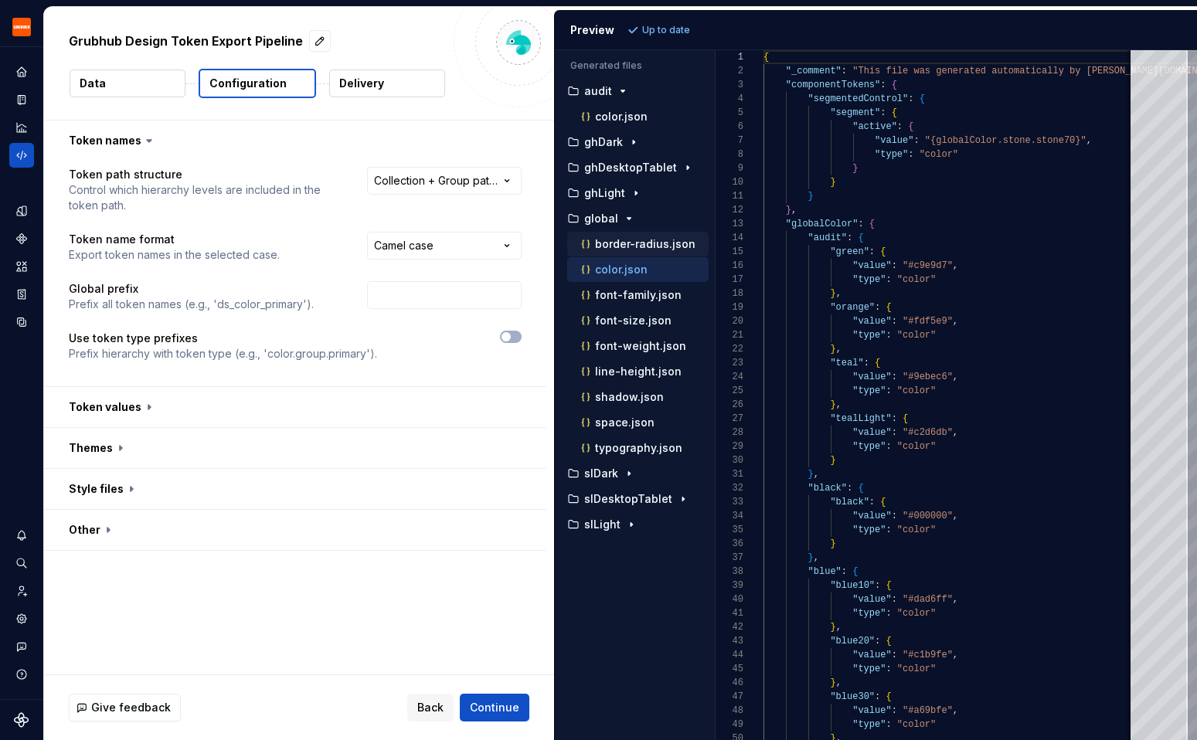
click at [627, 243] on p "border-radius.json" at bounding box center [645, 244] width 100 height 12
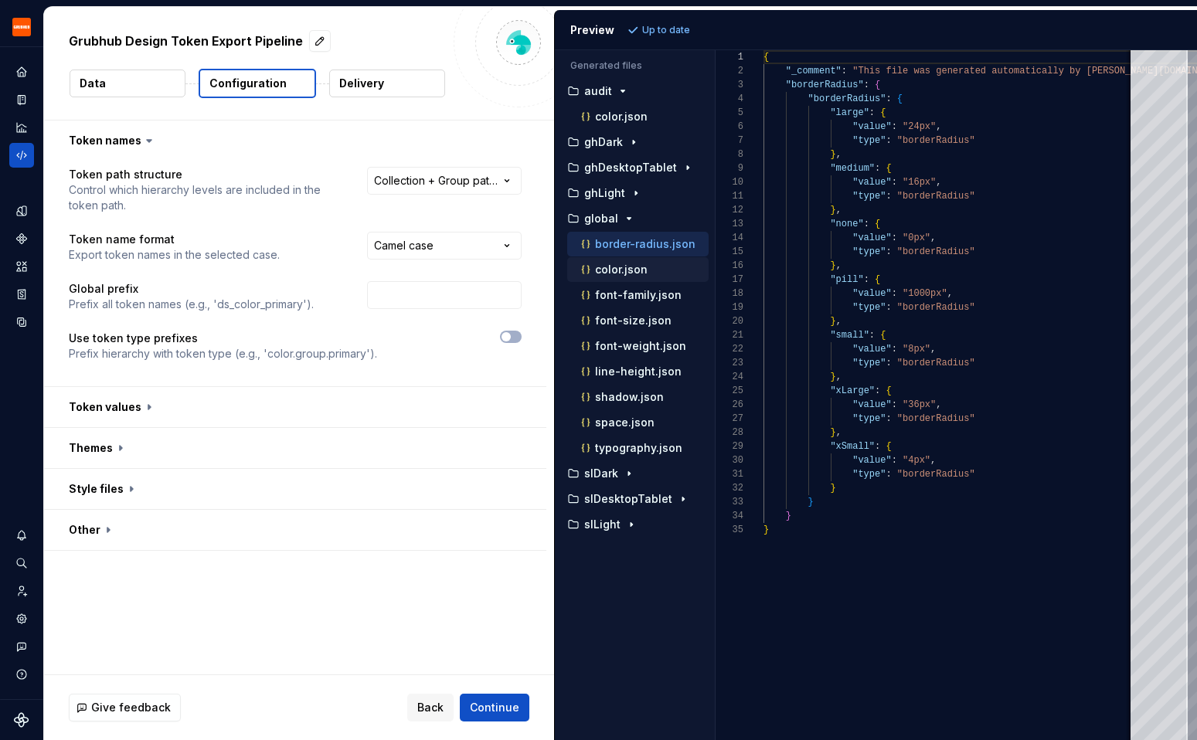
click at [616, 268] on p "color.json" at bounding box center [621, 269] width 53 height 12
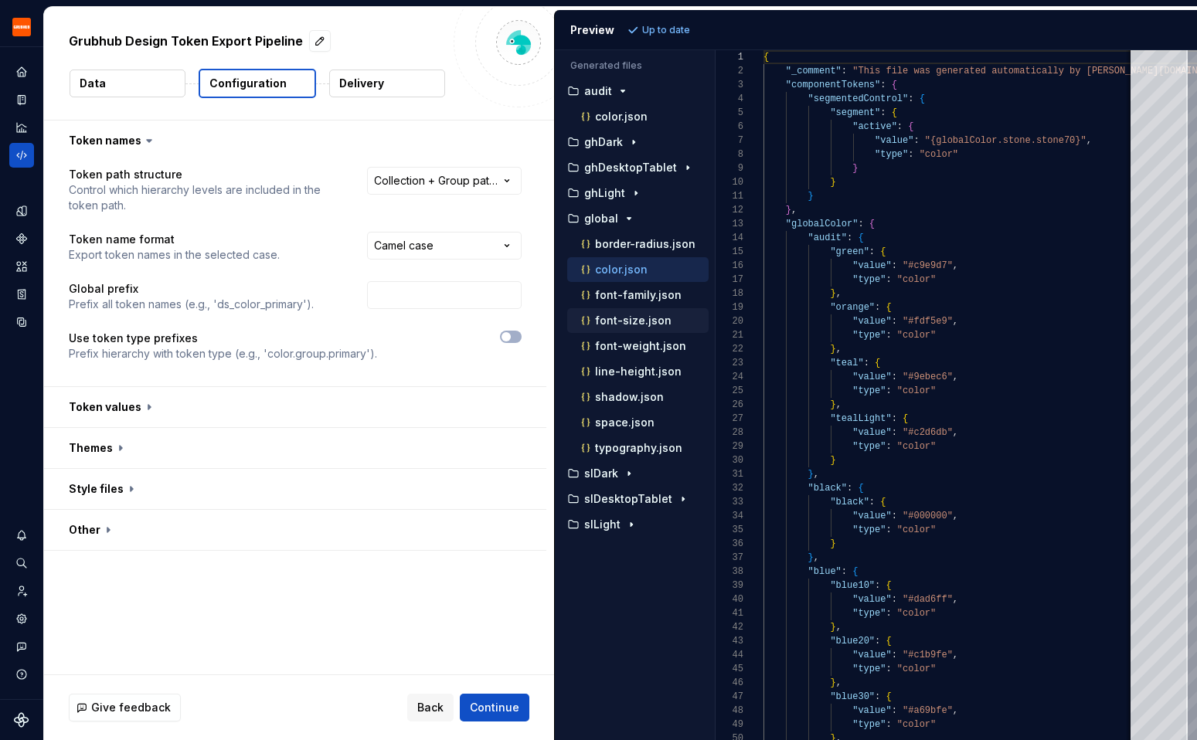
click at [603, 308] on div "font-size.json" at bounding box center [637, 320] width 141 height 25
click at [603, 300] on p "font-family.json" at bounding box center [638, 295] width 87 height 12
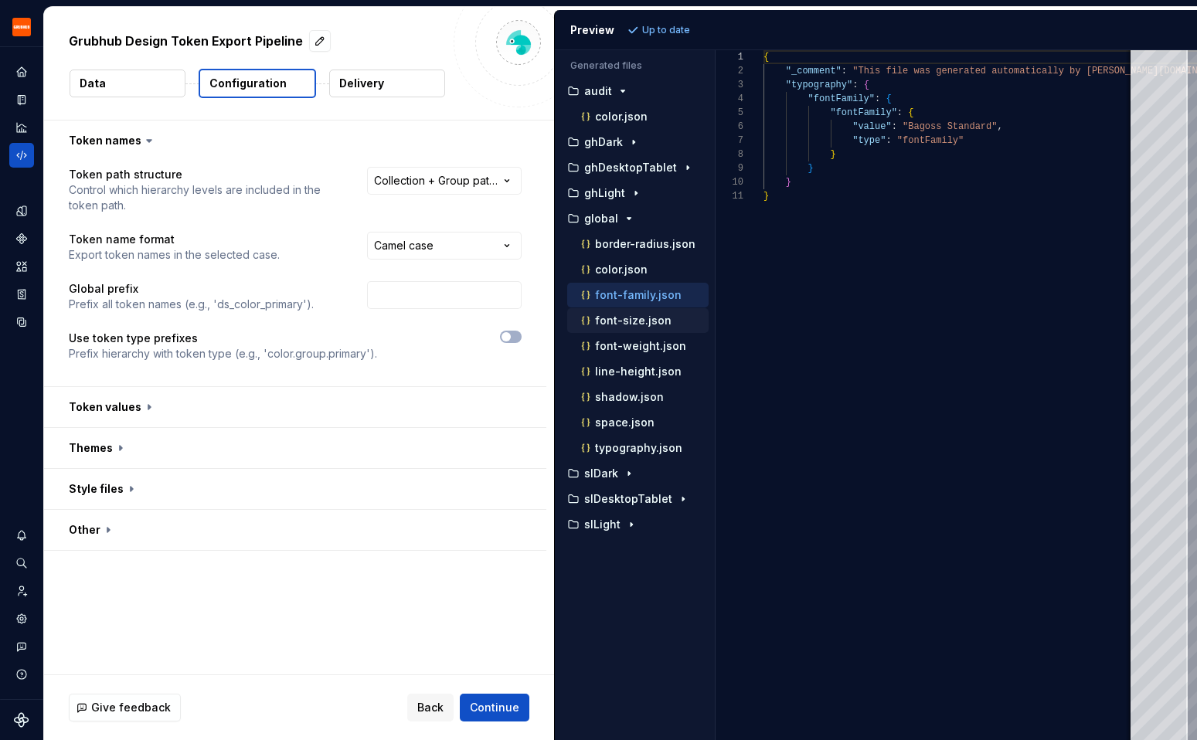
click at [603, 317] on p "font-size.json" at bounding box center [633, 320] width 76 height 12
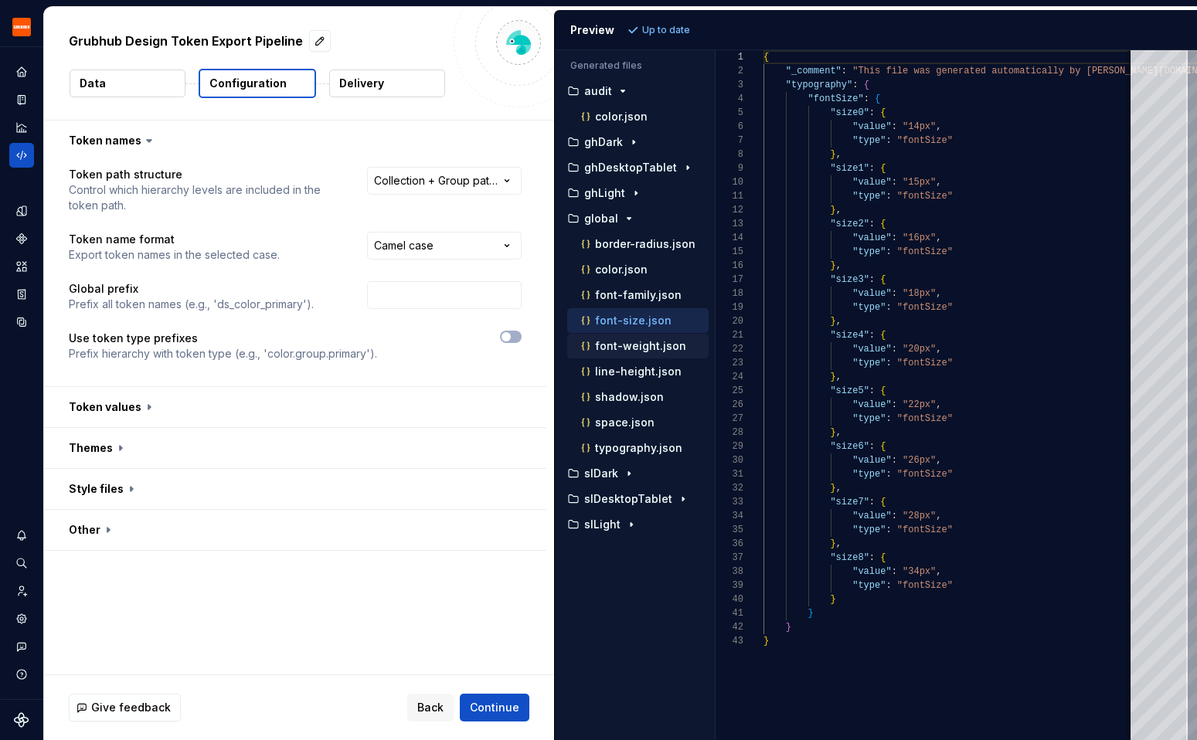
click at [612, 347] on p "font-weight.json" at bounding box center [640, 346] width 91 height 12
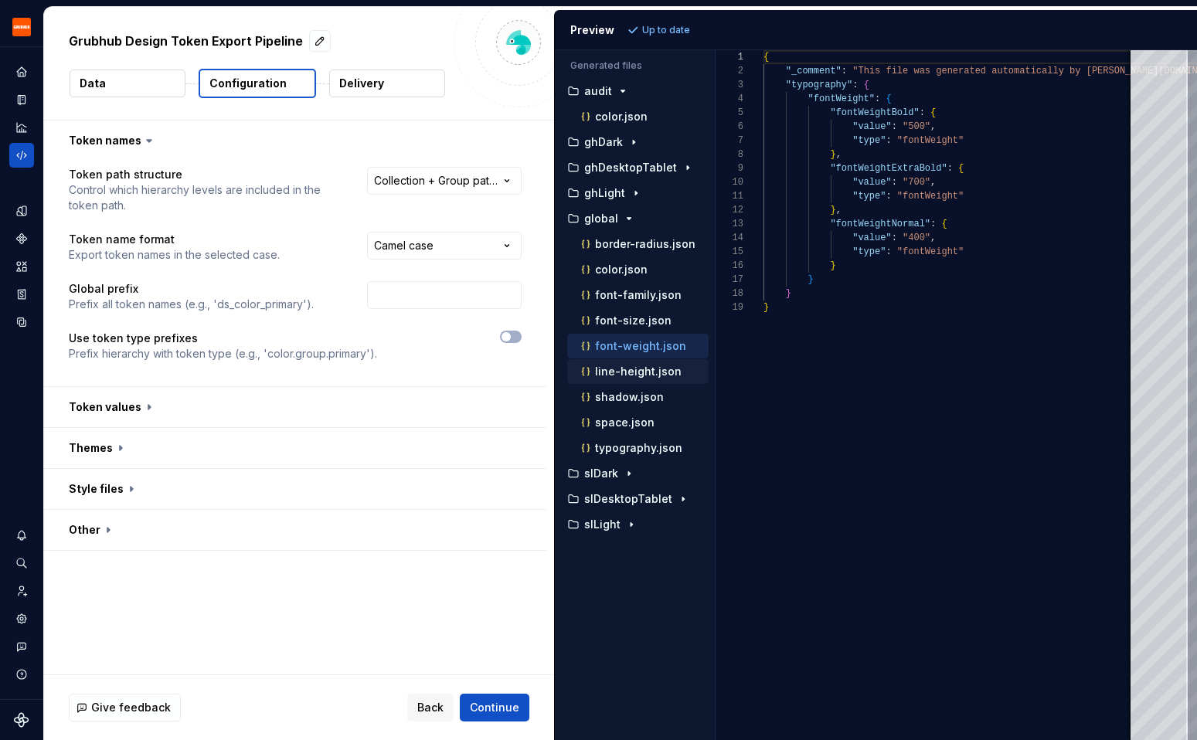
click at [612, 375] on p "line-height.json" at bounding box center [638, 371] width 87 height 12
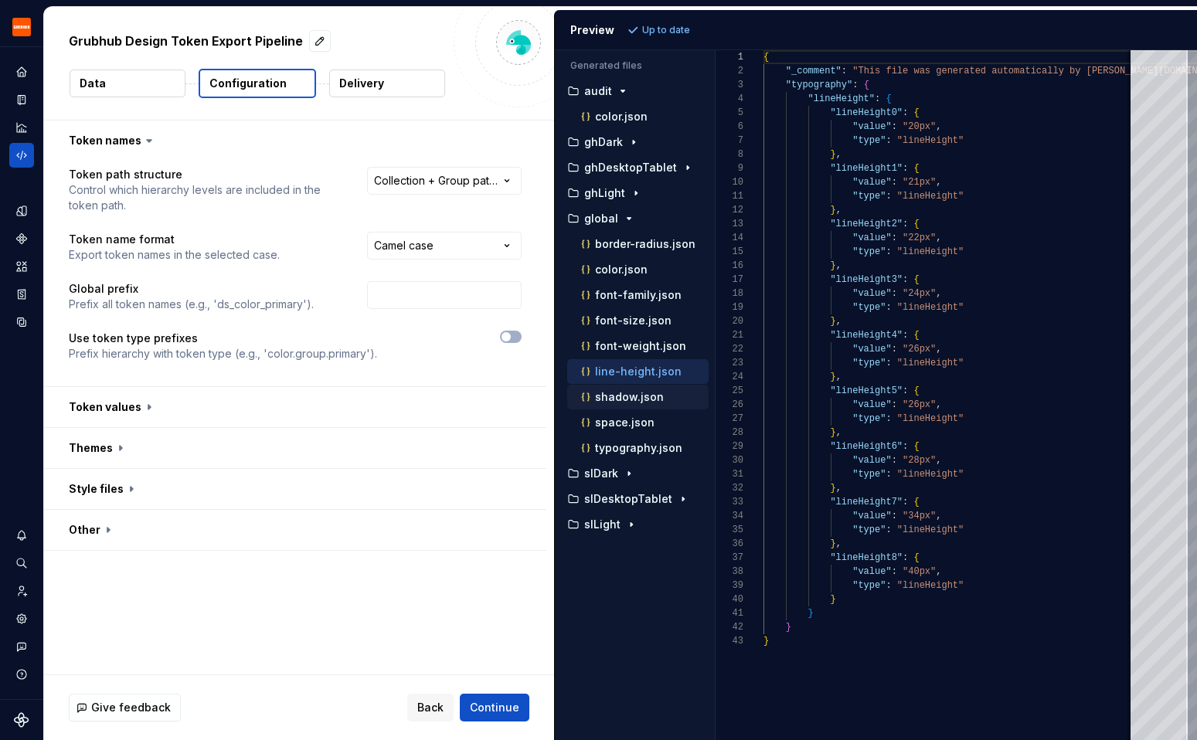
click at [613, 399] on p "shadow.json" at bounding box center [629, 397] width 69 height 12
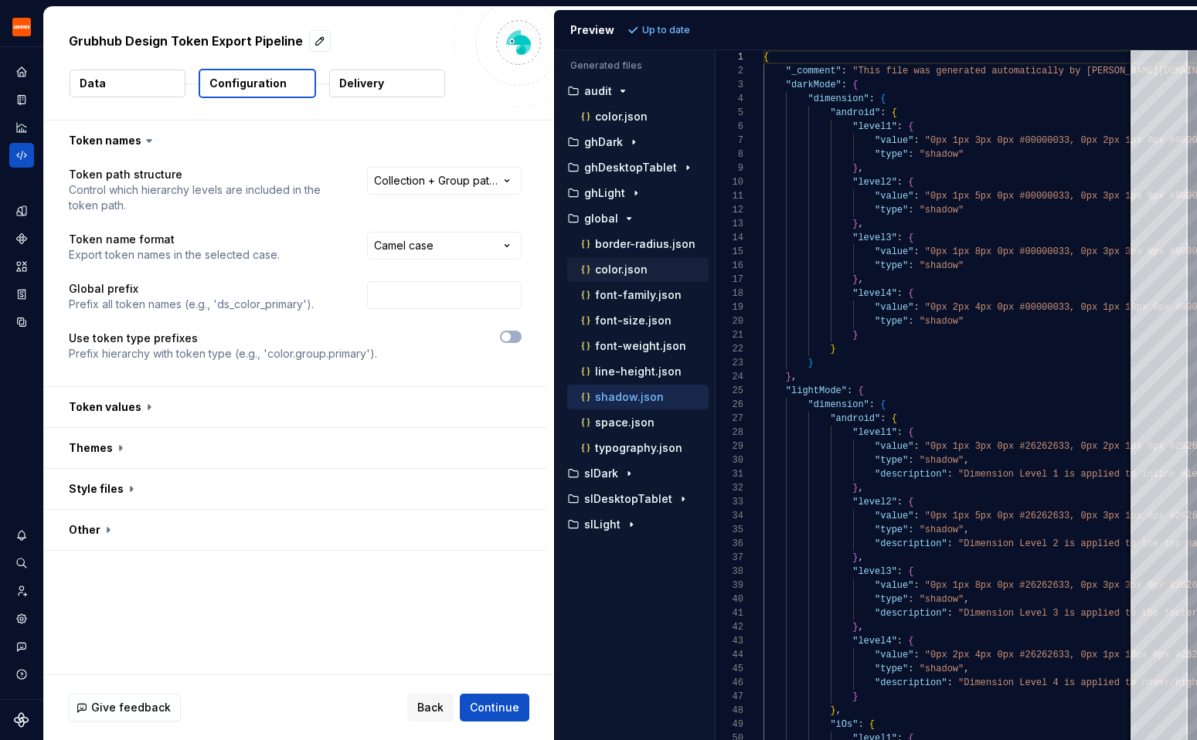
click at [624, 272] on p "color.json" at bounding box center [621, 269] width 53 height 12
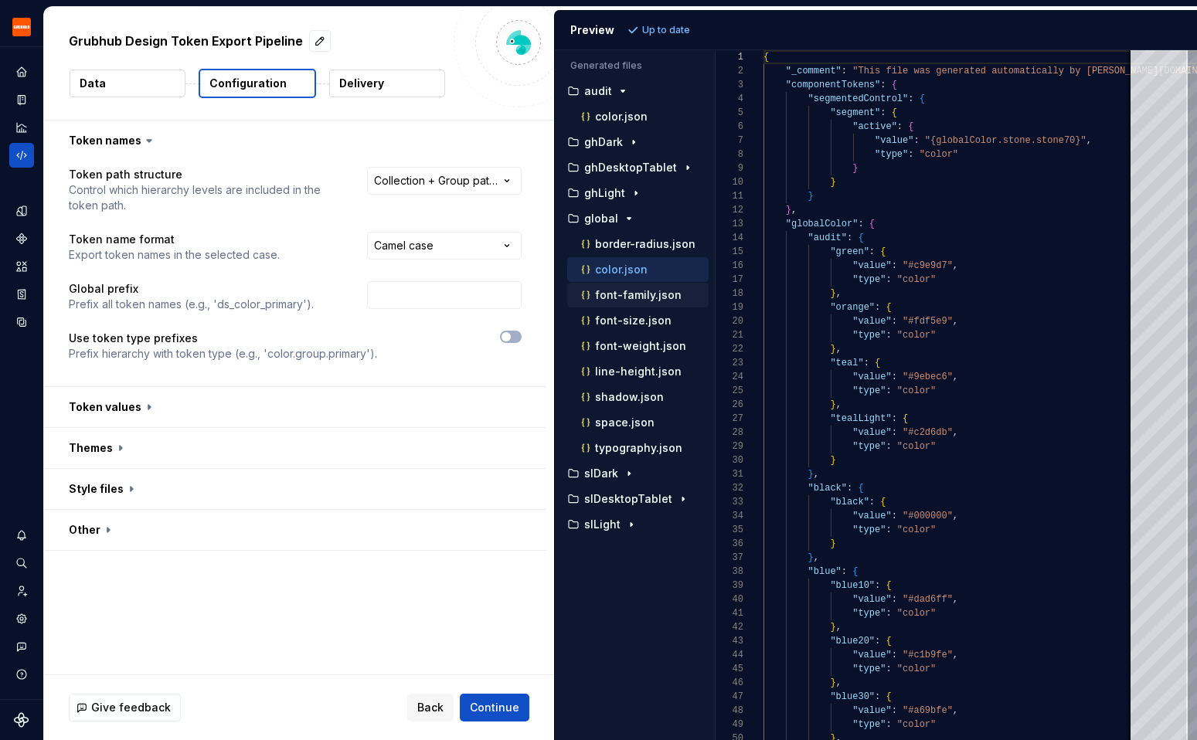
click at [666, 299] on p "font-family.json" at bounding box center [638, 295] width 87 height 12
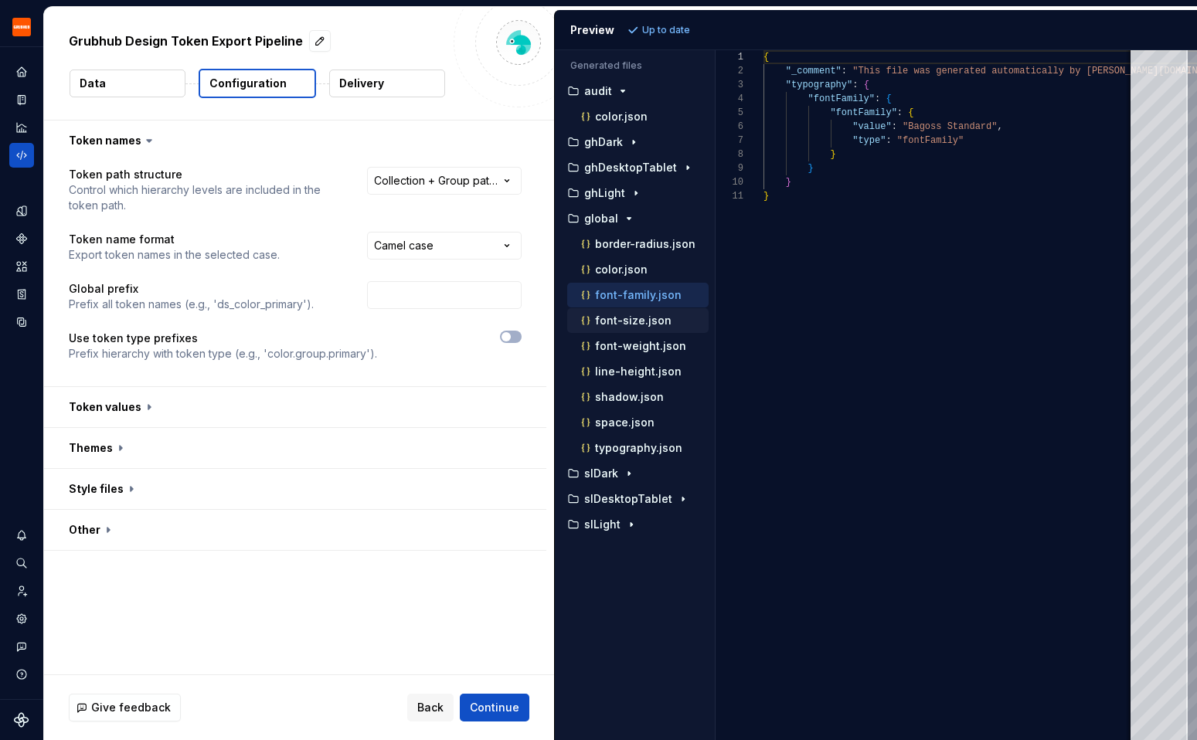
click at [632, 328] on button "font-size.json" at bounding box center [637, 320] width 141 height 17
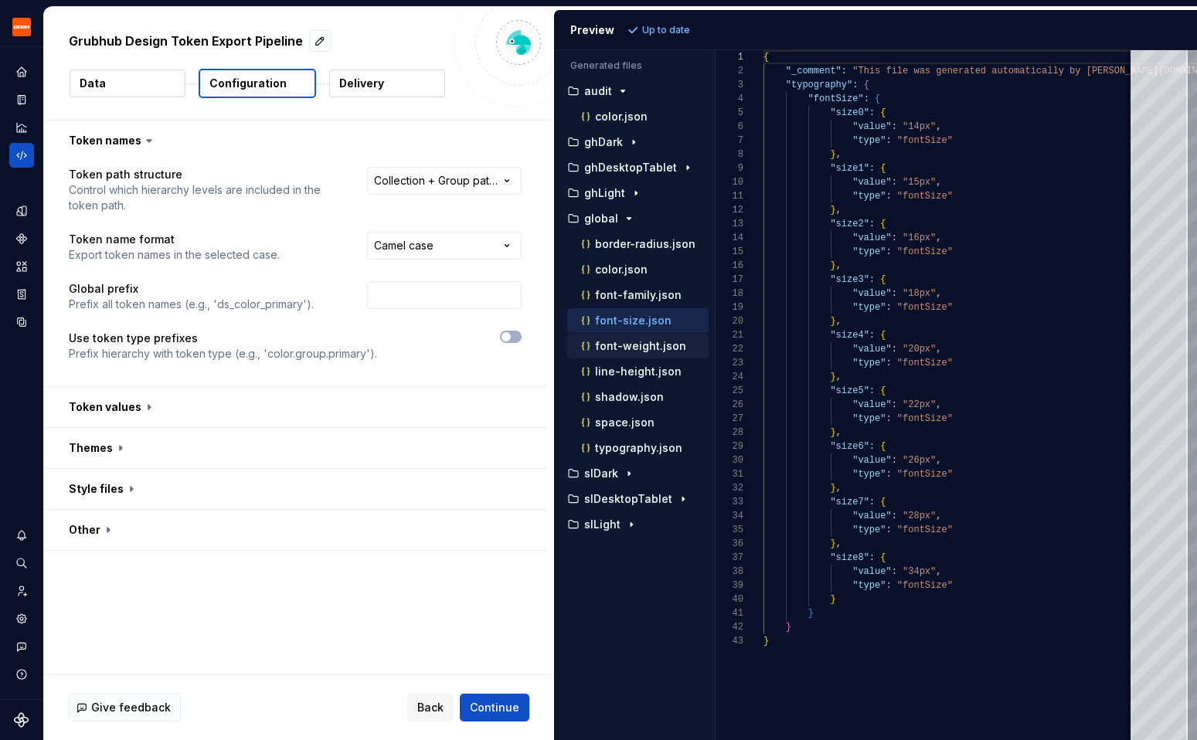
click at [625, 347] on p "font-weight.json" at bounding box center [640, 346] width 91 height 12
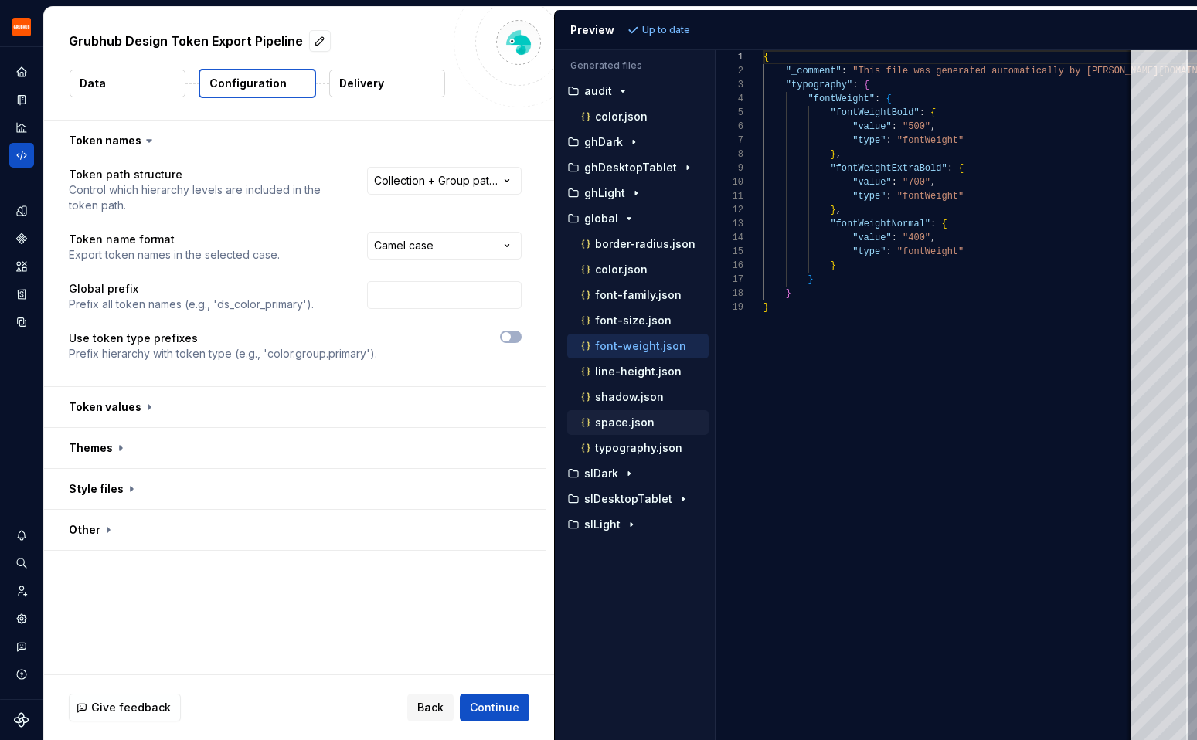
click at [615, 416] on p "space.json" at bounding box center [624, 422] width 59 height 12
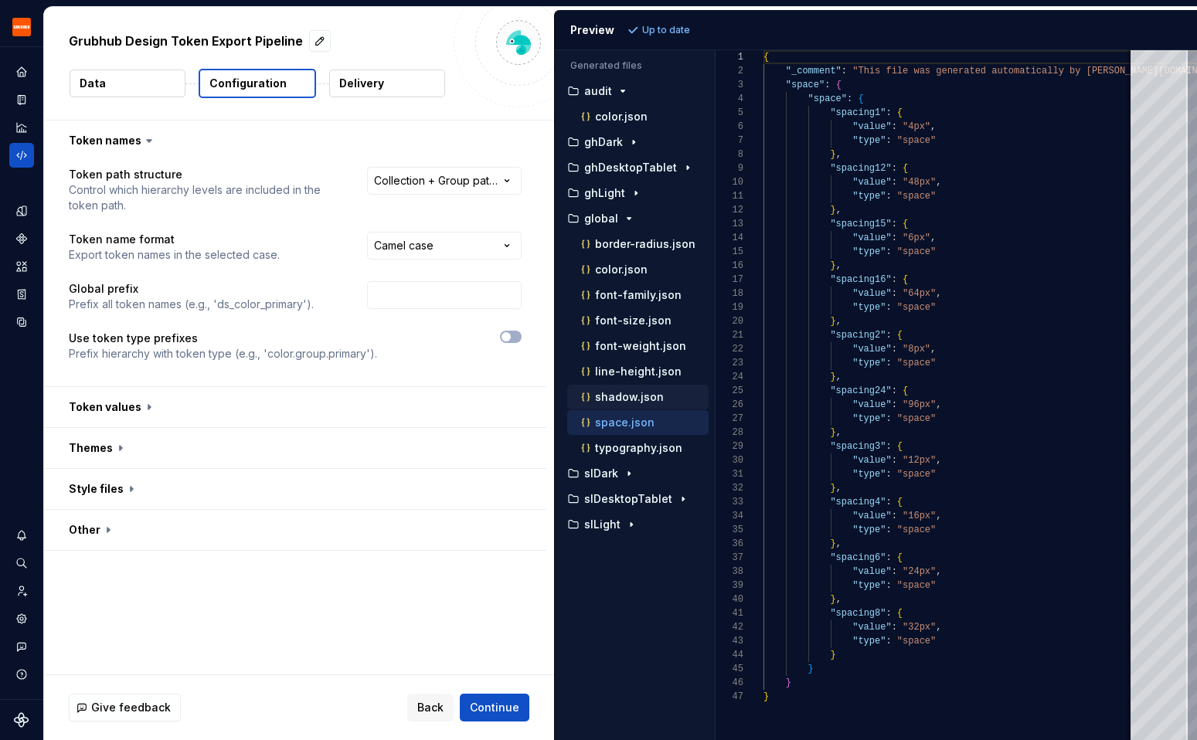
click at [614, 398] on p "shadow.json" at bounding box center [629, 397] width 69 height 12
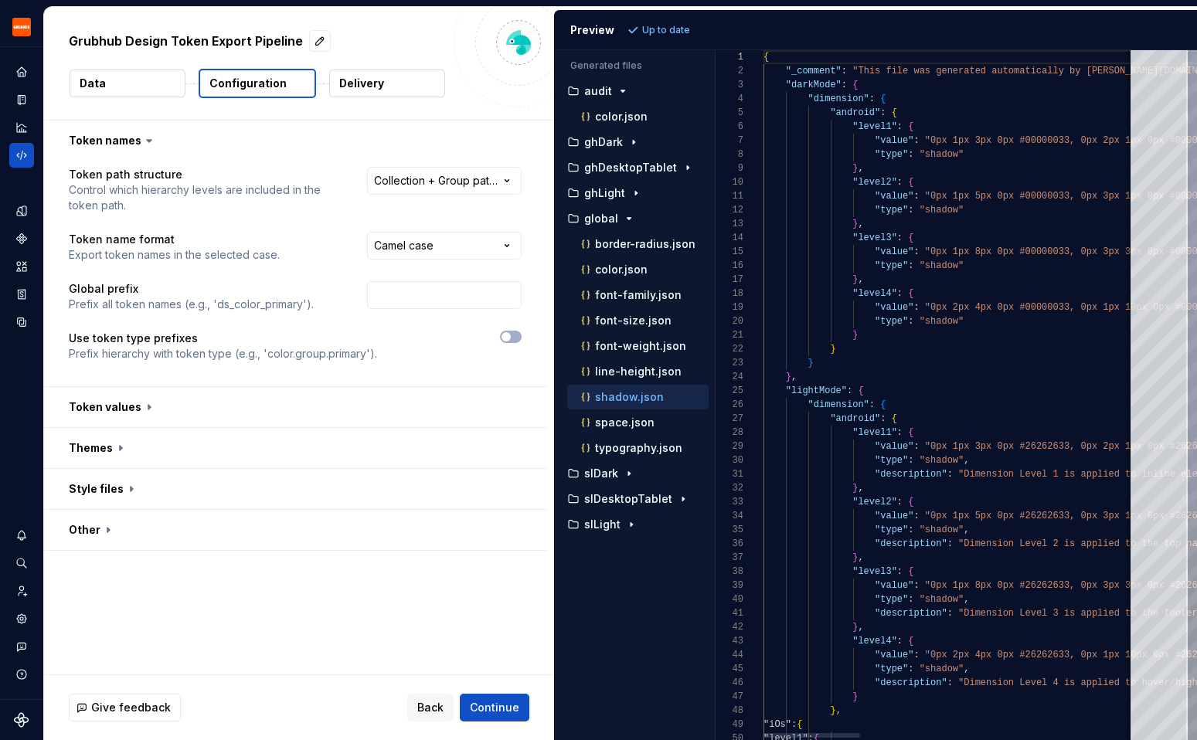
scroll to position [125, 0]
click at [640, 113] on p "color.json" at bounding box center [621, 116] width 53 height 12
type textarea "**********"
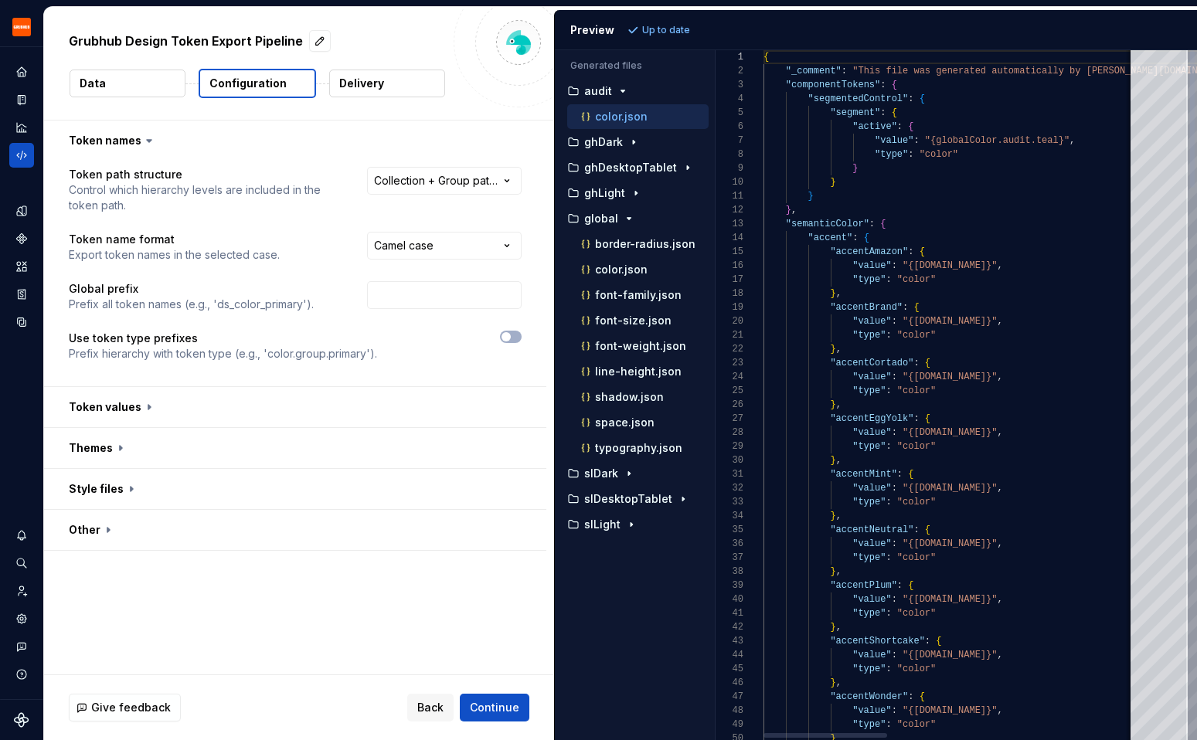
scroll to position [139, 0]
click at [506, 715] on span "Continue" at bounding box center [494, 707] width 49 height 15
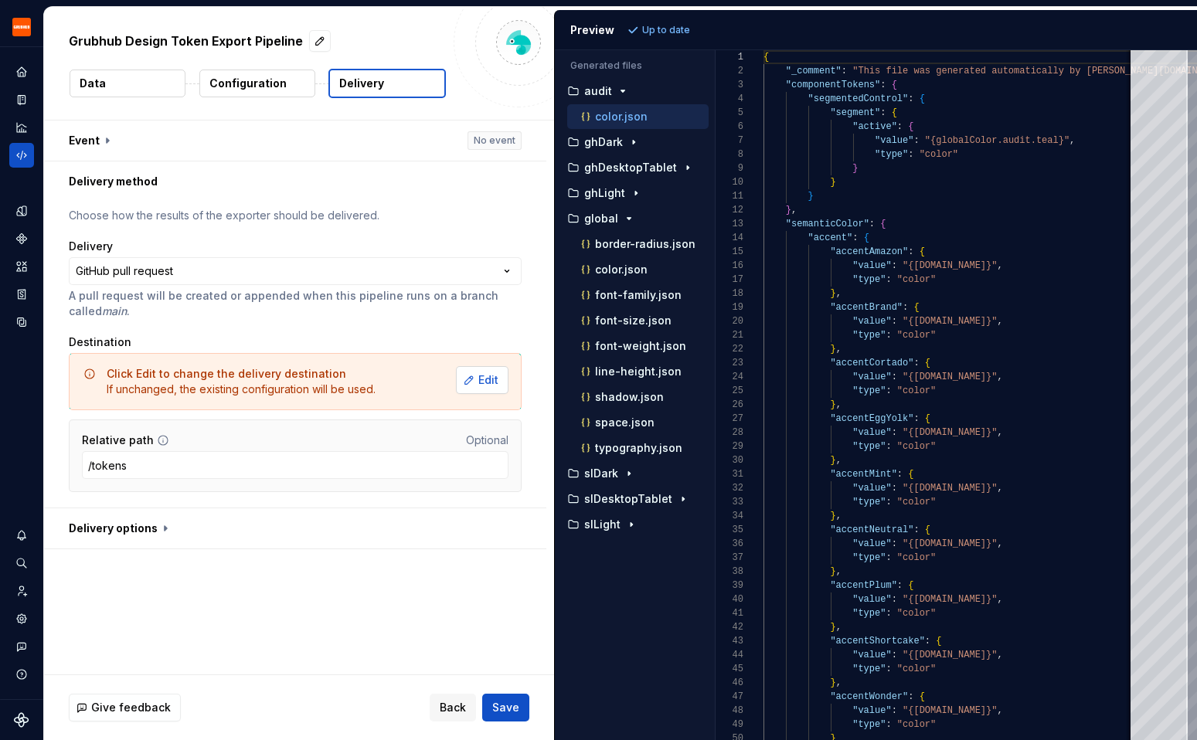
click at [490, 384] on span "Edit" at bounding box center [488, 379] width 20 height 15
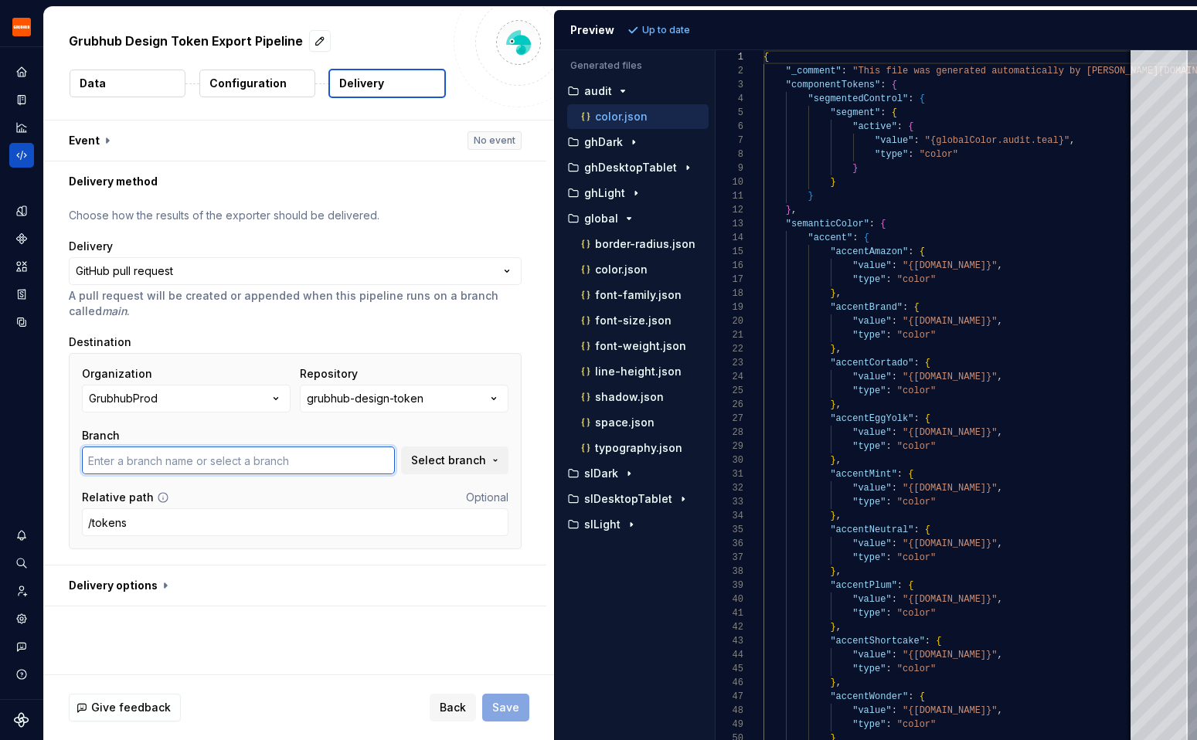
click at [367, 457] on input "text" at bounding box center [238, 461] width 313 height 28
click at [474, 462] on span "Select branch" at bounding box center [448, 460] width 75 height 15
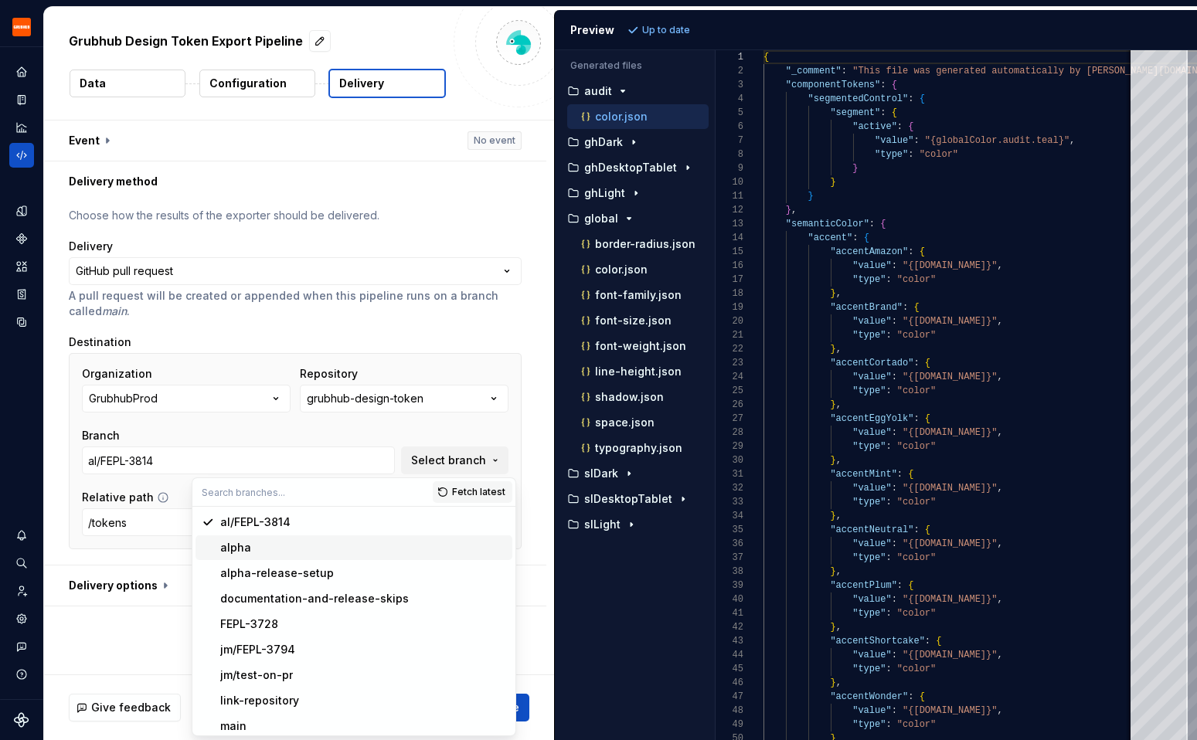
click at [328, 544] on div "alpha" at bounding box center [363, 547] width 286 height 15
type input "alpha"
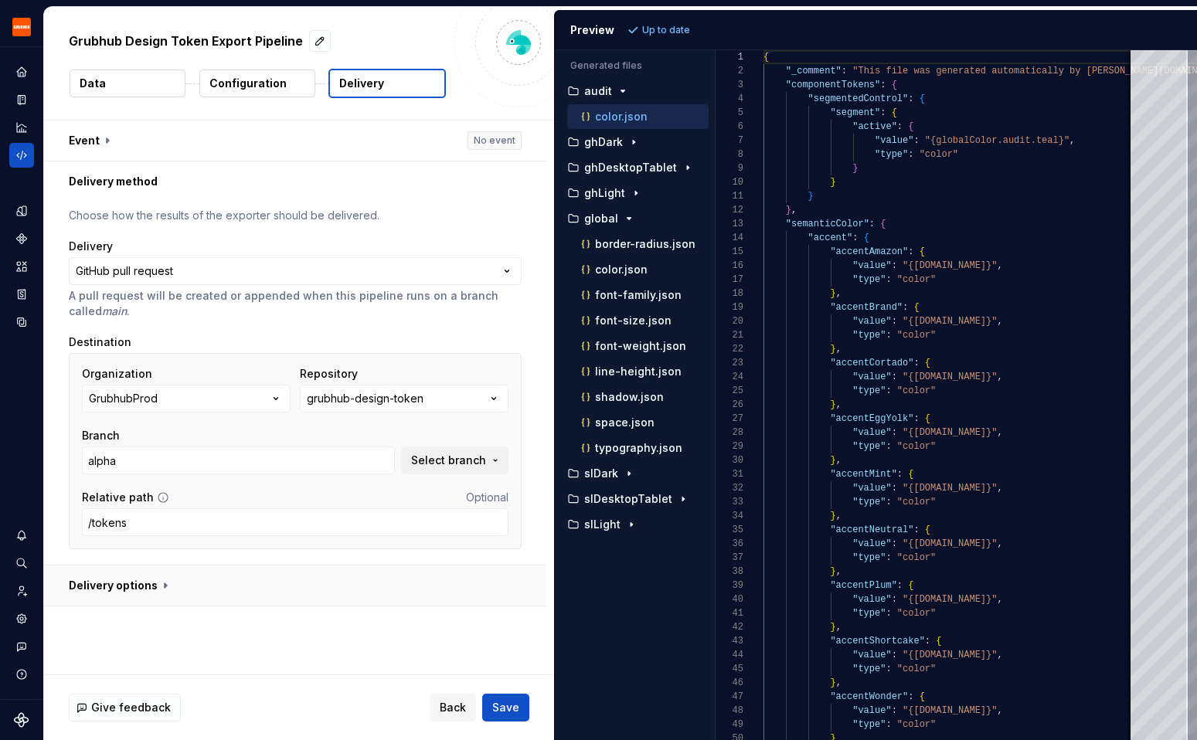
click at [447, 595] on button "button" at bounding box center [295, 586] width 502 height 40
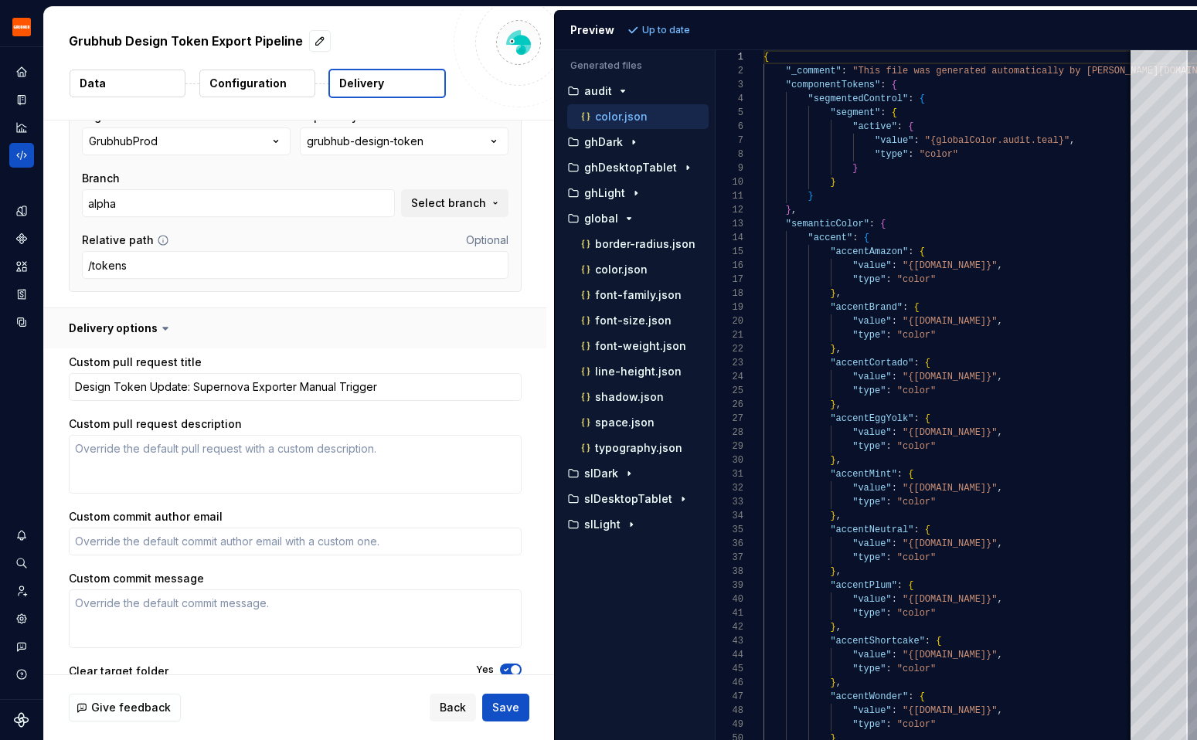
scroll to position [297, 0]
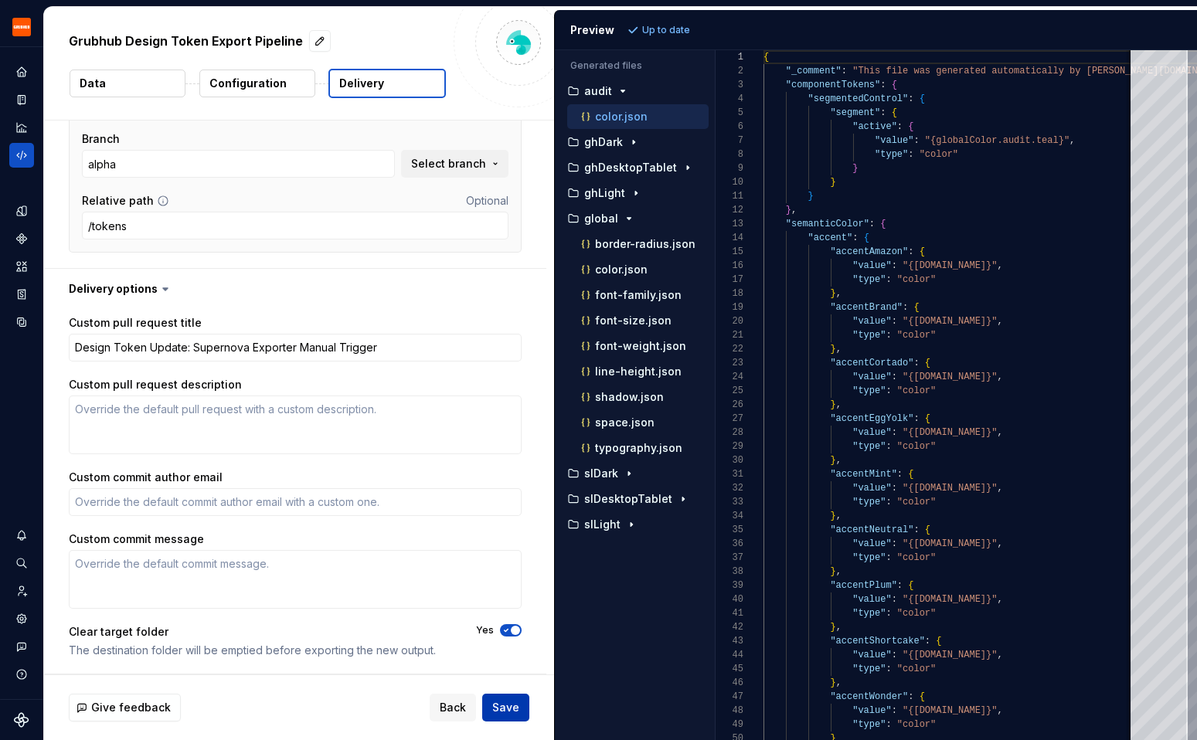
click at [498, 706] on span "Save" at bounding box center [505, 707] width 27 height 15
type textarea "*"
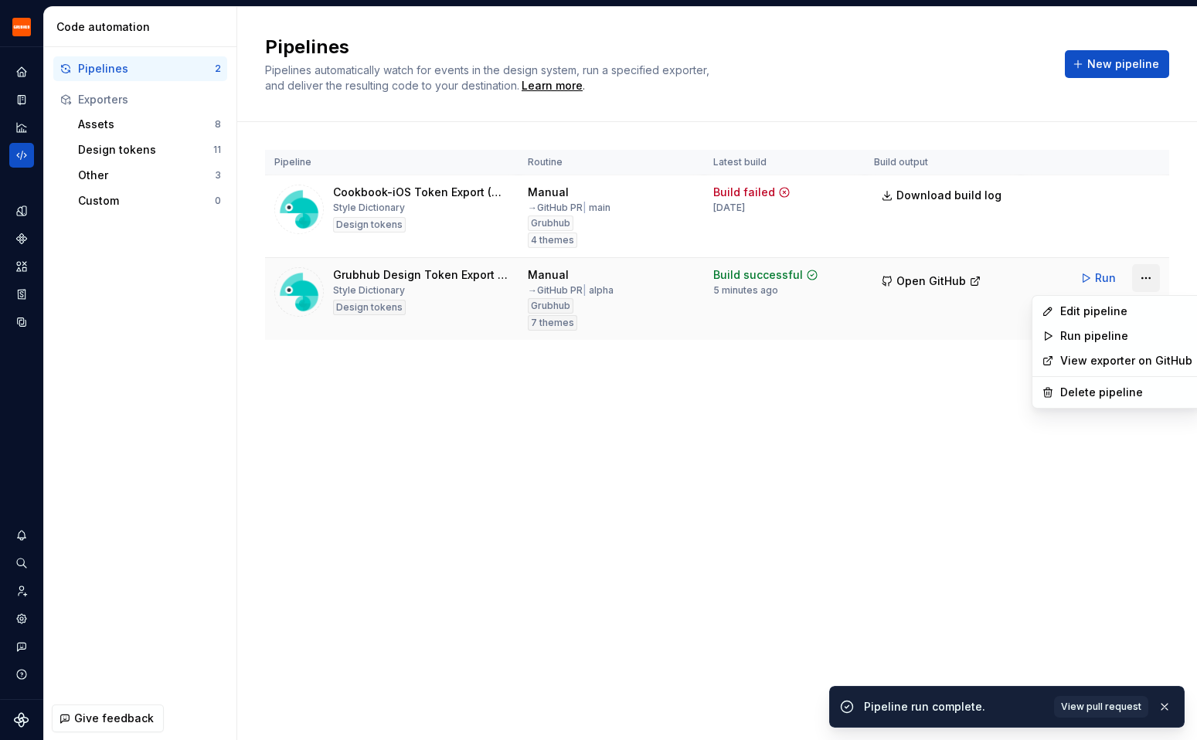
click at [1137, 278] on html "Grubhub Design System Y Dataset Grubhub Code automation Pipelines 2 Exporters A…" at bounding box center [598, 370] width 1197 height 740
click at [1126, 309] on div "Edit pipeline" at bounding box center [1126, 311] width 132 height 15
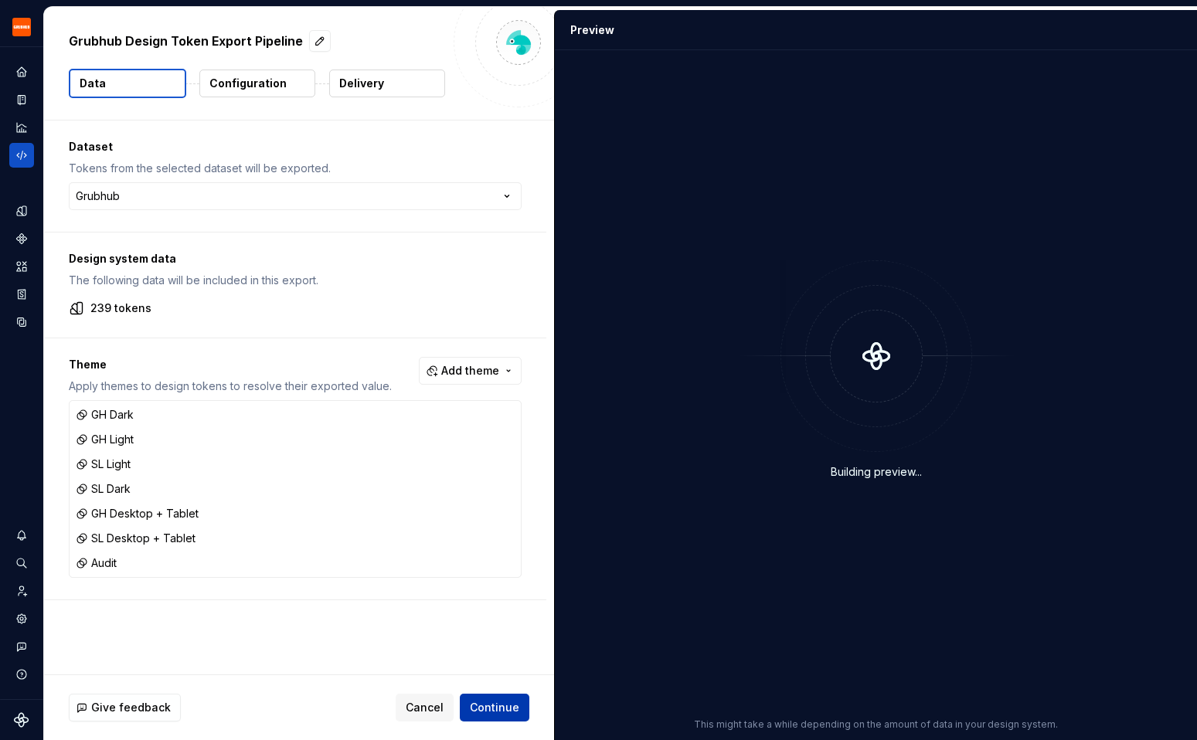
click at [493, 705] on span "Continue" at bounding box center [494, 707] width 49 height 15
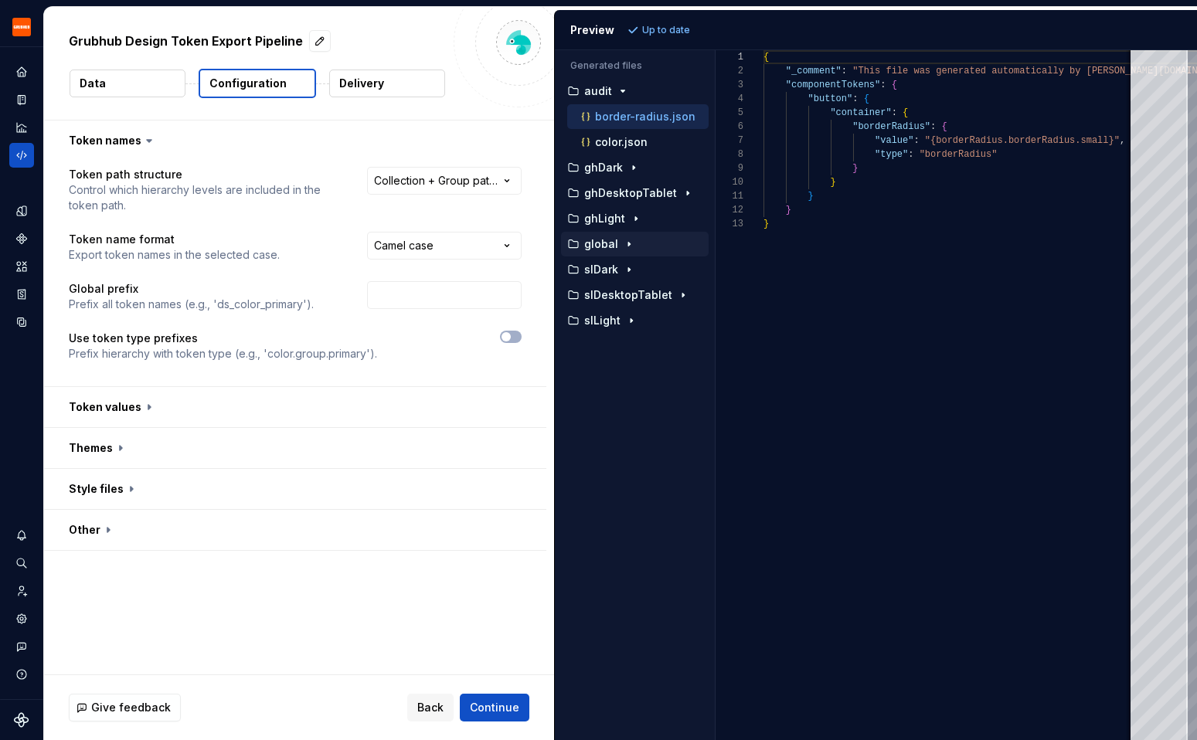
click at [623, 245] on icon "button" at bounding box center [629, 244] width 12 height 12
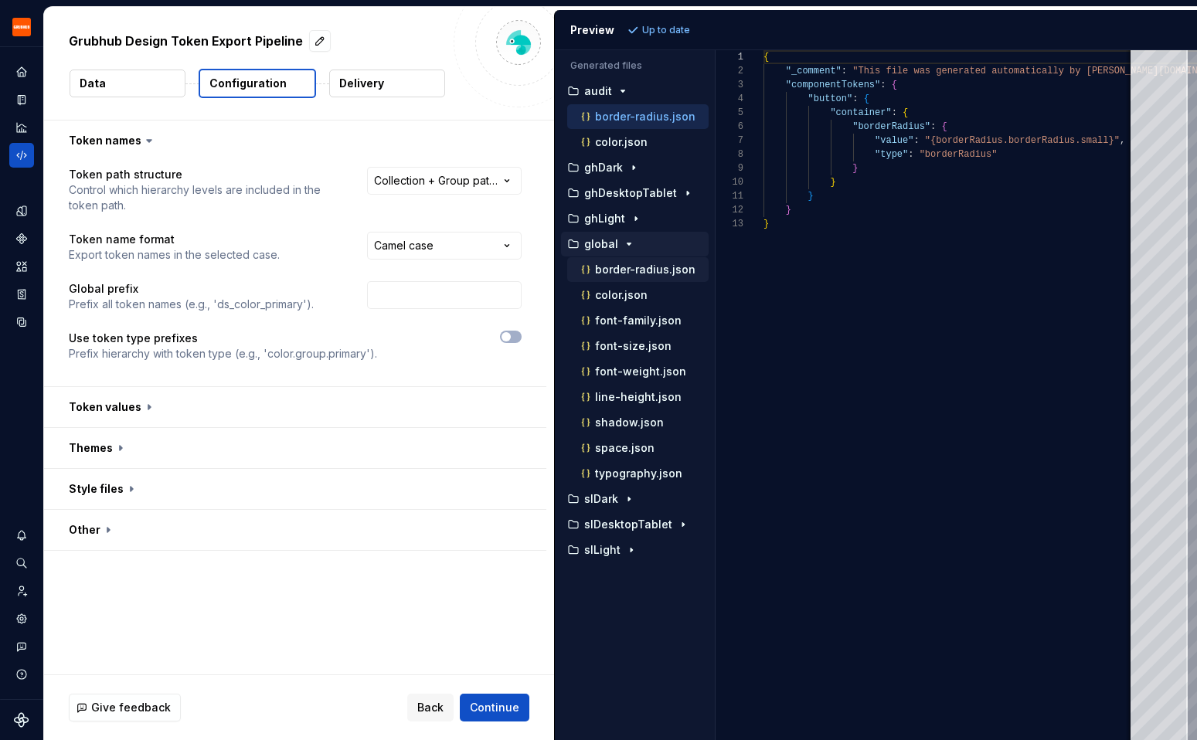
click at [629, 273] on p "border-radius.json" at bounding box center [645, 269] width 100 height 12
type textarea "**********"
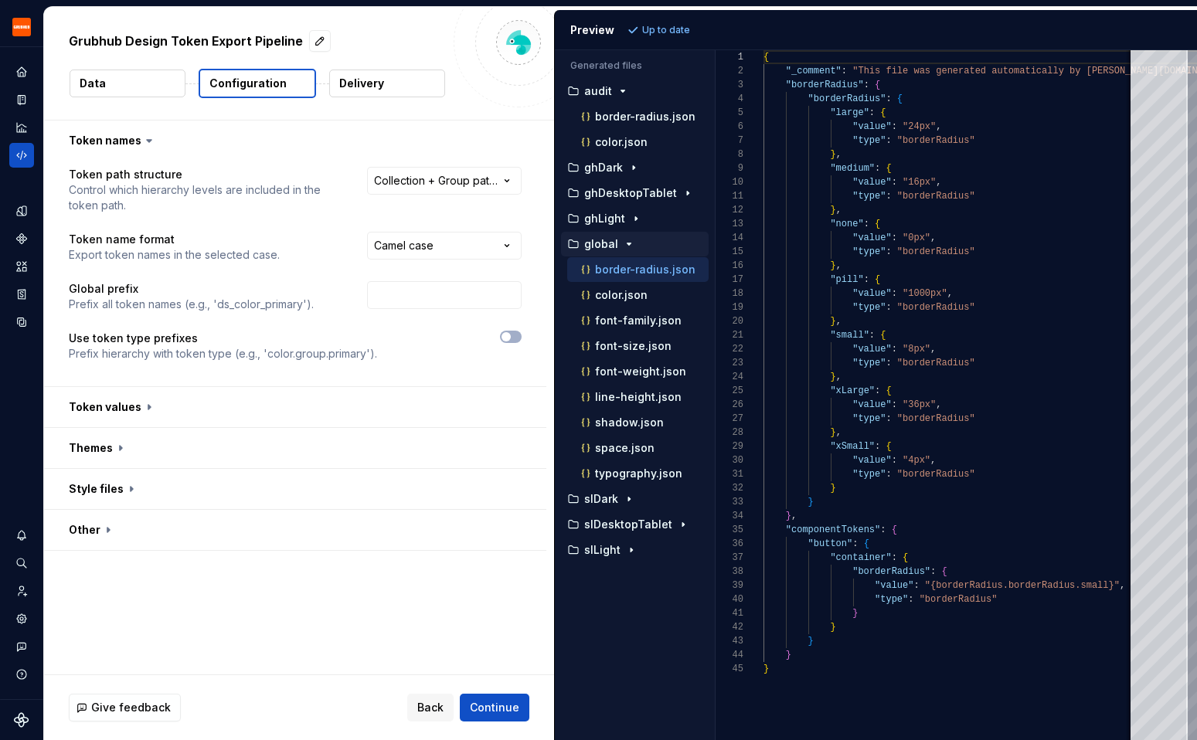
scroll to position [139, 0]
click at [25, 156] on icon "Code automation" at bounding box center [21, 155] width 10 height 9
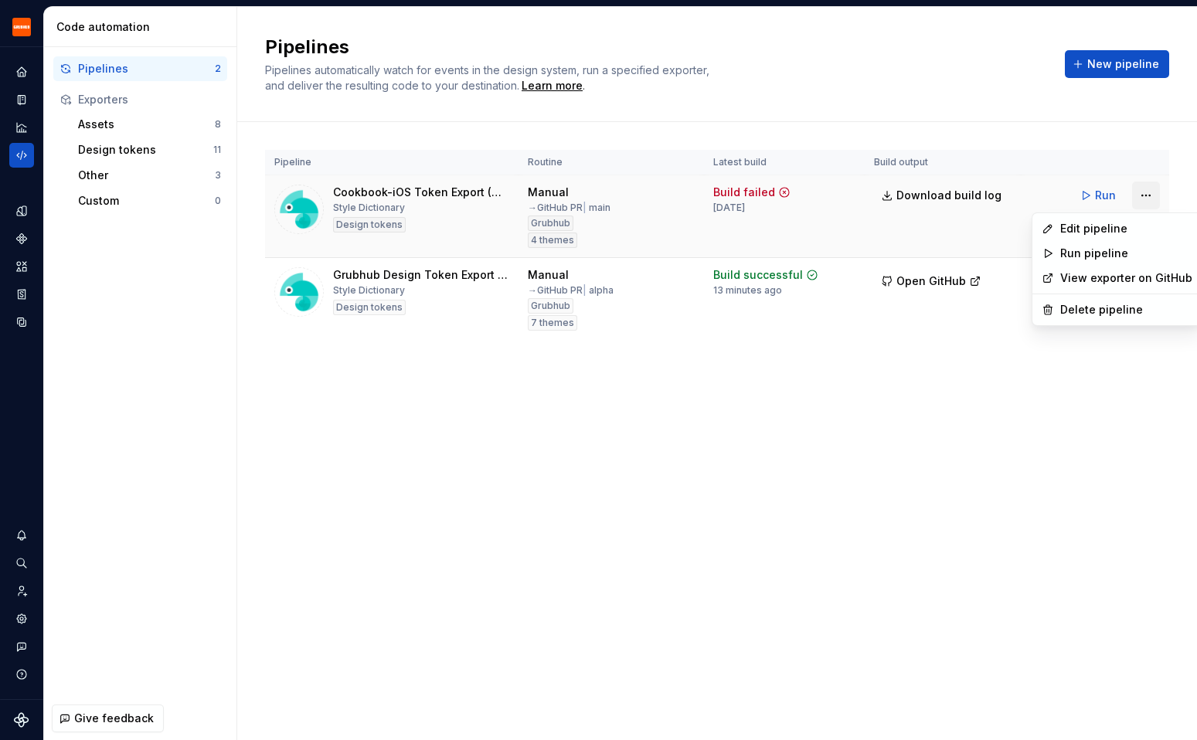
click at [1150, 200] on html "Grubhub Design System Y Dataset Grubhub Code automation Pipelines 2 Exporters A…" at bounding box center [598, 370] width 1197 height 740
click at [1119, 229] on div "Edit pipeline" at bounding box center [1126, 228] width 132 height 15
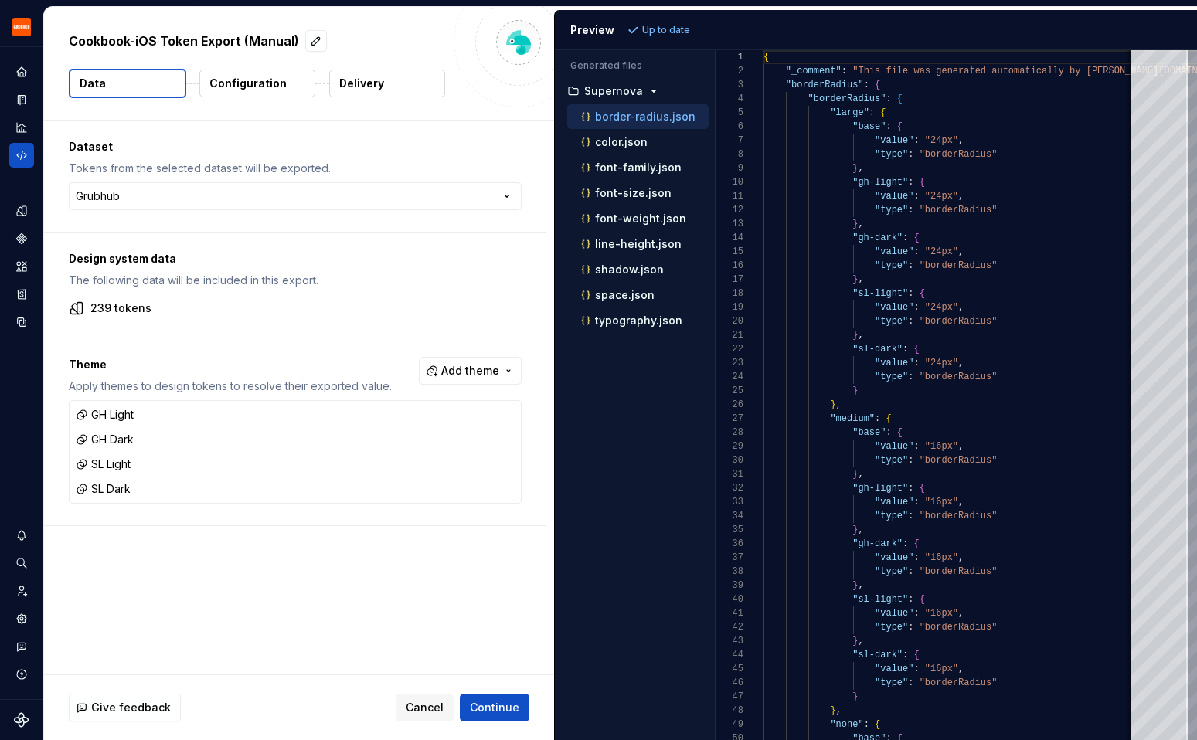
click at [637, 117] on p "border-radius.json" at bounding box center [645, 116] width 100 height 12
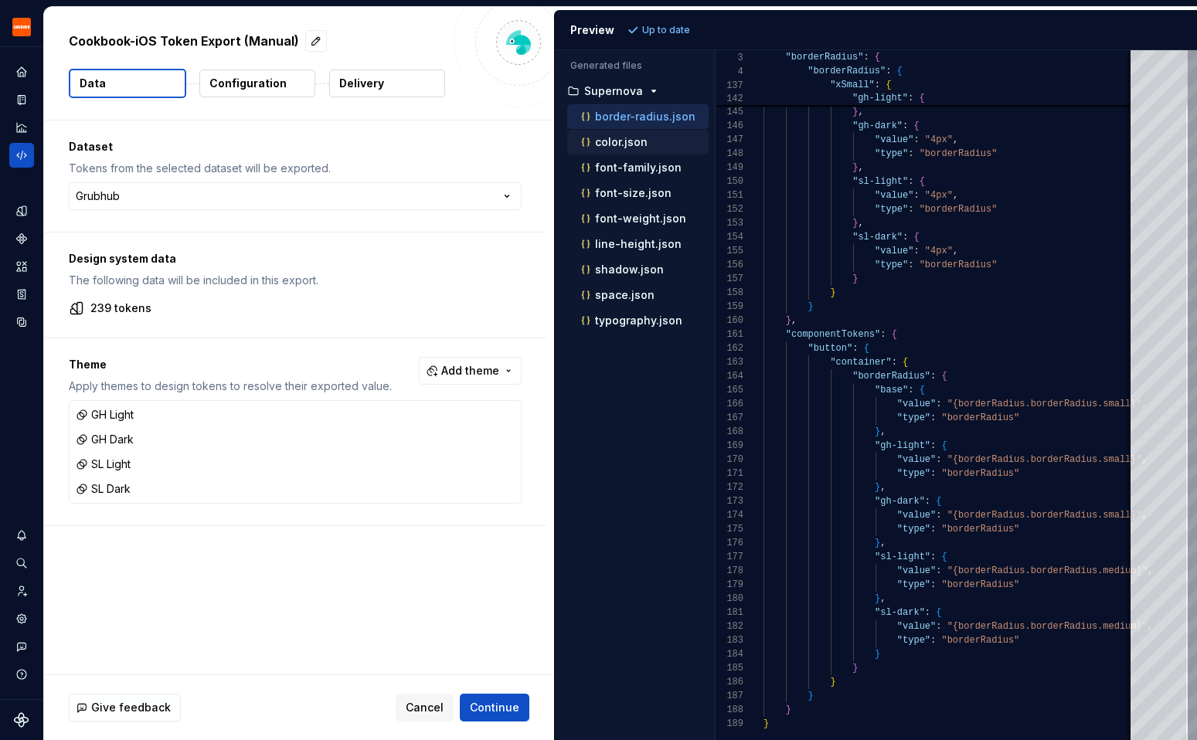
click at [630, 140] on p "color.json" at bounding box center [621, 142] width 53 height 12
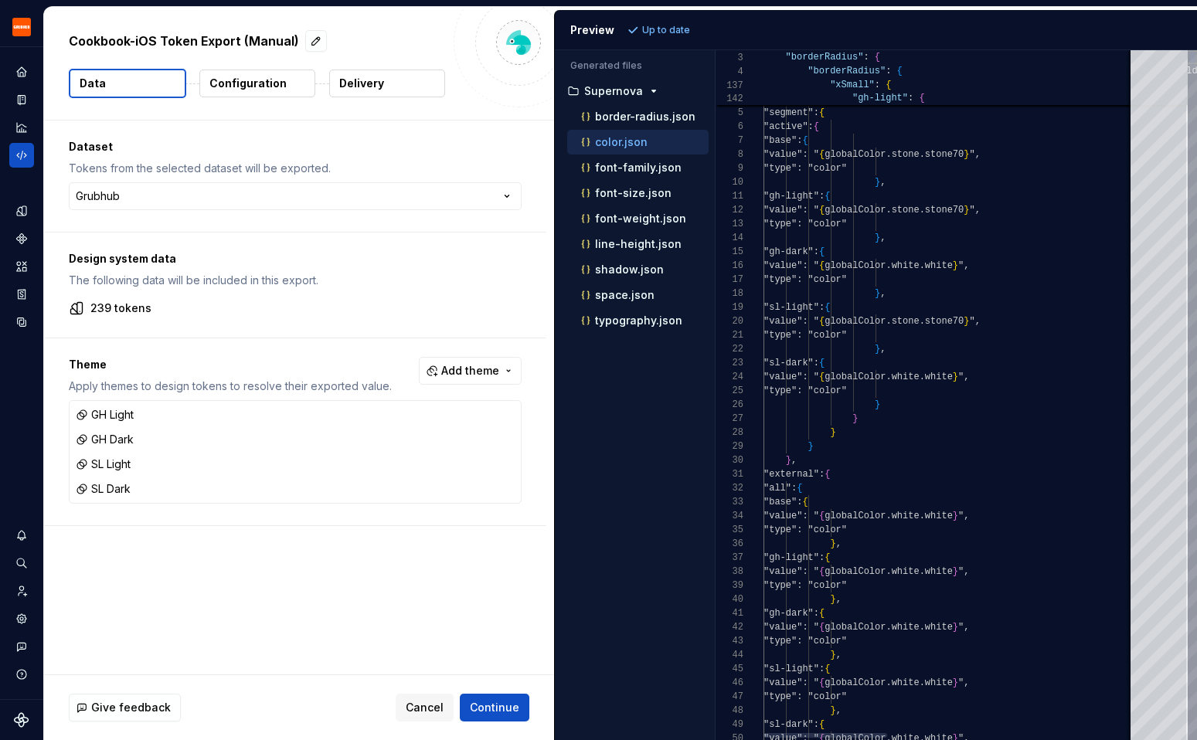
scroll to position [139, 0]
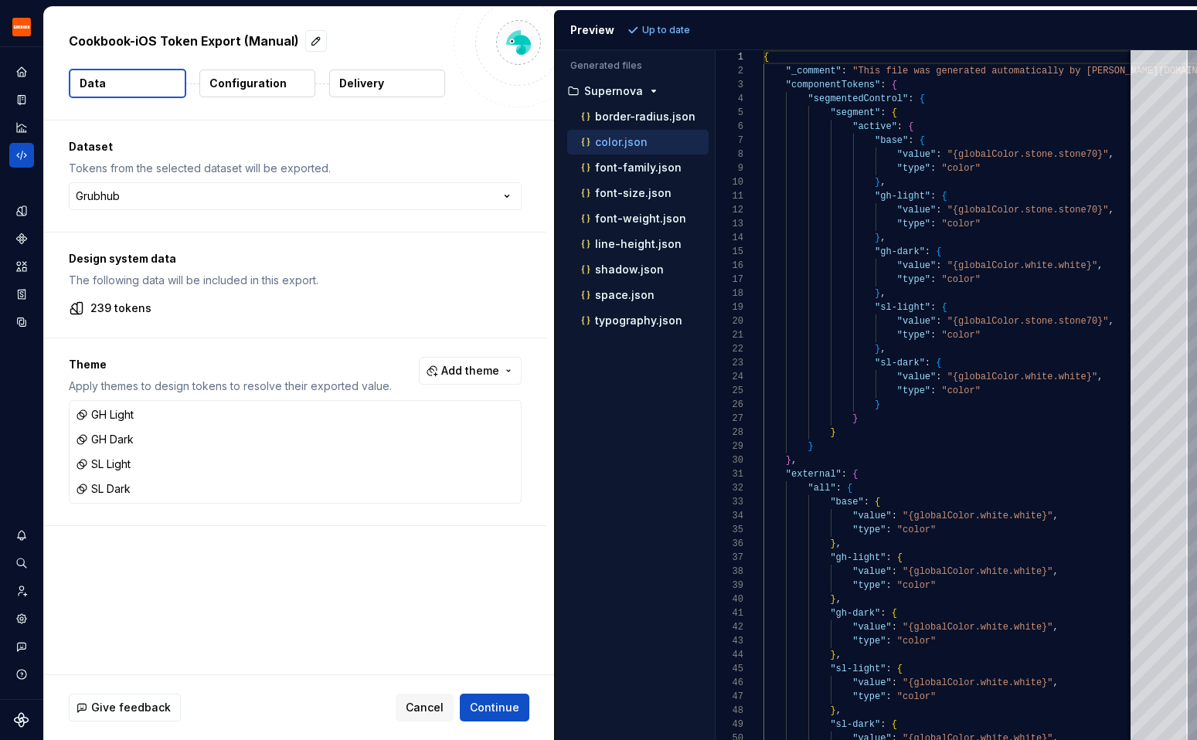
click at [620, 137] on p "color.json" at bounding box center [621, 142] width 53 height 12
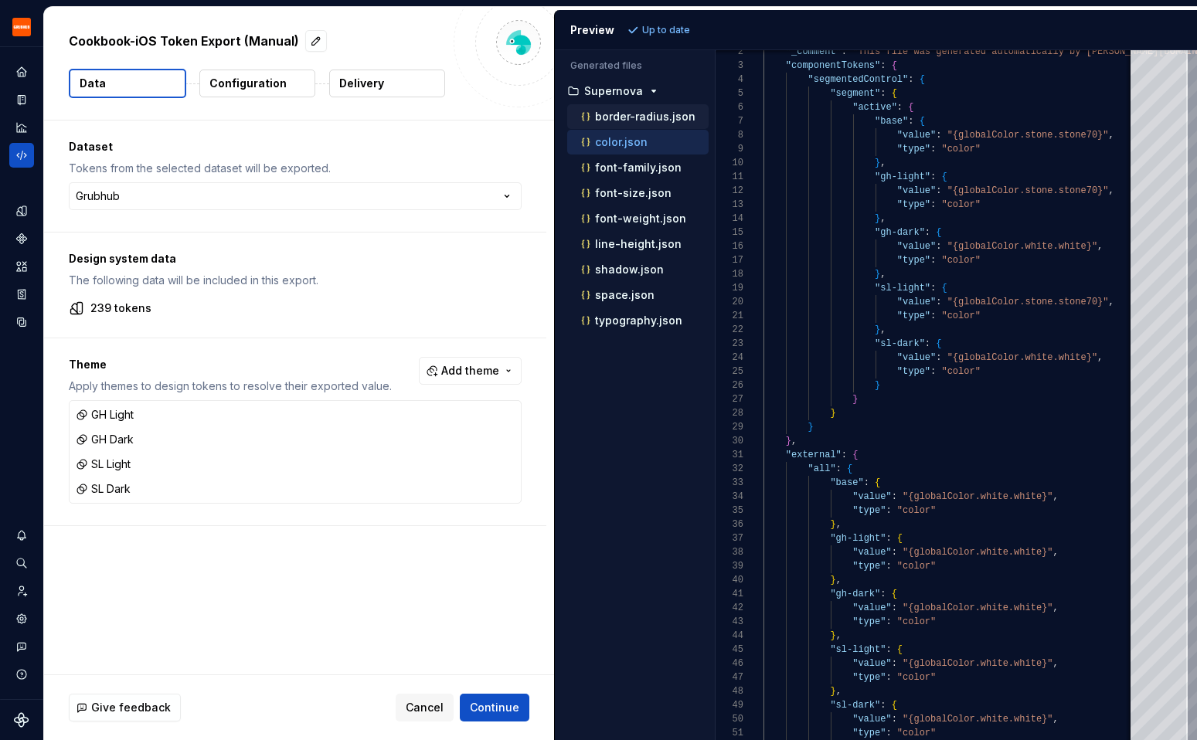
click at [630, 119] on p "border-radius.json" at bounding box center [645, 116] width 100 height 12
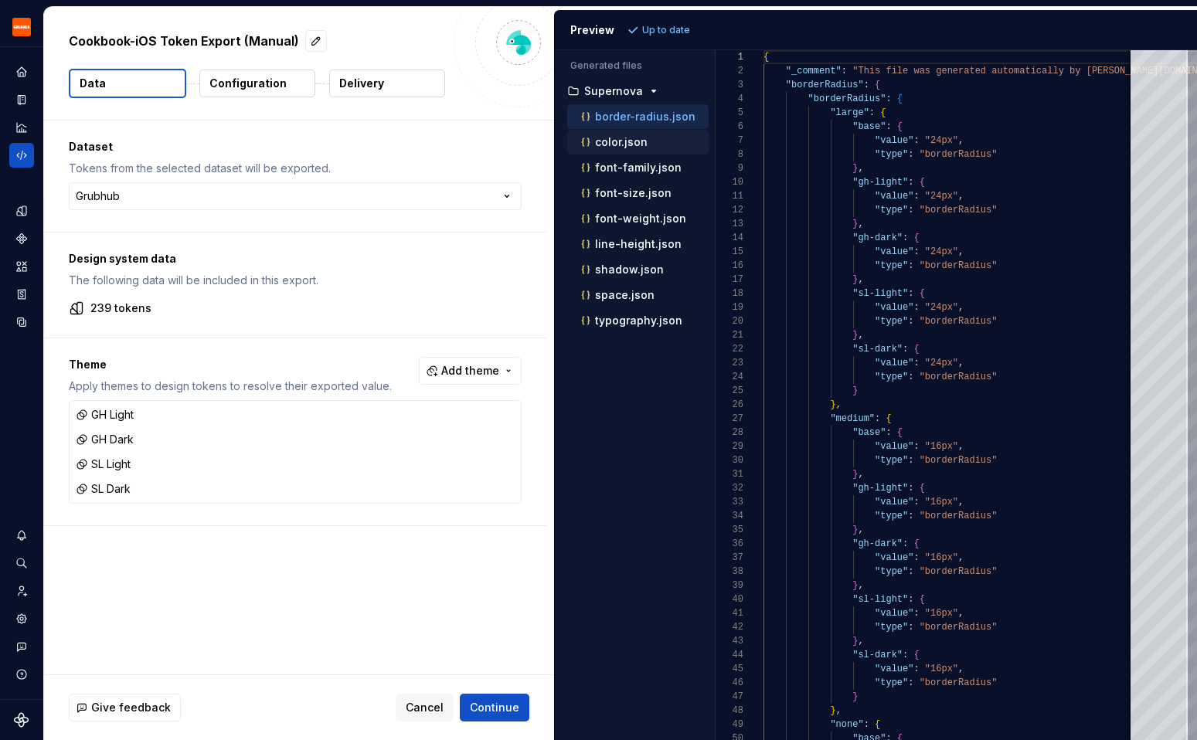
click at [619, 138] on p "color.json" at bounding box center [621, 142] width 53 height 12
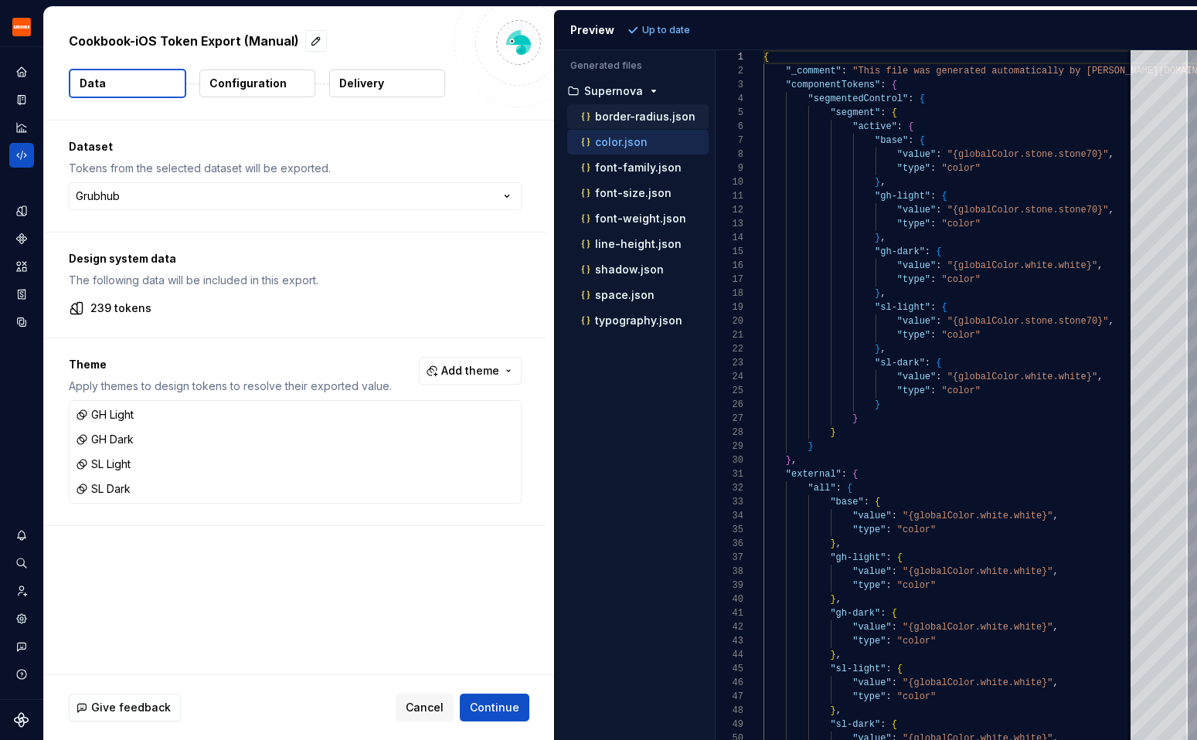
click at [628, 125] on div "border-radius.json" at bounding box center [637, 116] width 141 height 25
click at [644, 117] on p "border-radius.json" at bounding box center [645, 116] width 100 height 12
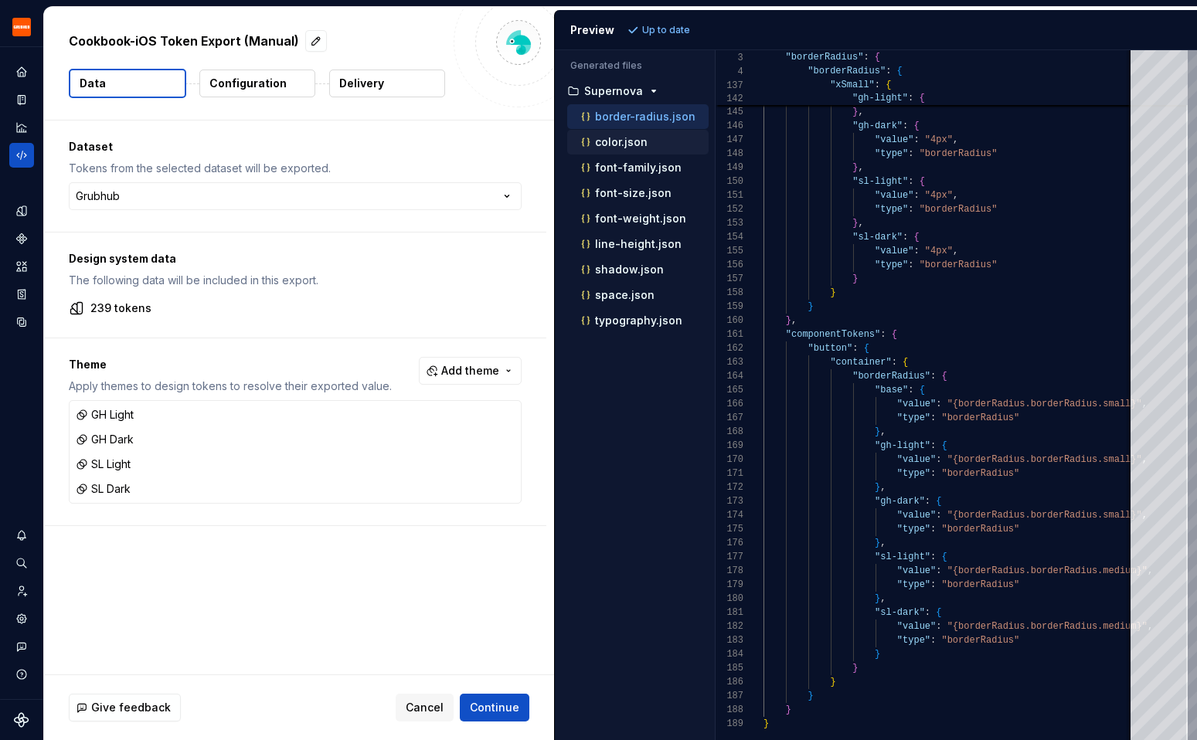
click at [630, 143] on p "color.json" at bounding box center [621, 142] width 53 height 12
type textarea "**********"
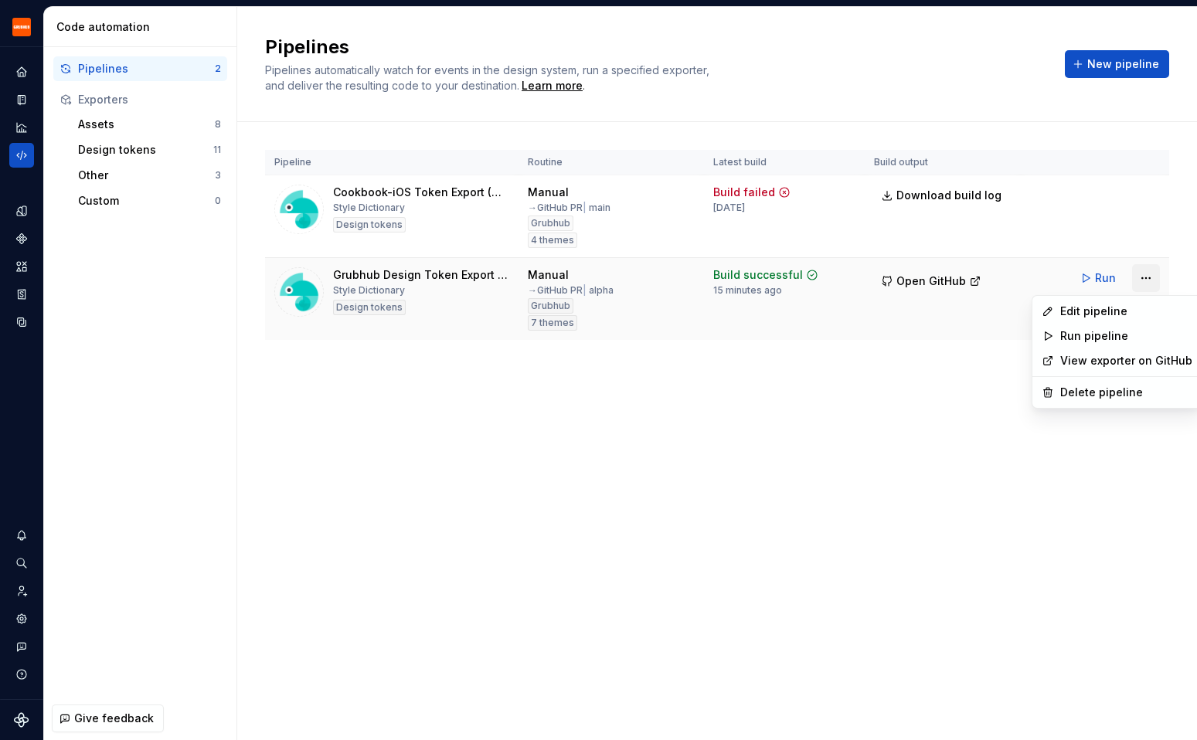
click at [1156, 280] on html "Grubhub Design System Y Dataset Grubhub Code automation Pipelines 2 Exporters A…" at bounding box center [598, 370] width 1197 height 740
click at [1119, 314] on div "Edit pipeline" at bounding box center [1126, 311] width 132 height 15
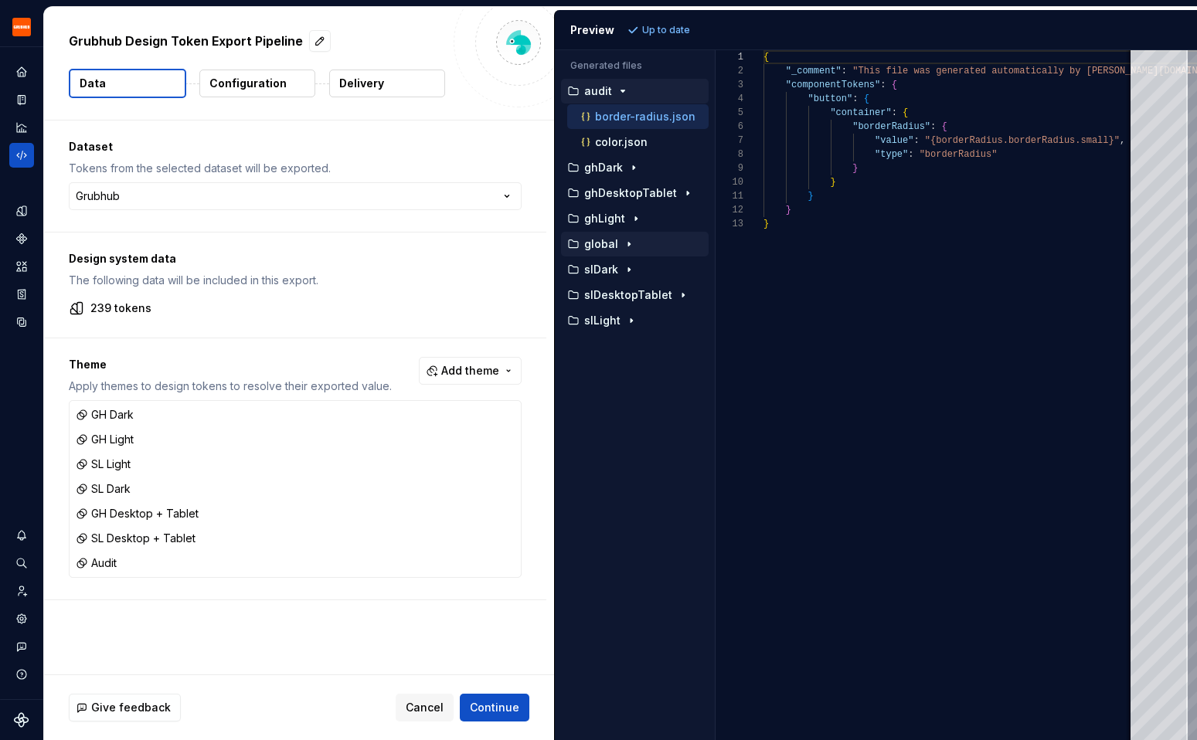
click at [623, 246] on icon "button" at bounding box center [629, 244] width 12 height 12
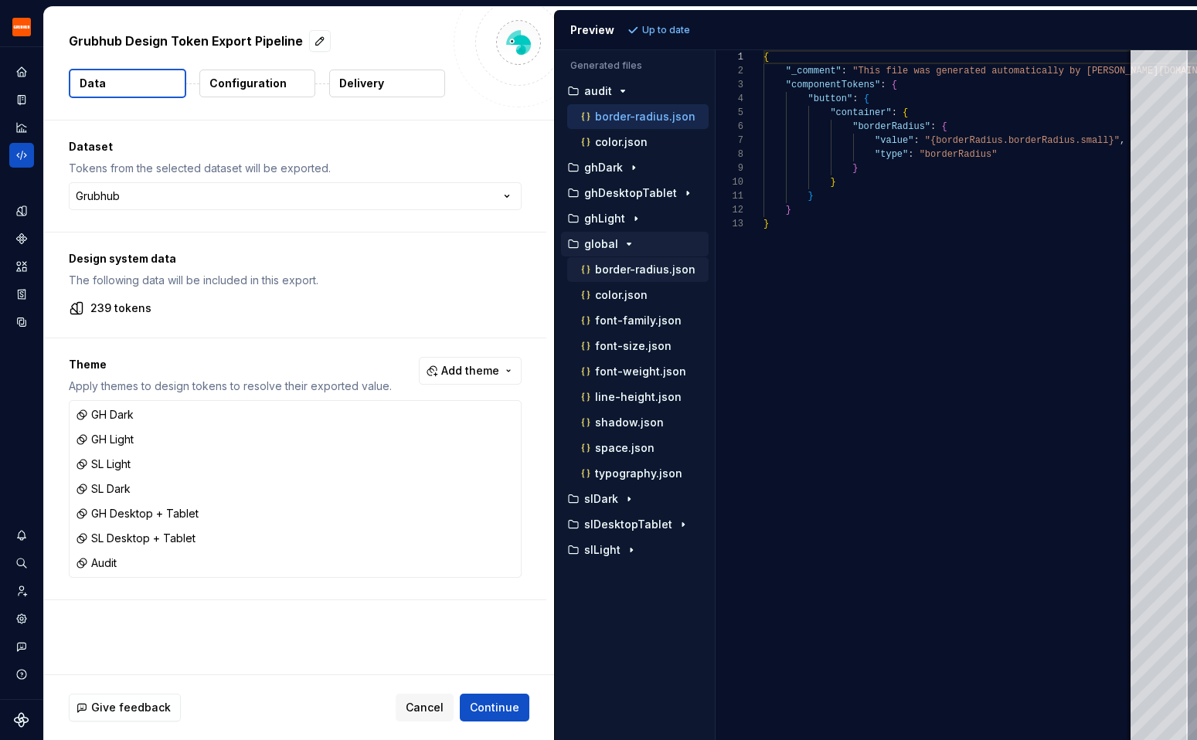
click at [654, 266] on p "border-radius.json" at bounding box center [645, 269] width 100 height 12
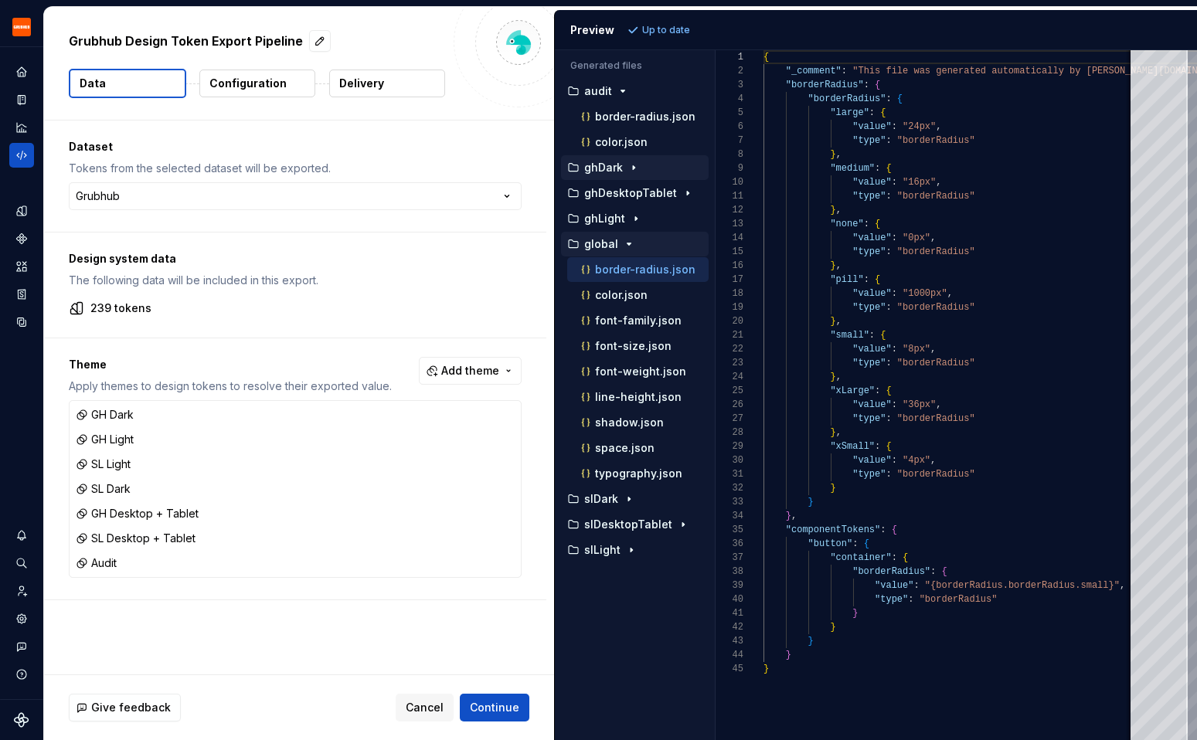
click at [624, 166] on div "button" at bounding box center [633, 167] width 19 height 12
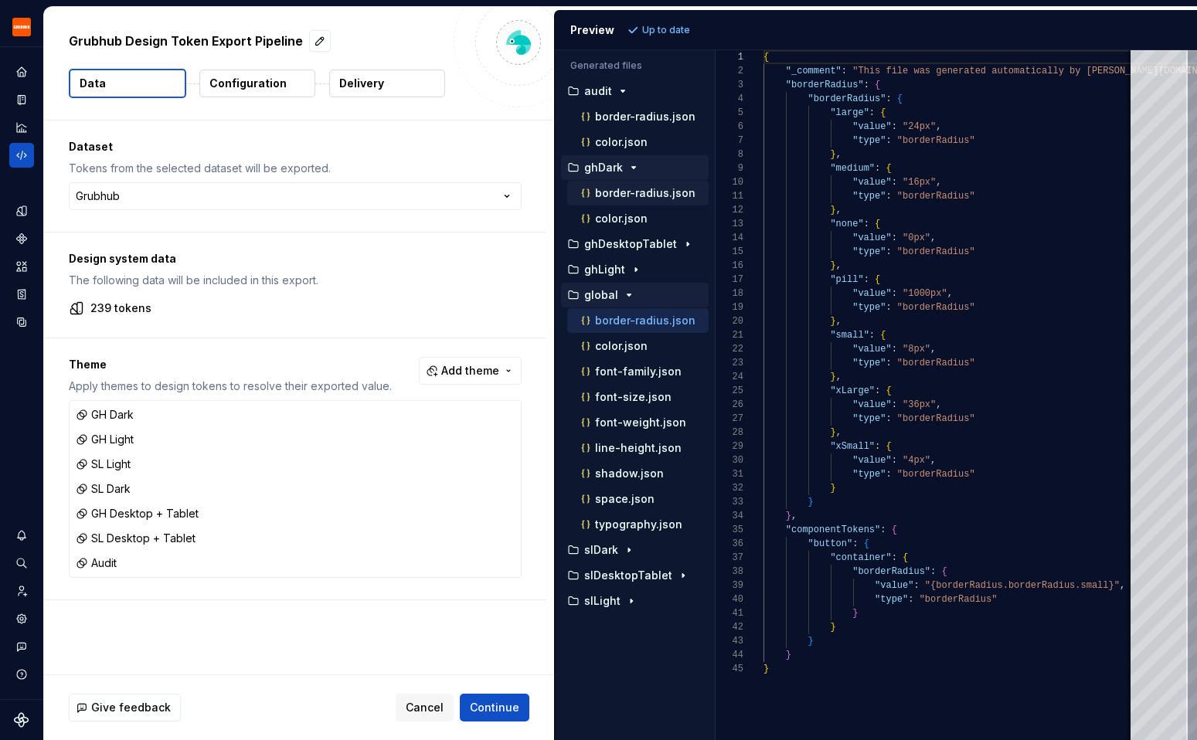
click at [620, 189] on p "border-radius.json" at bounding box center [645, 193] width 100 height 12
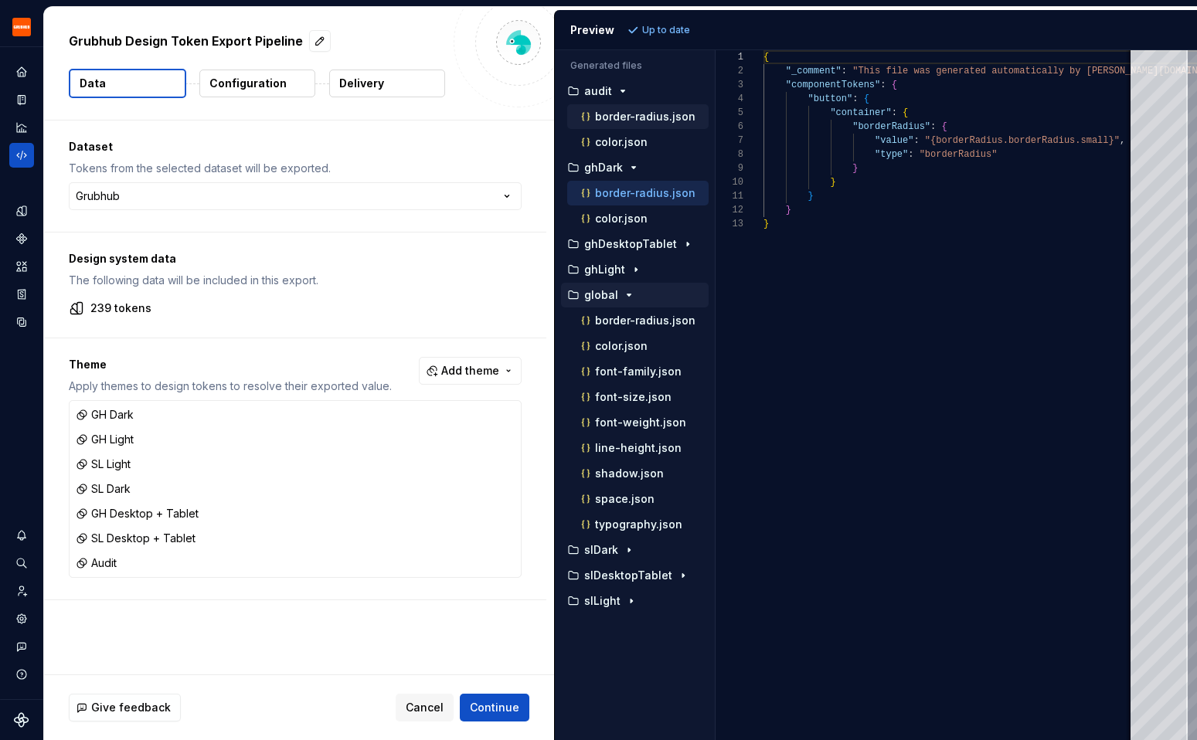
click at [659, 114] on p "border-radius.json" at bounding box center [645, 116] width 100 height 12
click at [644, 195] on p "border-radius.json" at bounding box center [645, 193] width 100 height 12
click at [673, 321] on p "border-radius.json" at bounding box center [645, 320] width 100 height 12
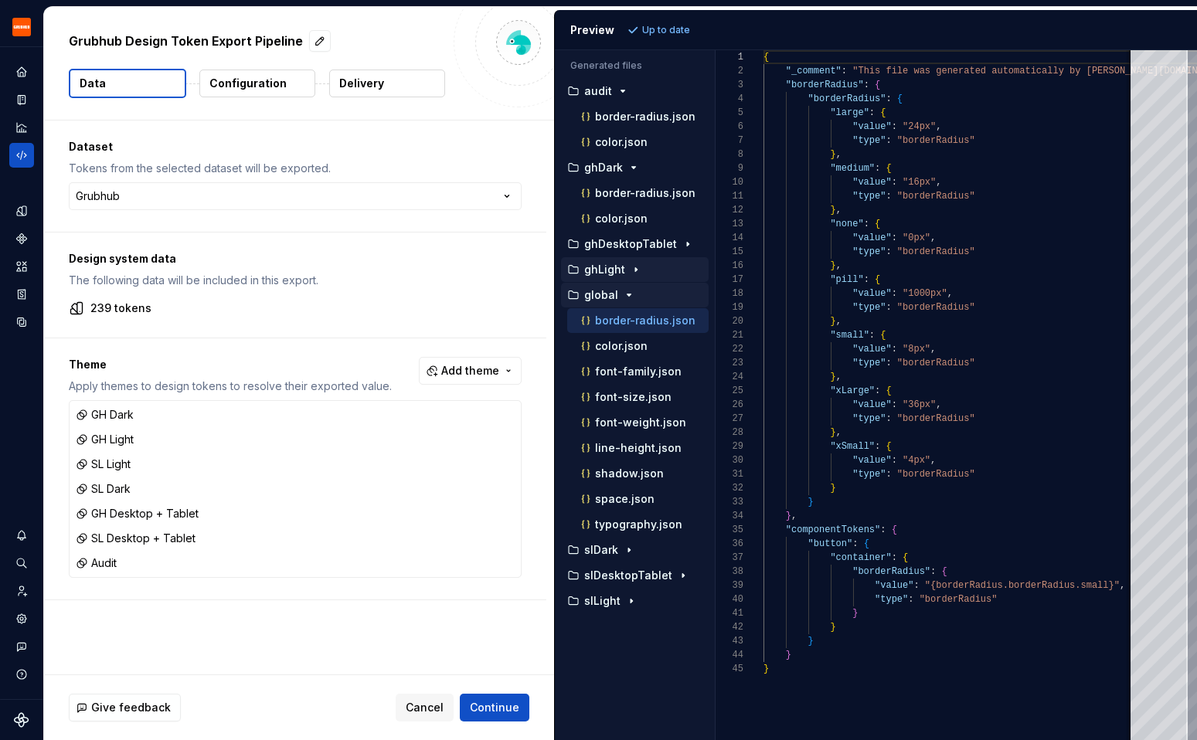
click at [613, 262] on button "ghLight" at bounding box center [635, 269] width 148 height 17
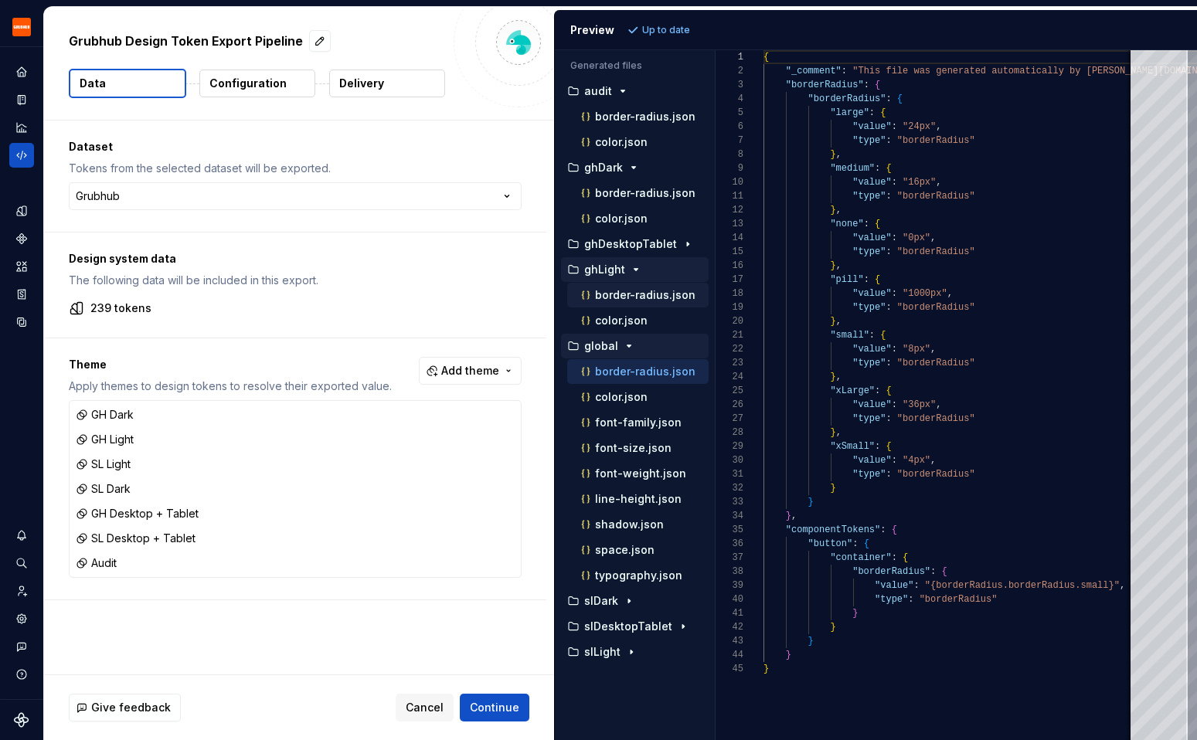
click at [618, 292] on p "border-radius.json" at bounding box center [645, 295] width 100 height 12
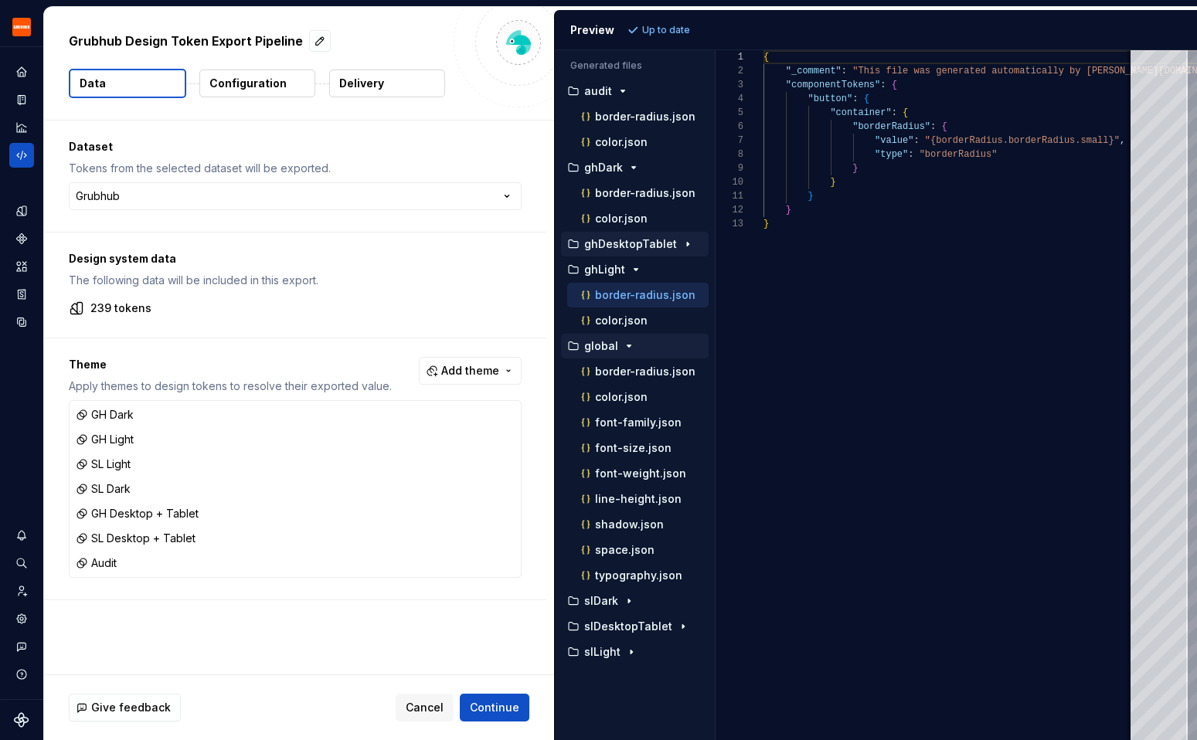
click at [618, 244] on p "ghDesktopTablet" at bounding box center [630, 244] width 93 height 12
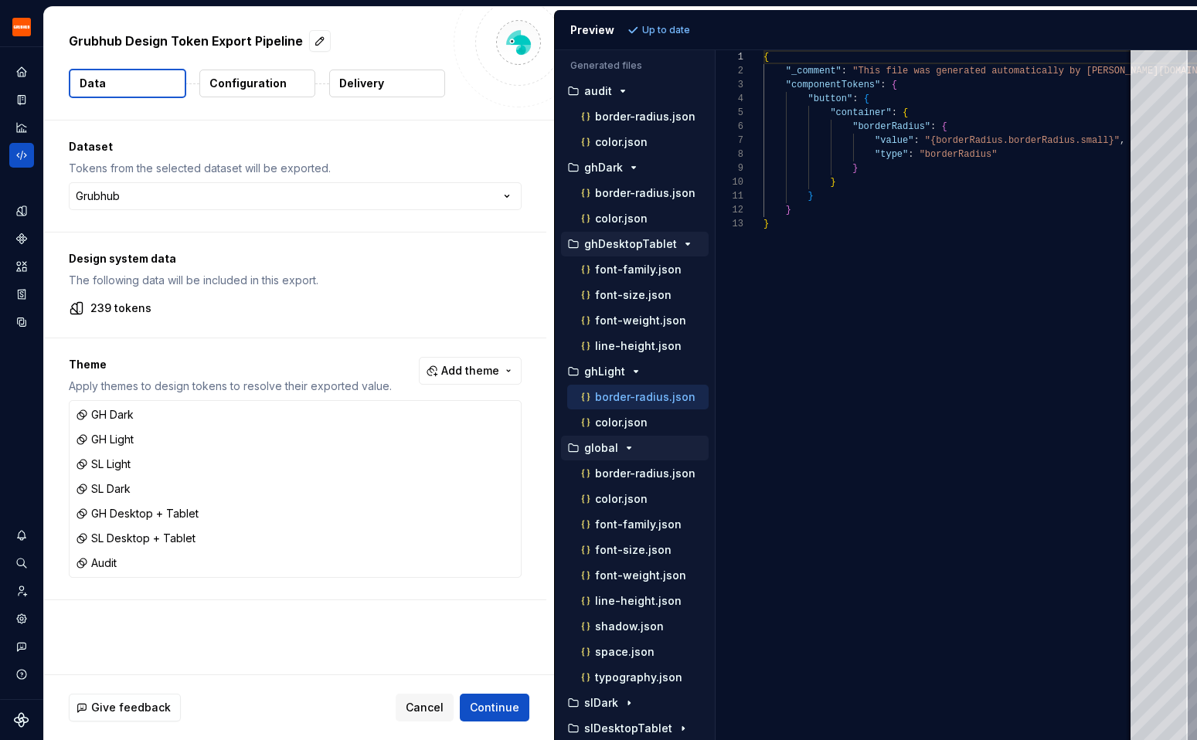
click at [625, 239] on p "ghDesktopTablet" at bounding box center [630, 244] width 93 height 12
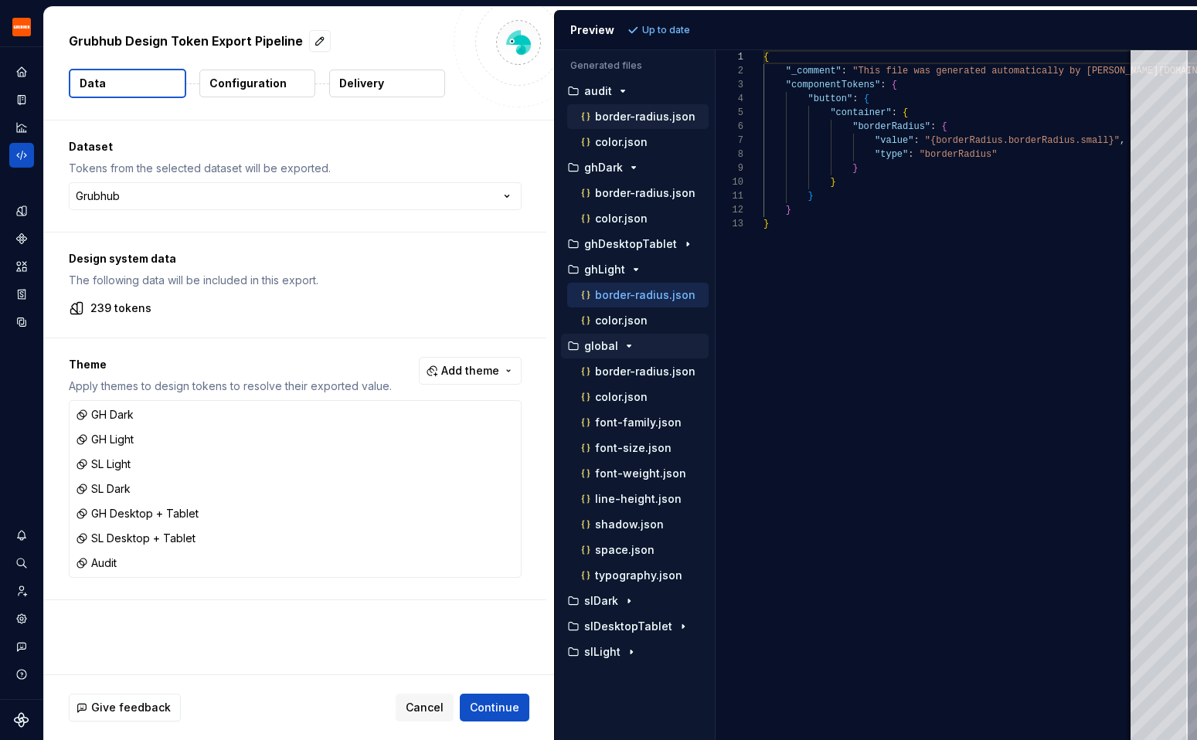
click at [642, 114] on p "border-radius.json" at bounding box center [645, 116] width 100 height 12
click at [630, 199] on p "border-radius.json" at bounding box center [645, 193] width 100 height 12
click at [618, 294] on p "border-radius.json" at bounding box center [645, 295] width 100 height 12
click at [628, 370] on p "border-radius.json" at bounding box center [645, 371] width 100 height 12
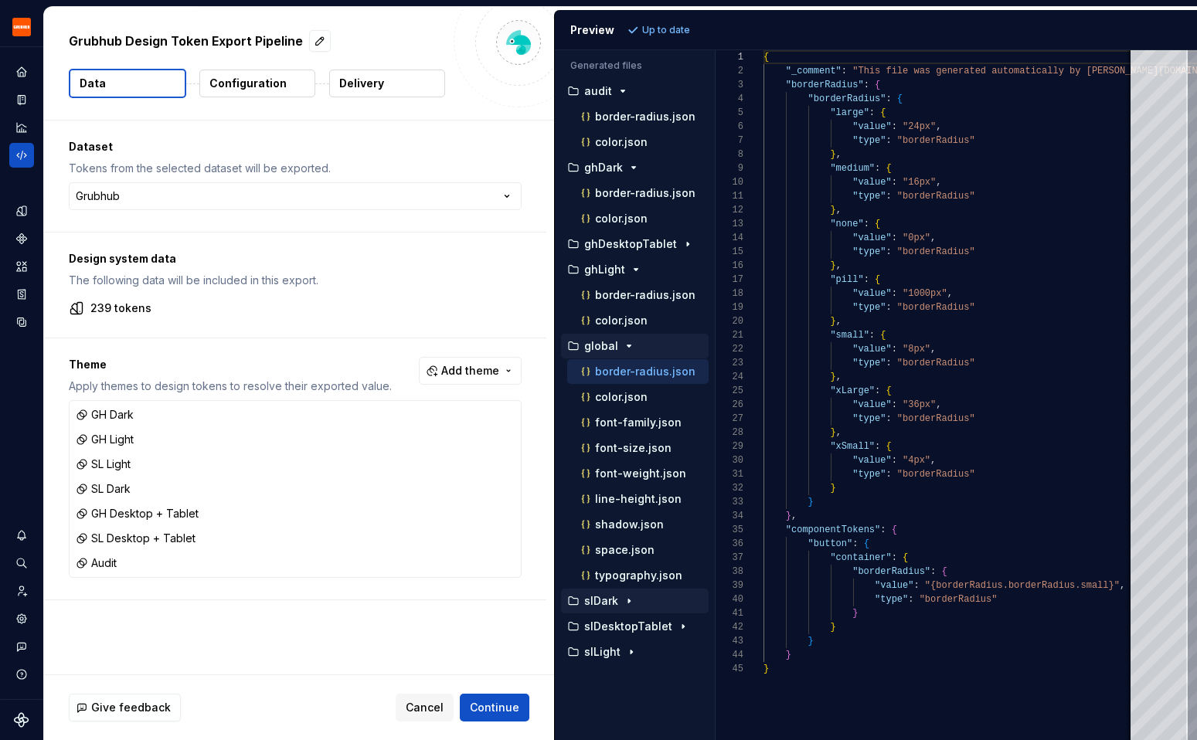
click at [623, 603] on icon "button" at bounding box center [629, 601] width 12 height 12
click at [619, 640] on div "color.json" at bounding box center [637, 652] width 141 height 25
click at [619, 630] on p "border-radius.json" at bounding box center [645, 626] width 100 height 12
type textarea "**********"
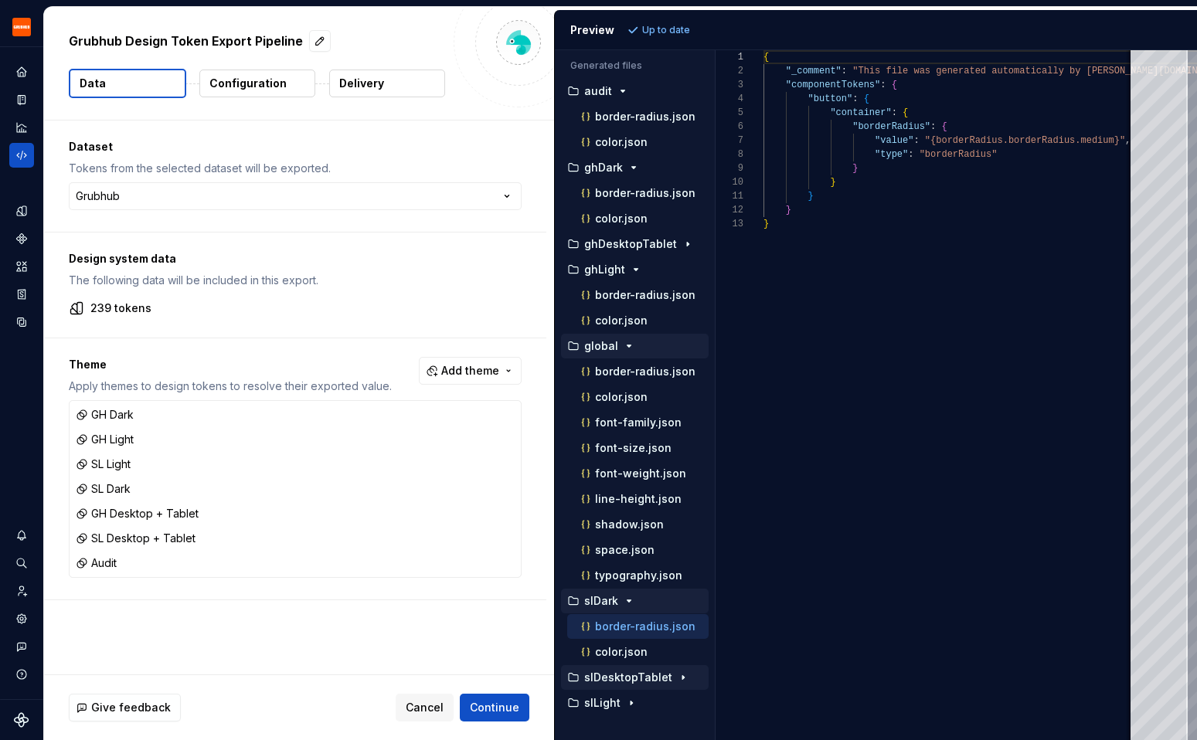
click at [623, 674] on p "slDesktopTablet" at bounding box center [628, 677] width 88 height 12
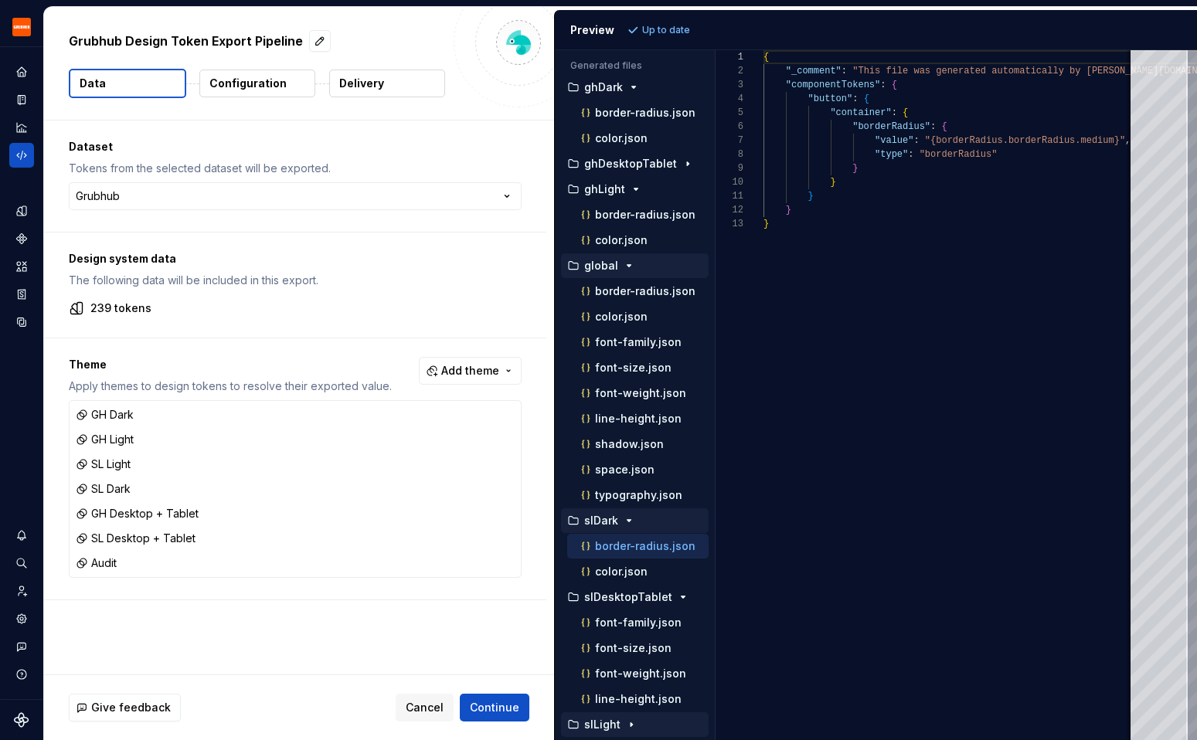
click at [608, 731] on button "slLight" at bounding box center [635, 724] width 148 height 17
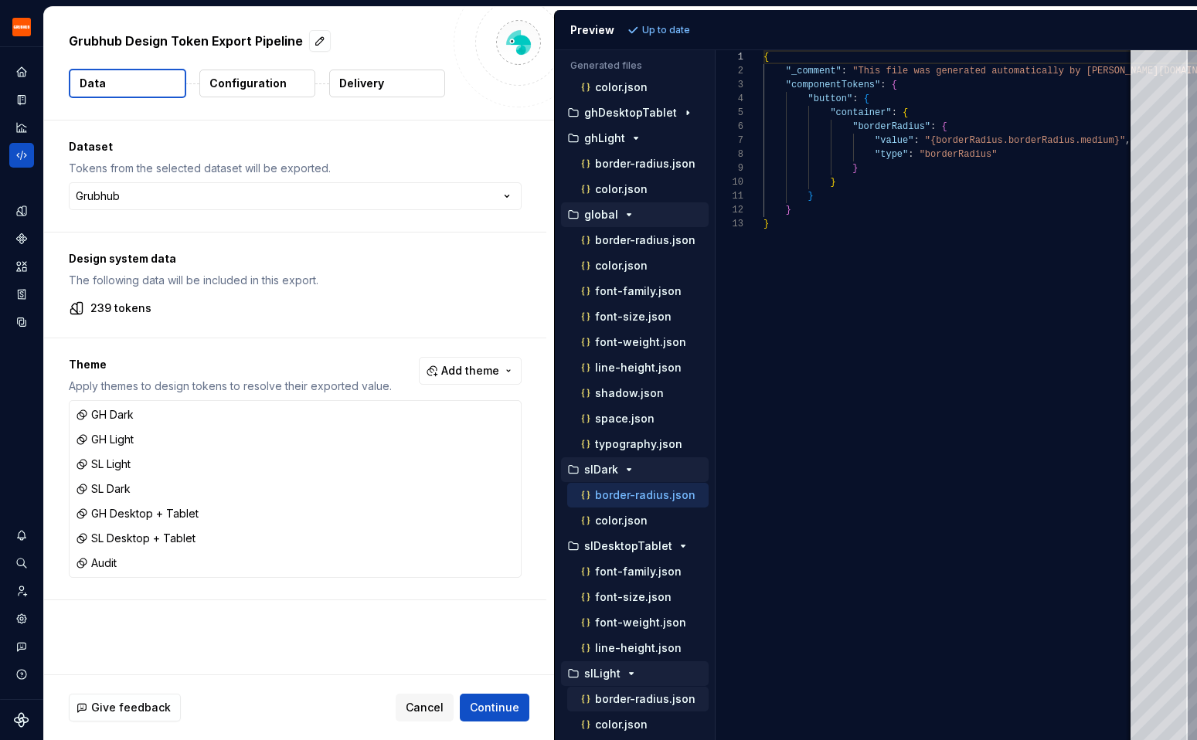
click at [614, 698] on p "border-radius.json" at bounding box center [645, 699] width 100 height 12
